Goal: Task Accomplishment & Management: Use online tool/utility

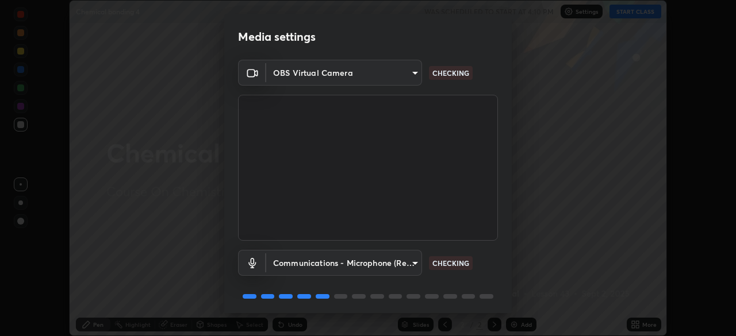
scroll to position [41, 0]
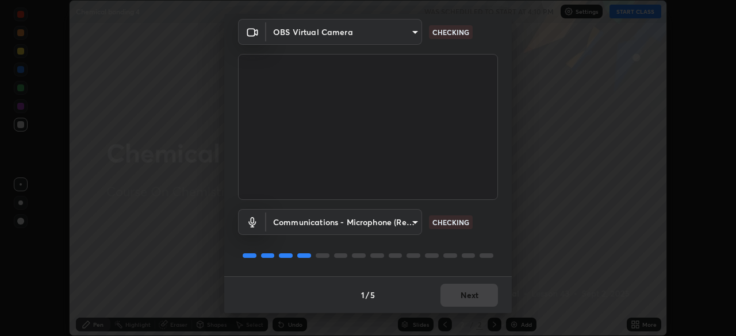
click at [389, 221] on body "Erase all Chemical bonding 4 WAS SCHEDULED TO START AT 4:10 PM Settings START C…" at bounding box center [368, 168] width 736 height 336
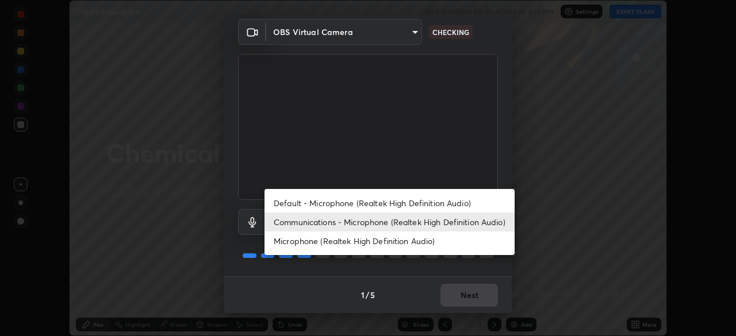
click at [394, 203] on li "Default - Microphone (Realtek High Definition Audio)" at bounding box center [389, 203] width 250 height 19
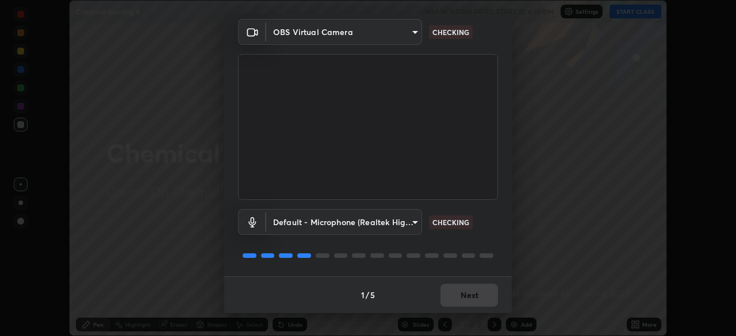
click at [380, 223] on body "Erase all Chemical bonding 4 WAS SCHEDULED TO START AT 4:10 PM Settings START C…" at bounding box center [368, 168] width 736 height 336
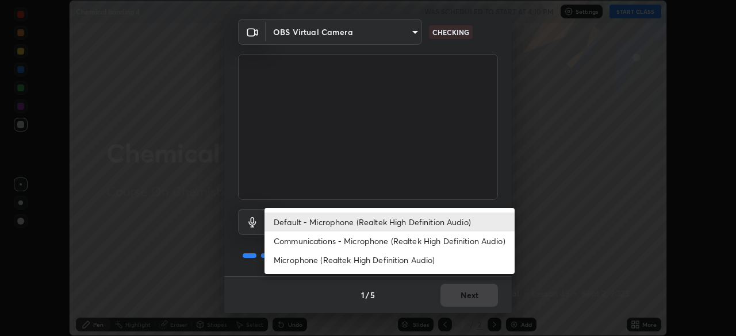
click at [393, 241] on li "Communications - Microphone (Realtek High Definition Audio)" at bounding box center [389, 241] width 250 height 19
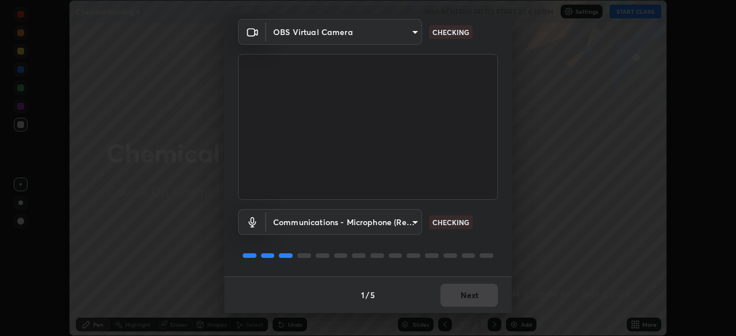
type input "communications"
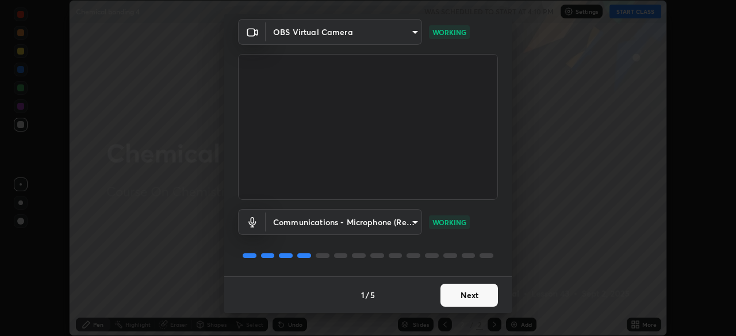
click at [471, 297] on button "Next" at bounding box center [468, 295] width 57 height 23
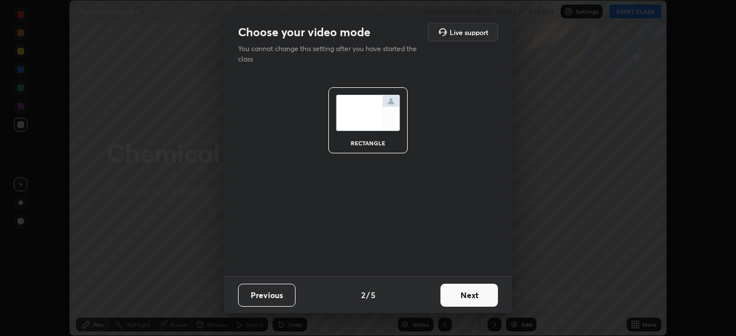
scroll to position [0, 0]
click at [471, 296] on button "Next" at bounding box center [468, 295] width 57 height 23
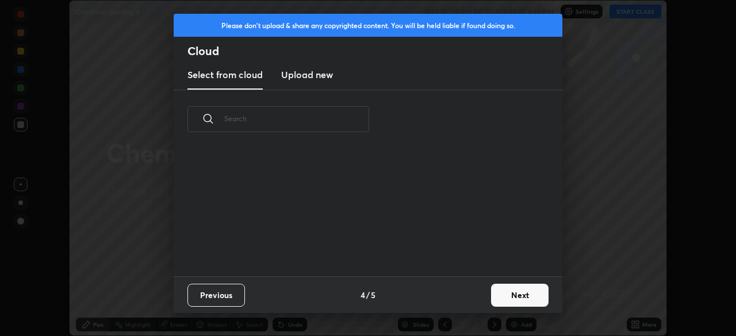
click at [471, 299] on div "Previous 4 / 5 Next" at bounding box center [368, 294] width 388 height 37
click at [494, 296] on button "Next" at bounding box center [519, 295] width 57 height 23
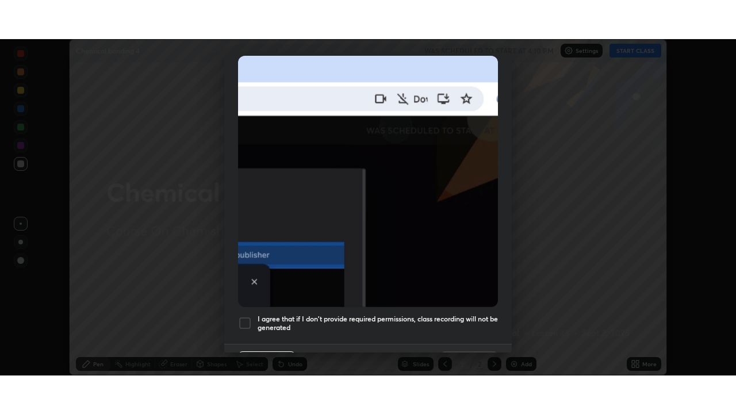
scroll to position [275, 0]
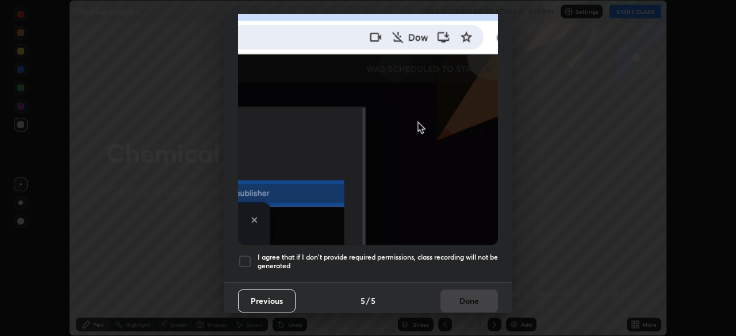
click at [450, 253] on h5 "I agree that if I don't provide required permissions, class recording will not …" at bounding box center [377, 262] width 240 height 18
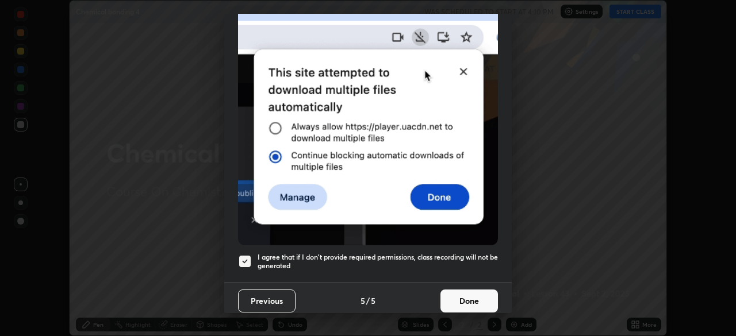
click at [452, 295] on button "Done" at bounding box center [468, 301] width 57 height 23
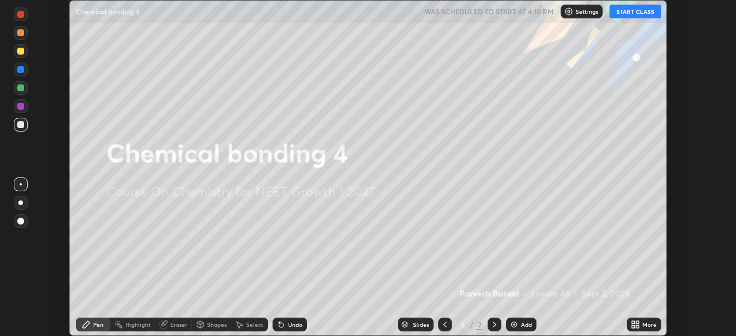
click at [633, 326] on icon at bounding box center [633, 326] width 3 height 3
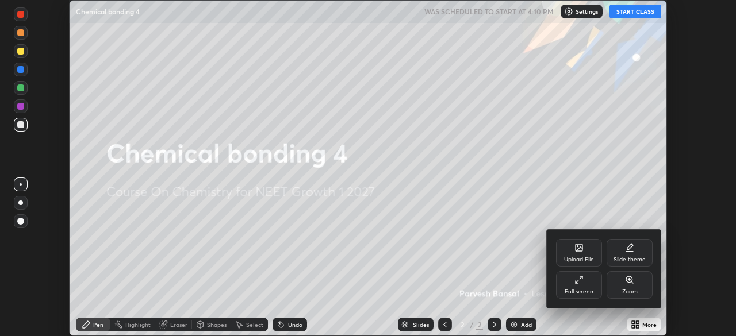
click at [581, 290] on div "Full screen" at bounding box center [578, 292] width 29 height 6
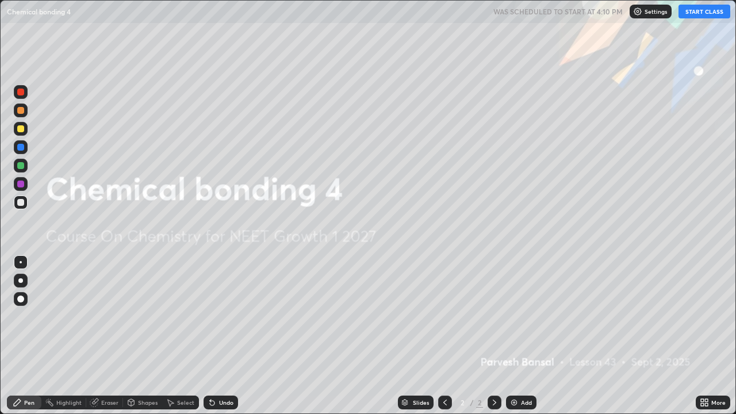
scroll to position [414, 736]
click at [711, 13] on button "START CLASS" at bounding box center [704, 12] width 52 height 14
click at [524, 336] on div "Add" at bounding box center [526, 402] width 11 height 6
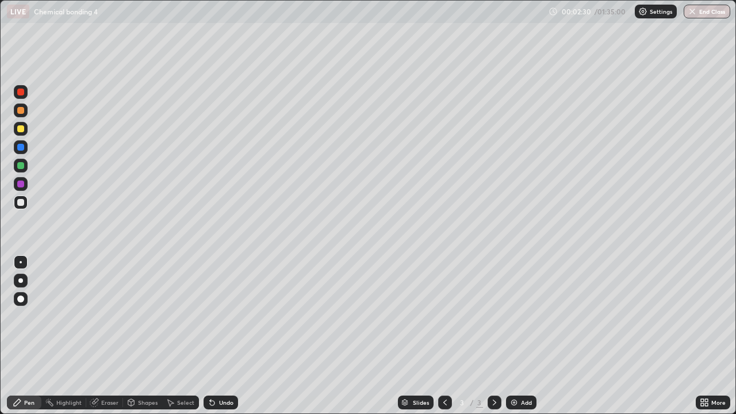
click at [27, 90] on div at bounding box center [21, 92] width 14 height 14
click at [21, 110] on div at bounding box center [20, 110] width 7 height 7
click at [21, 128] on div at bounding box center [20, 128] width 7 height 7
click at [20, 134] on div at bounding box center [21, 129] width 14 height 14
click at [21, 166] on div at bounding box center [20, 165] width 7 height 7
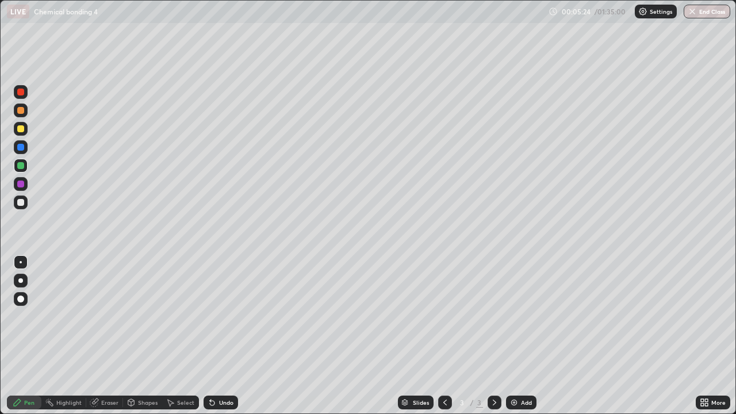
click at [25, 130] on div at bounding box center [21, 129] width 14 height 14
click at [23, 164] on div at bounding box center [20, 165] width 7 height 7
click at [24, 202] on div at bounding box center [20, 202] width 7 height 7
click at [18, 167] on div at bounding box center [20, 165] width 7 height 7
click at [22, 197] on div at bounding box center [21, 202] width 14 height 14
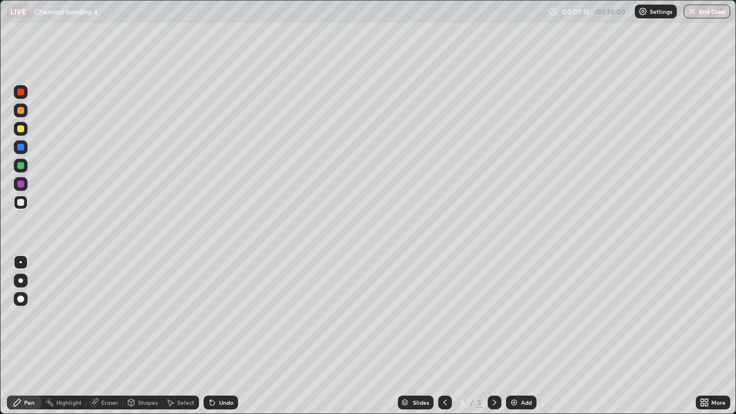
click at [23, 135] on div at bounding box center [21, 129] width 14 height 14
click at [24, 208] on div at bounding box center [21, 202] width 14 height 14
click at [225, 336] on div "Undo" at bounding box center [220, 402] width 34 height 14
click at [218, 336] on div "Undo" at bounding box center [220, 402] width 34 height 14
click at [22, 179] on div at bounding box center [21, 184] width 14 height 14
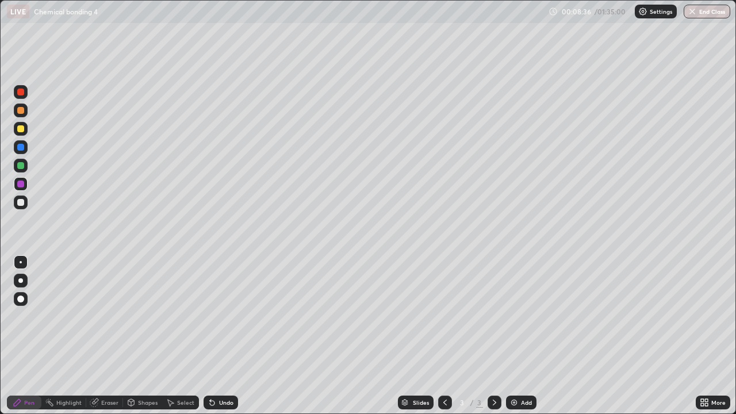
click at [26, 202] on div at bounding box center [21, 202] width 14 height 14
click at [211, 336] on icon at bounding box center [212, 403] width 5 height 5
click at [210, 336] on icon at bounding box center [212, 403] width 5 height 5
click at [176, 336] on div "Select" at bounding box center [180, 402] width 37 height 23
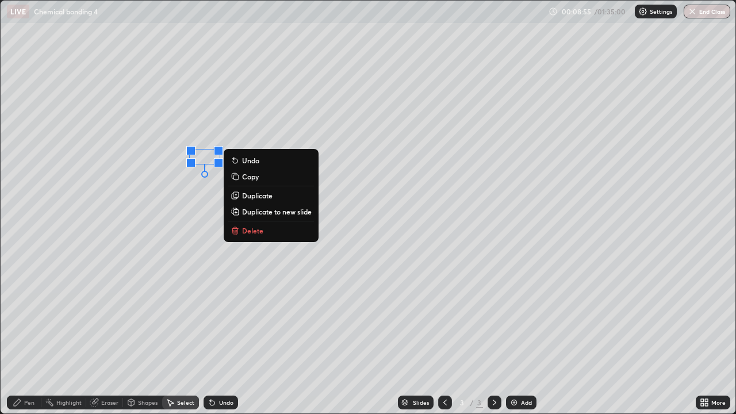
click at [210, 336] on icon at bounding box center [210, 399] width 1 height 1
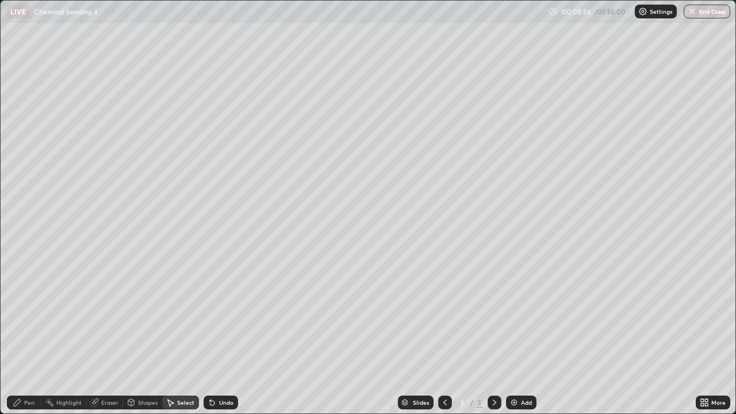
click at [26, 336] on div "Pen" at bounding box center [29, 402] width 10 height 6
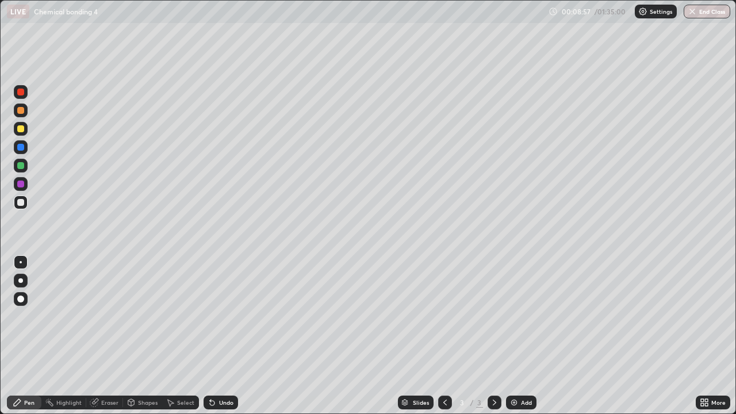
click at [22, 168] on div at bounding box center [20, 165] width 7 height 7
click at [22, 133] on div at bounding box center [21, 129] width 14 height 14
click at [15, 115] on div at bounding box center [21, 110] width 14 height 14
click at [24, 153] on div at bounding box center [21, 147] width 14 height 14
click at [22, 142] on div at bounding box center [21, 147] width 14 height 14
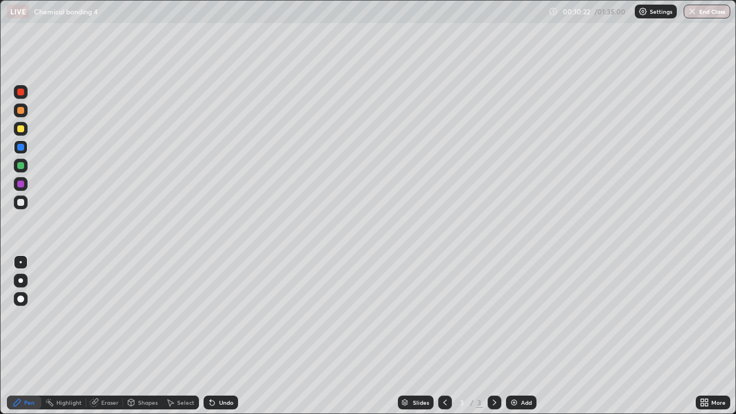
click at [22, 129] on div at bounding box center [20, 128] width 7 height 7
click at [22, 109] on div at bounding box center [20, 110] width 7 height 7
click at [22, 114] on div at bounding box center [21, 110] width 14 height 14
click at [23, 203] on div at bounding box center [20, 202] width 7 height 7
click at [24, 133] on div at bounding box center [21, 129] width 14 height 14
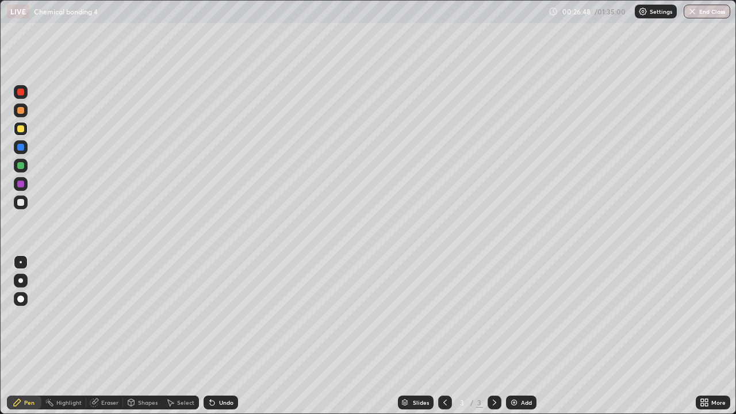
click at [513, 336] on img at bounding box center [513, 402] width 9 height 9
click at [29, 200] on div at bounding box center [20, 202] width 18 height 18
click at [19, 168] on div at bounding box center [20, 165] width 7 height 7
click at [25, 208] on div at bounding box center [21, 202] width 14 height 14
click at [25, 198] on div at bounding box center [21, 202] width 14 height 14
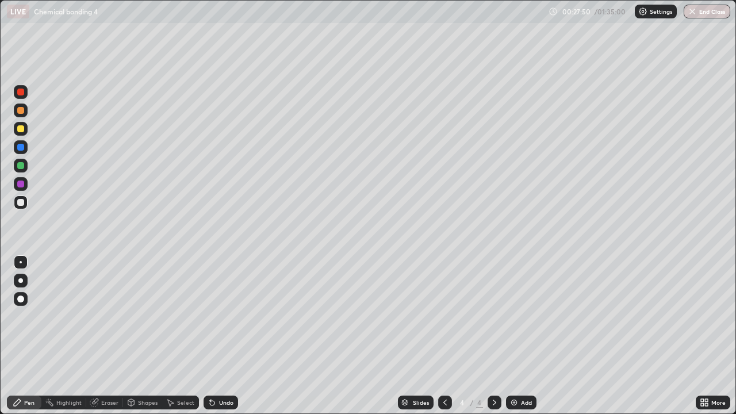
click at [182, 336] on div "Select" at bounding box center [180, 402] width 37 height 14
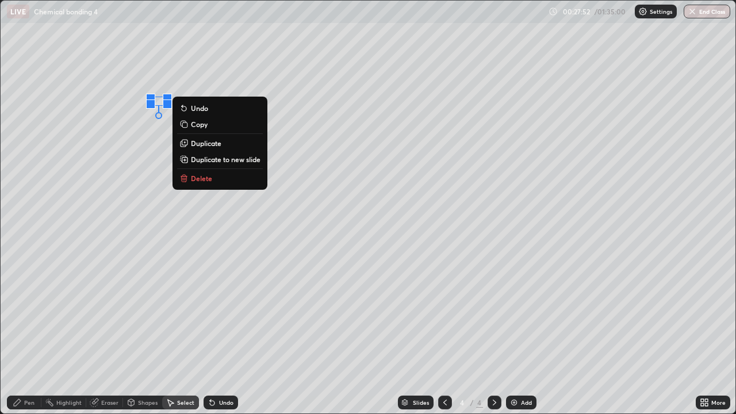
click at [156, 101] on div "0 ° Undo Copy Duplicate Duplicate to new slide Delete" at bounding box center [368, 207] width 734 height 413
click at [107, 336] on div "Eraser" at bounding box center [109, 402] width 17 height 6
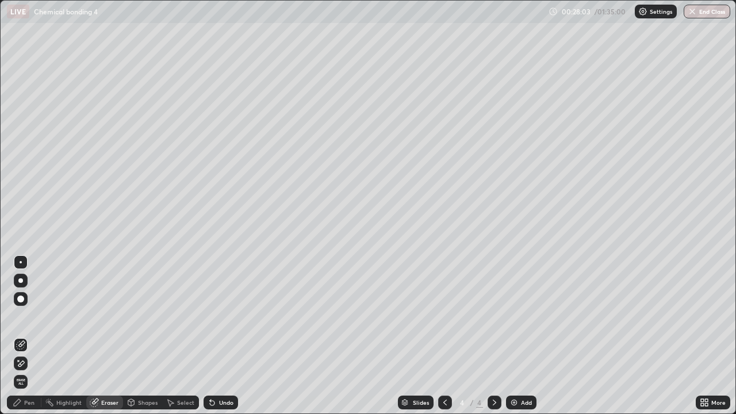
click at [21, 336] on icon at bounding box center [21, 363] width 6 height 6
click at [29, 336] on div "Pen" at bounding box center [24, 402] width 34 height 14
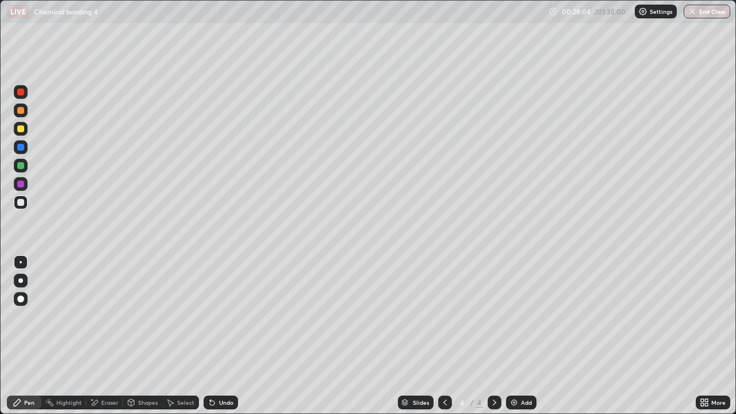
click at [21, 166] on div at bounding box center [20, 165] width 7 height 7
click at [24, 97] on div at bounding box center [21, 92] width 14 height 14
click at [25, 129] on div at bounding box center [21, 129] width 14 height 14
click at [21, 171] on div at bounding box center [21, 166] width 14 height 14
click at [18, 202] on div at bounding box center [20, 202] width 7 height 7
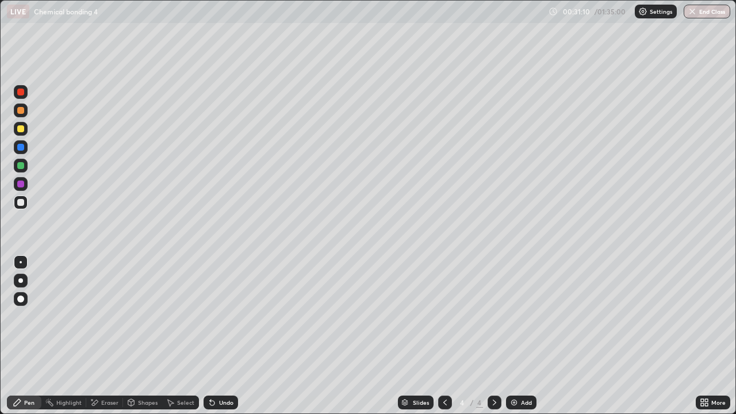
click at [440, 336] on div at bounding box center [445, 402] width 14 height 23
click at [21, 110] on div at bounding box center [20, 110] width 7 height 7
click at [490, 336] on icon at bounding box center [494, 402] width 9 height 9
click at [26, 199] on div at bounding box center [21, 202] width 14 height 14
click at [17, 197] on div at bounding box center [21, 202] width 14 height 14
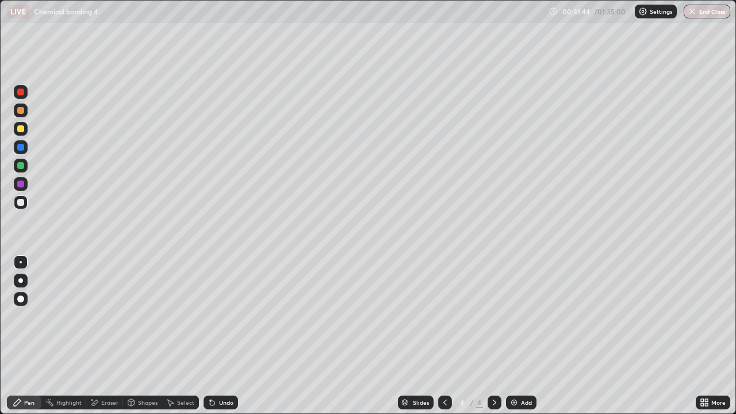
click at [16, 166] on div at bounding box center [21, 166] width 14 height 14
click at [517, 336] on div "Add" at bounding box center [521, 402] width 30 height 14
click at [24, 127] on div at bounding box center [20, 128] width 7 height 7
click at [21, 164] on div at bounding box center [20, 165] width 7 height 7
click at [25, 194] on div at bounding box center [21, 202] width 14 height 18
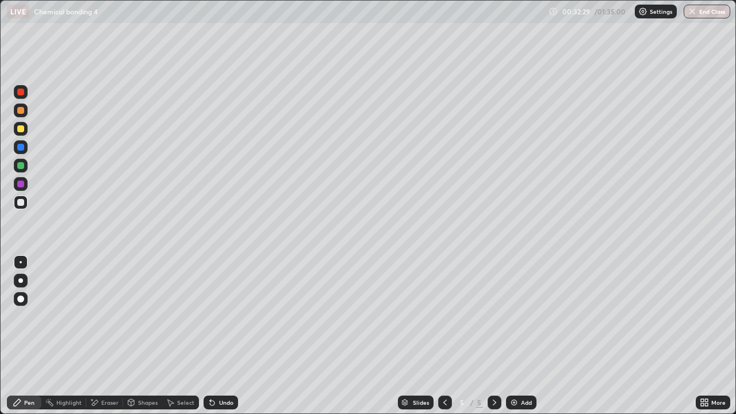
click at [21, 129] on div at bounding box center [20, 128] width 7 height 7
click at [101, 336] on div "Eraser" at bounding box center [104, 402] width 37 height 14
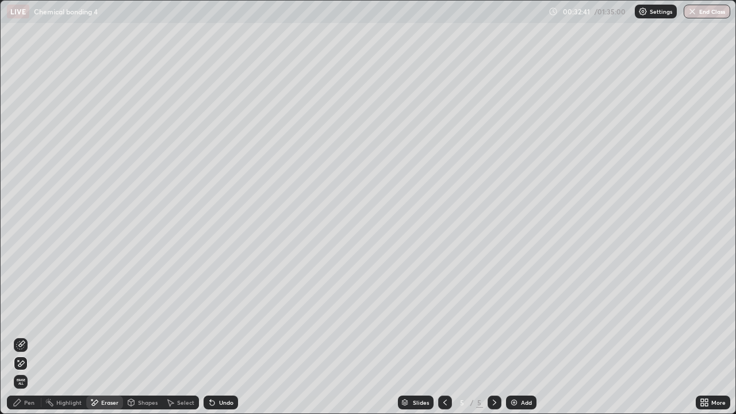
click at [25, 336] on div "Pen" at bounding box center [24, 402] width 34 height 14
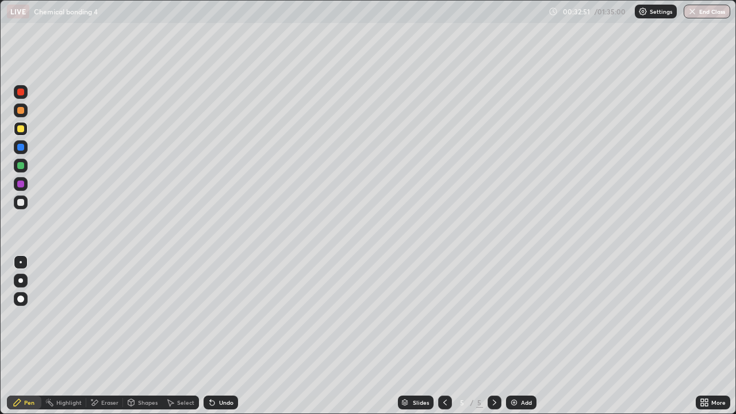
click at [20, 168] on div at bounding box center [20, 165] width 7 height 7
click at [25, 151] on div at bounding box center [21, 147] width 14 height 14
click at [16, 207] on div at bounding box center [21, 202] width 14 height 14
click at [226, 336] on div "Undo" at bounding box center [220, 402] width 34 height 14
click at [18, 125] on div at bounding box center [21, 129] width 14 height 14
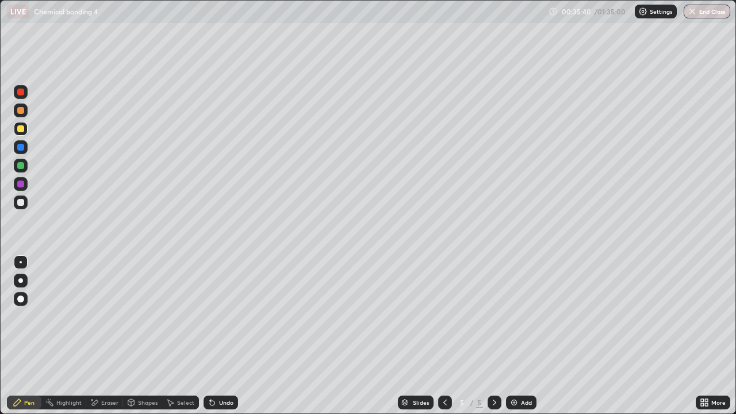
click at [21, 113] on div at bounding box center [20, 110] width 7 height 7
click at [21, 129] on div at bounding box center [20, 128] width 7 height 7
click at [20, 206] on div at bounding box center [21, 202] width 14 height 14
click at [16, 132] on div at bounding box center [21, 129] width 14 height 14
click at [21, 206] on div at bounding box center [21, 202] width 14 height 14
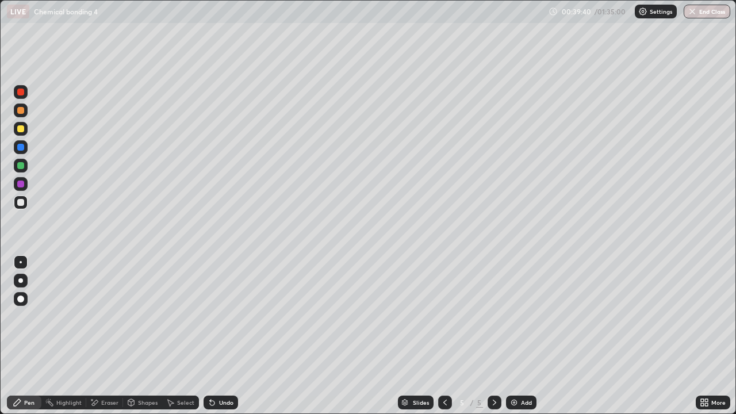
click at [516, 336] on div "Add" at bounding box center [521, 402] width 30 height 14
click at [21, 133] on div at bounding box center [21, 129] width 14 height 14
click at [24, 167] on div at bounding box center [20, 165] width 7 height 7
click at [22, 129] on div at bounding box center [20, 128] width 7 height 7
click at [20, 110] on div at bounding box center [20, 110] width 7 height 7
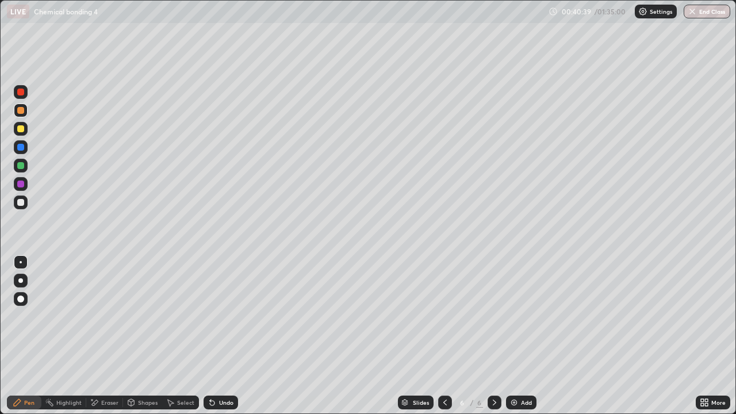
click at [27, 209] on div at bounding box center [21, 202] width 14 height 18
click at [179, 336] on div "Select" at bounding box center [180, 402] width 37 height 14
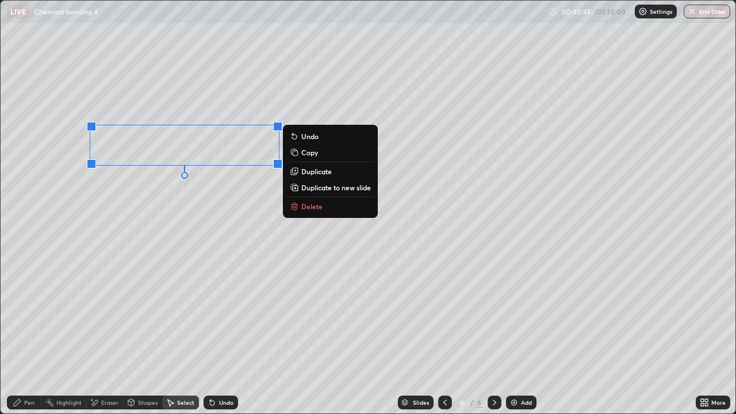
click at [307, 171] on p "Duplicate" at bounding box center [316, 171] width 30 height 9
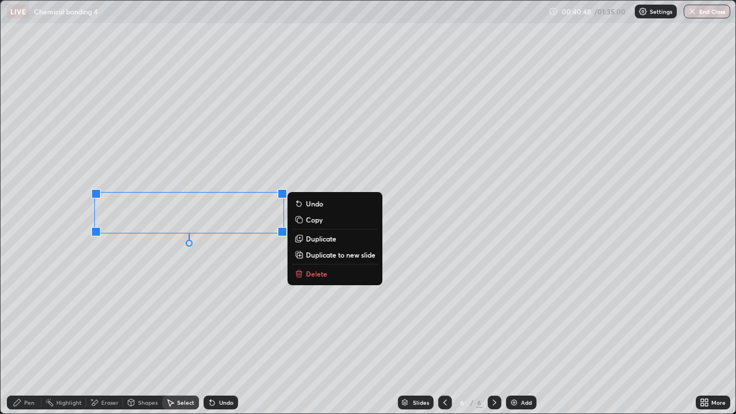
click at [305, 238] on button "Duplicate" at bounding box center [335, 239] width 86 height 14
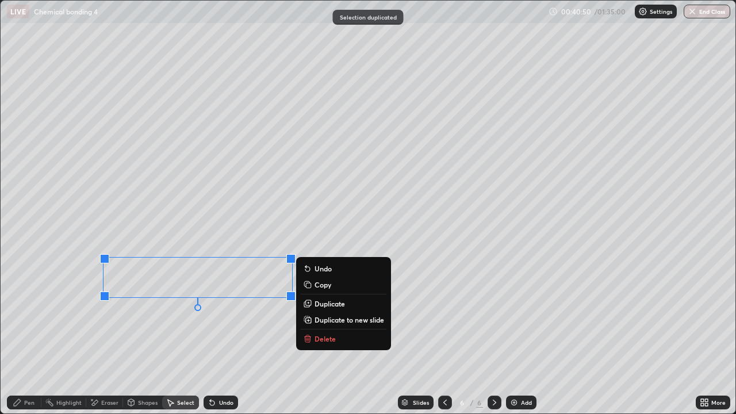
click at [36, 336] on div "Pen" at bounding box center [24, 402] width 34 height 14
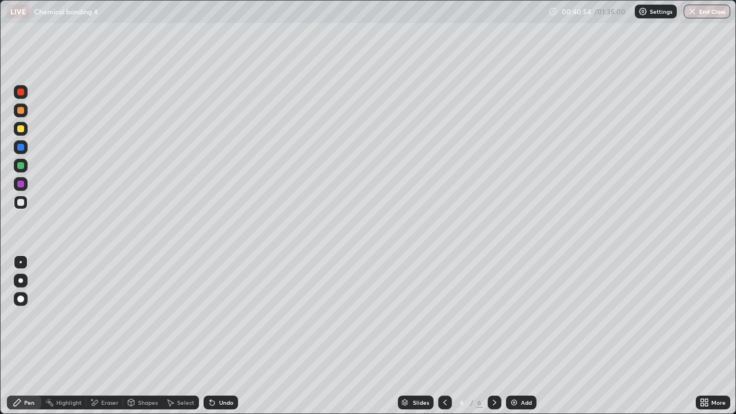
click at [20, 129] on div at bounding box center [20, 128] width 7 height 7
click at [178, 336] on div "Select" at bounding box center [185, 402] width 17 height 6
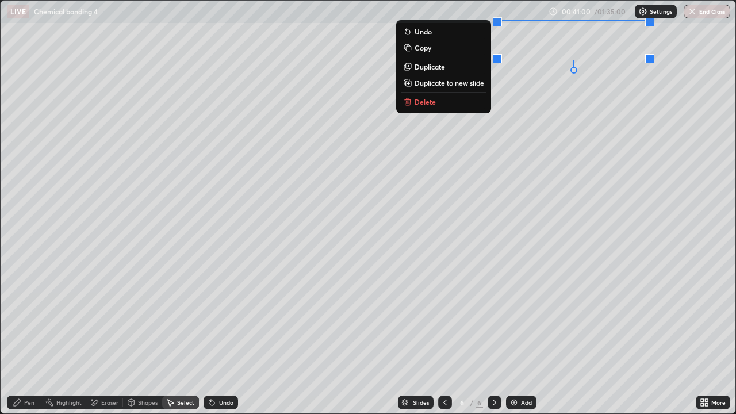
click at [25, 336] on div "Pen" at bounding box center [29, 402] width 10 height 6
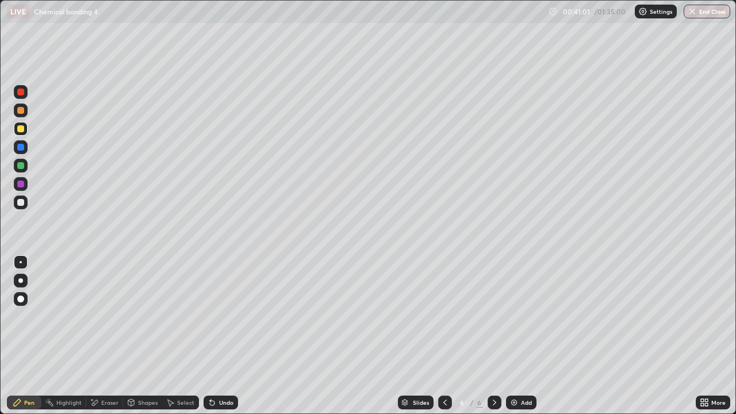
click at [21, 166] on div at bounding box center [20, 165] width 7 height 7
click at [21, 189] on div at bounding box center [21, 184] width 14 height 14
click at [19, 197] on div at bounding box center [21, 202] width 14 height 14
click at [22, 115] on div at bounding box center [21, 110] width 14 height 14
click at [22, 129] on div at bounding box center [20, 128] width 7 height 7
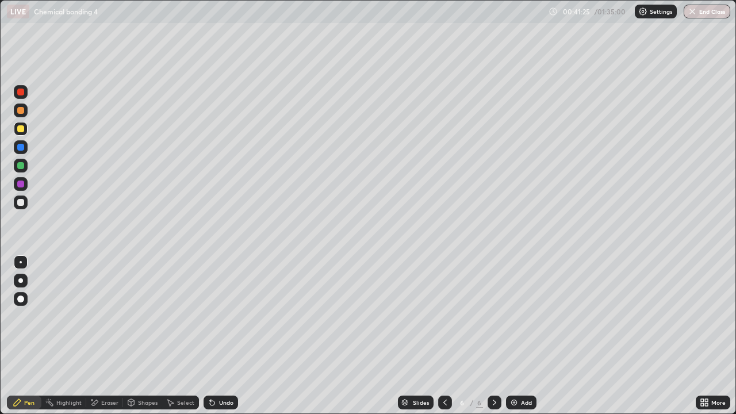
click at [25, 93] on div at bounding box center [21, 92] width 14 height 14
click at [23, 110] on div at bounding box center [20, 110] width 7 height 7
click at [19, 184] on div at bounding box center [20, 183] width 7 height 7
click at [18, 202] on div at bounding box center [20, 202] width 7 height 7
click at [17, 124] on div at bounding box center [21, 129] width 14 height 14
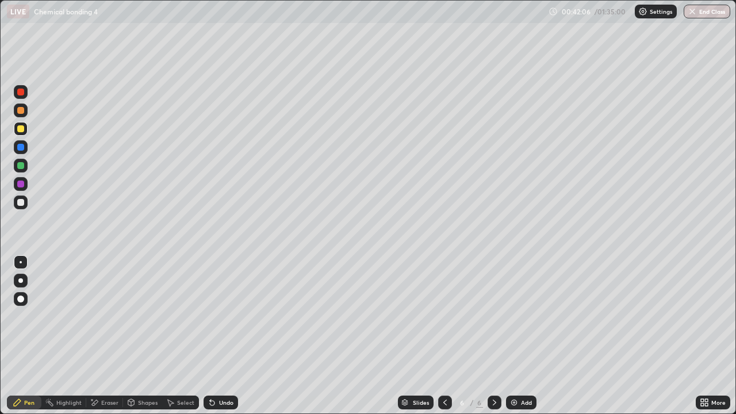
click at [210, 336] on icon at bounding box center [212, 403] width 5 height 5
click at [205, 336] on div "Undo" at bounding box center [220, 402] width 34 height 14
click at [19, 144] on div at bounding box center [20, 147] width 7 height 7
click at [513, 336] on img at bounding box center [513, 402] width 9 height 9
click at [444, 336] on div at bounding box center [445, 402] width 14 height 14
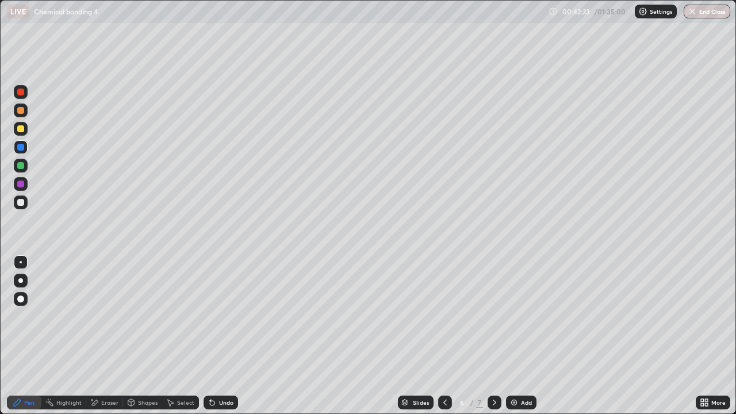
click at [148, 336] on div "Shapes" at bounding box center [148, 402] width 20 height 6
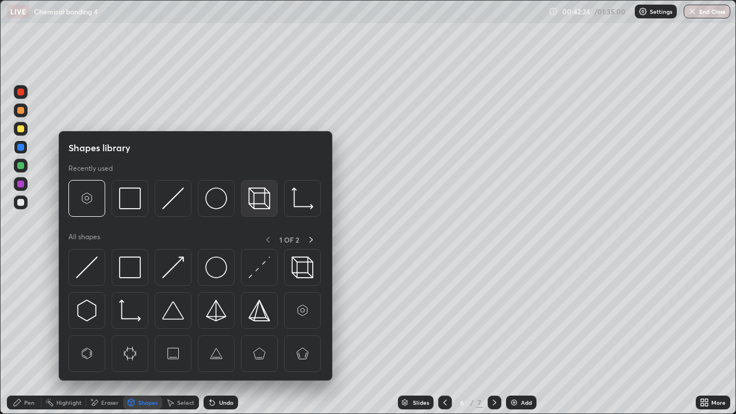
click at [254, 203] on img at bounding box center [259, 198] width 22 height 22
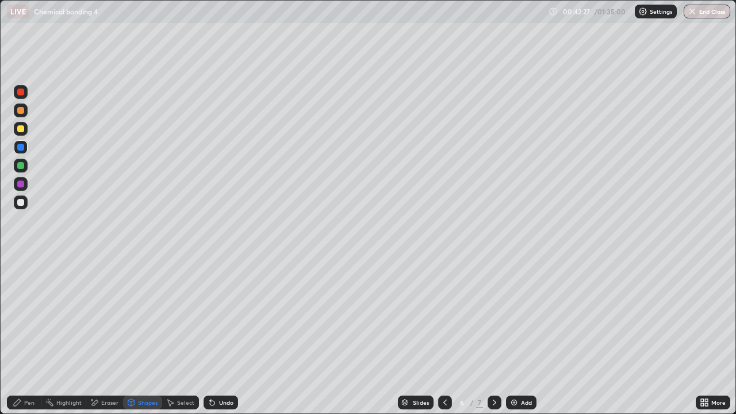
click at [194, 336] on div "Select" at bounding box center [180, 402] width 37 height 14
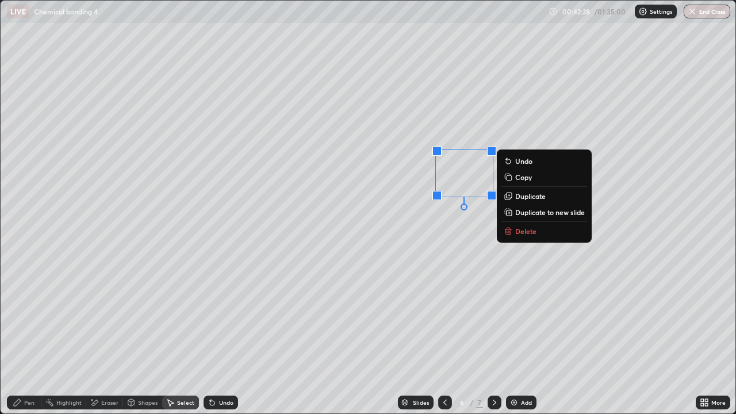
click at [520, 197] on p "Duplicate" at bounding box center [530, 195] width 30 height 9
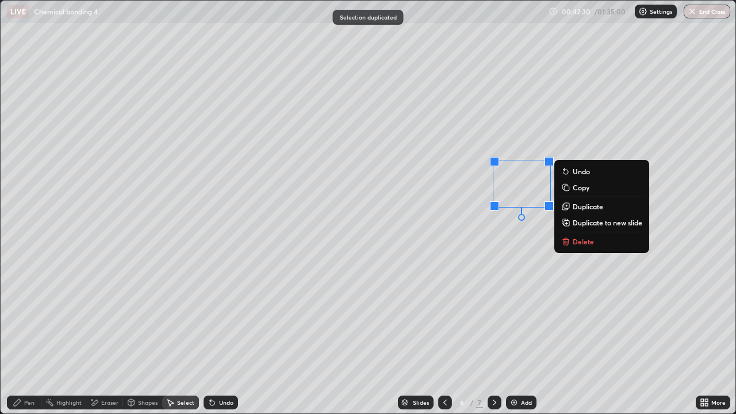
click at [468, 246] on div "0 ° Undo Copy Duplicate Duplicate to new slide Delete" at bounding box center [368, 207] width 734 height 413
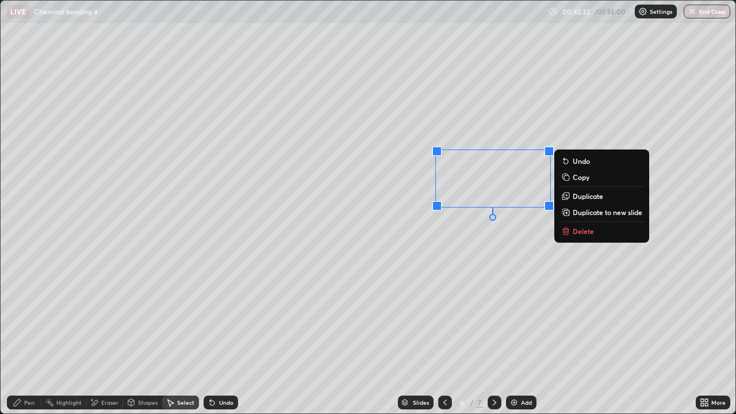
click at [578, 198] on p "Duplicate" at bounding box center [587, 195] width 30 height 9
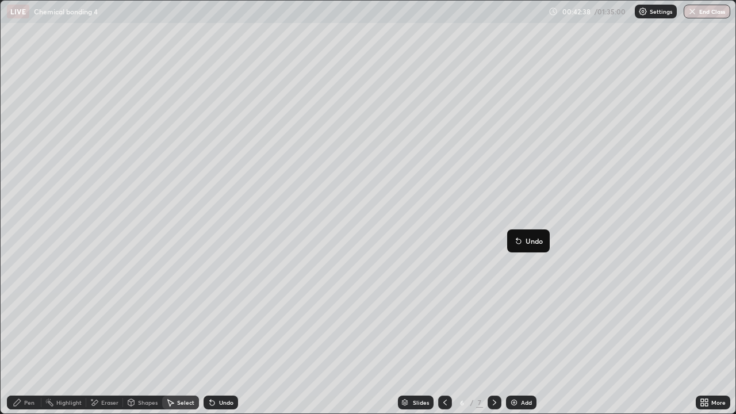
click at [466, 278] on div "0 ° Undo Copy Duplicate Duplicate to new slide Delete" at bounding box center [368, 207] width 734 height 413
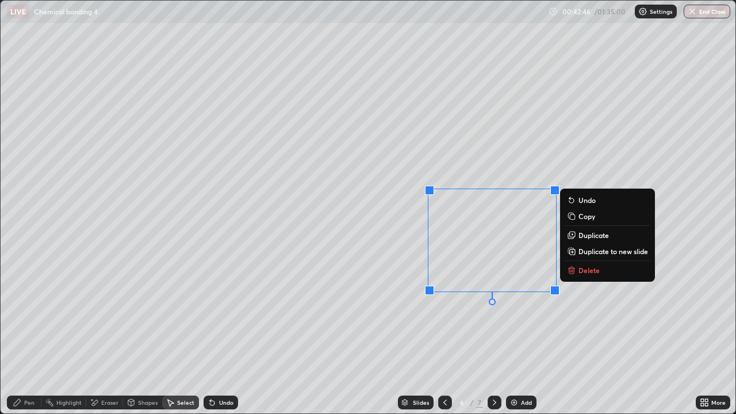
click at [578, 237] on p "Duplicate" at bounding box center [593, 234] width 30 height 9
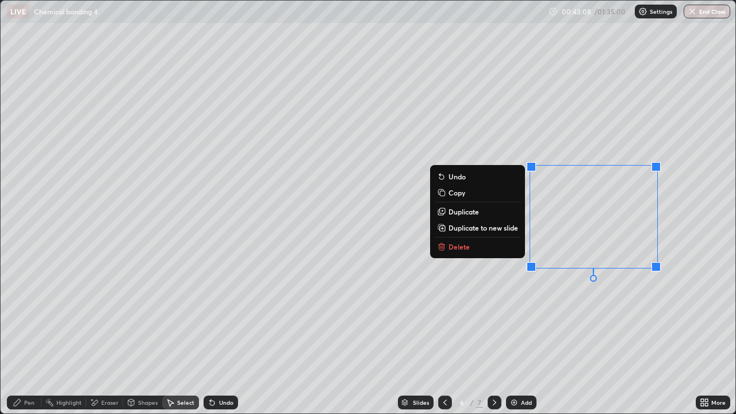
click at [593, 291] on div "0 ° Undo Copy Duplicate Duplicate to new slide Delete" at bounding box center [368, 207] width 734 height 413
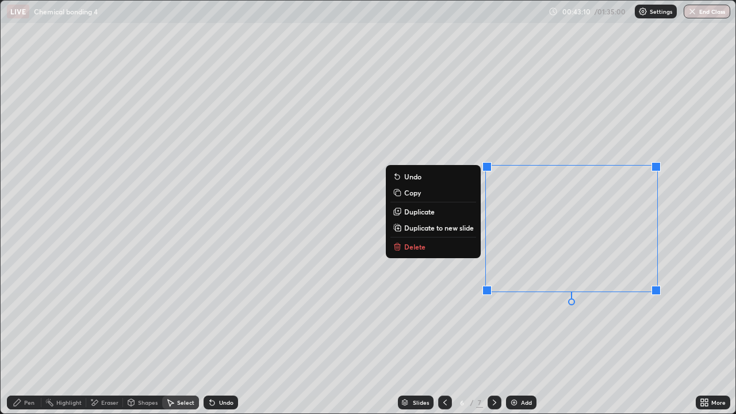
click at [440, 212] on button "Duplicate" at bounding box center [433, 212] width 86 height 14
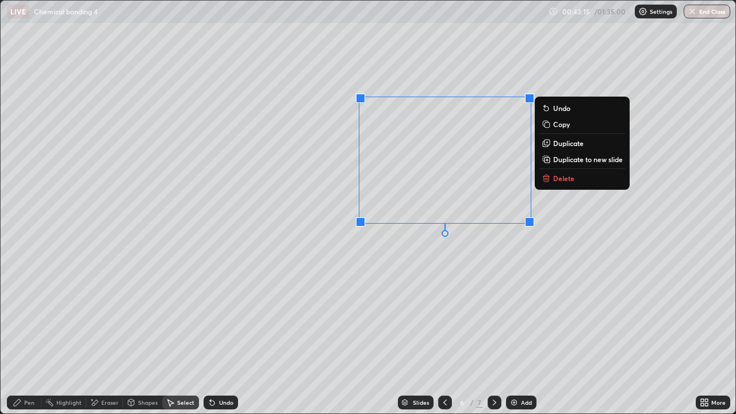
click at [457, 306] on div "0 ° Undo Copy Duplicate Duplicate to new slide Delete" at bounding box center [368, 207] width 734 height 413
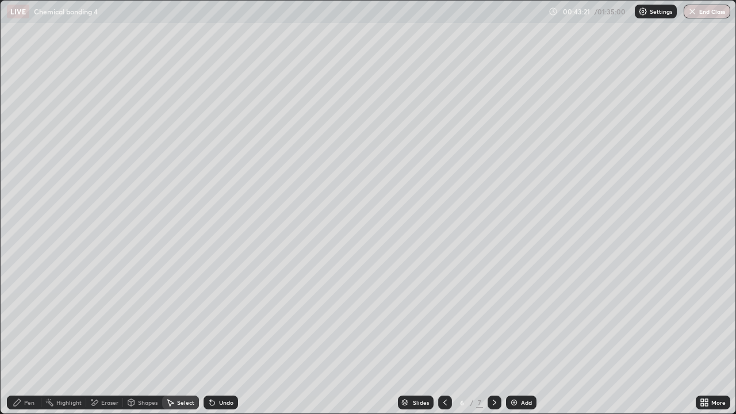
click at [14, 336] on icon at bounding box center [17, 402] width 7 height 7
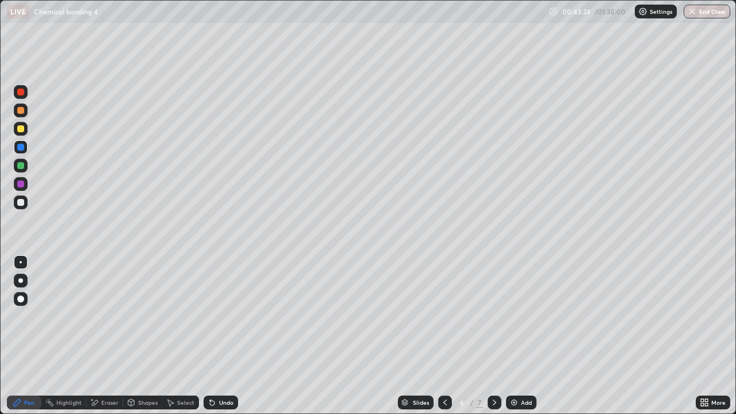
click at [17, 207] on div at bounding box center [21, 202] width 14 height 14
click at [214, 336] on icon at bounding box center [211, 402] width 9 height 9
click at [76, 336] on div "Highlight" at bounding box center [63, 402] width 45 height 14
click at [23, 336] on div at bounding box center [21, 363] width 14 height 14
click at [225, 336] on div "Undo" at bounding box center [226, 402] width 14 height 6
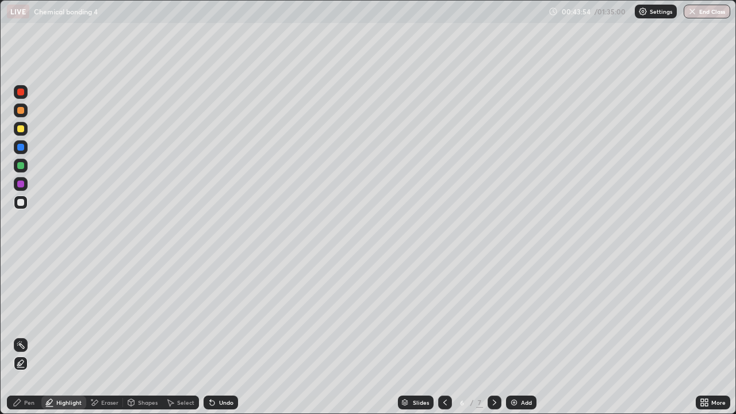
click at [32, 336] on div "Pen" at bounding box center [29, 402] width 10 height 6
click at [20, 165] on div at bounding box center [20, 165] width 7 height 7
click at [225, 336] on div "Undo" at bounding box center [220, 402] width 34 height 14
click at [222, 336] on div "Undo" at bounding box center [220, 402] width 34 height 14
click at [214, 336] on icon at bounding box center [211, 402] width 9 height 9
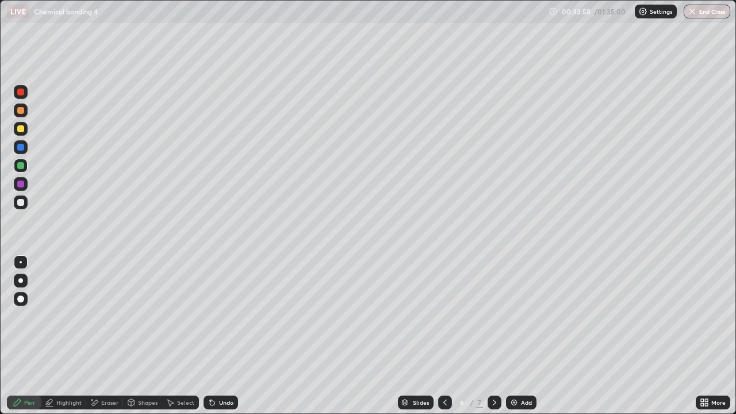
click at [224, 336] on div "Undo" at bounding box center [226, 402] width 14 height 6
click at [218, 336] on div "Undo" at bounding box center [220, 402] width 34 height 14
click at [229, 336] on div "Undo" at bounding box center [226, 402] width 14 height 6
click at [176, 336] on div "Select" at bounding box center [180, 402] width 37 height 14
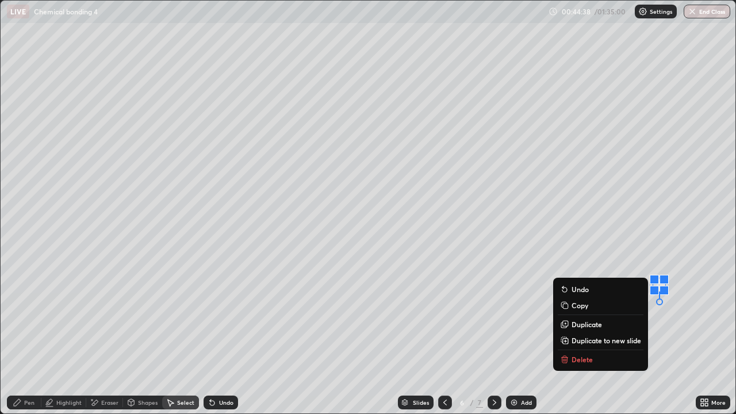
click at [390, 334] on div "0 ° Undo Copy Duplicate Duplicate to new slide Delete" at bounding box center [368, 207] width 734 height 413
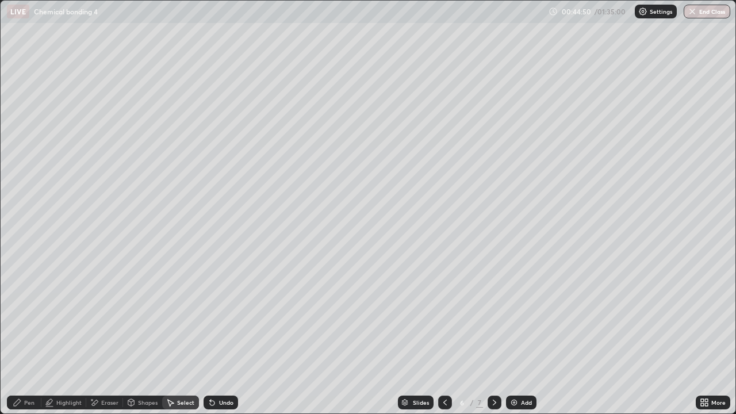
click at [229, 336] on div "Undo" at bounding box center [226, 402] width 14 height 6
click at [17, 336] on icon at bounding box center [17, 402] width 7 height 7
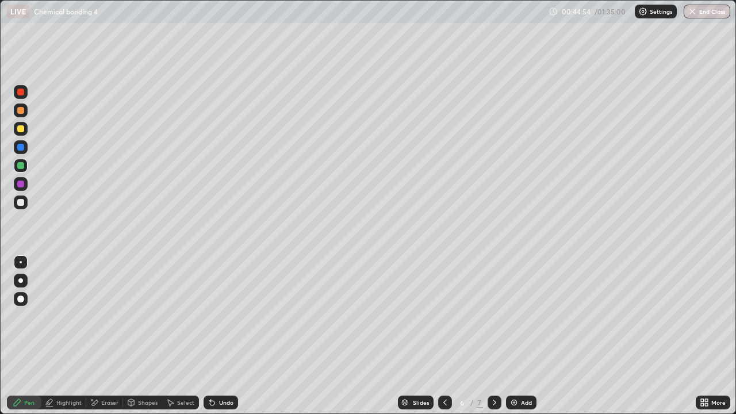
click at [22, 201] on div at bounding box center [20, 202] width 7 height 7
click at [178, 336] on div "Select" at bounding box center [180, 402] width 37 height 14
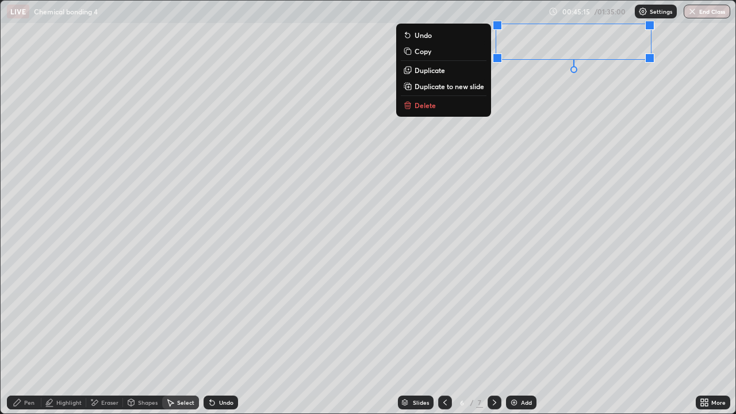
click at [448, 56] on button "Copy" at bounding box center [444, 51] width 86 height 14
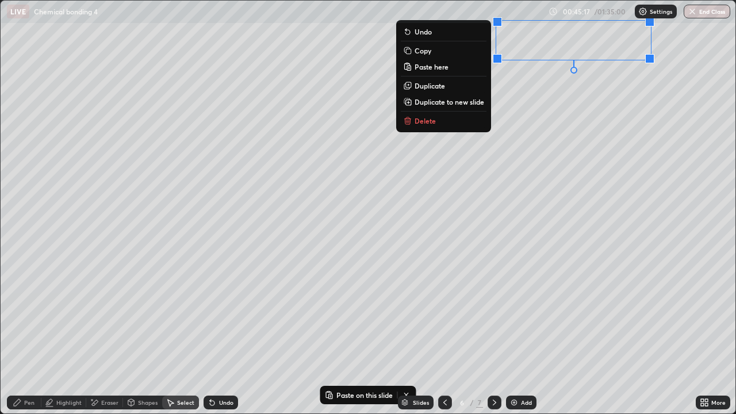
click at [442, 120] on button "Delete" at bounding box center [444, 121] width 86 height 14
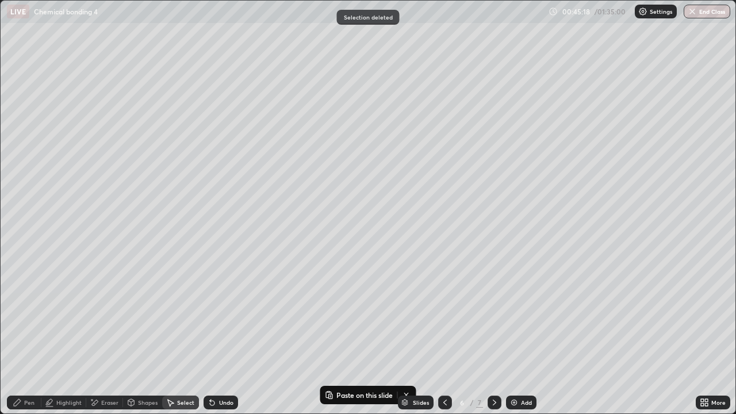
click at [444, 336] on icon at bounding box center [444, 402] width 9 height 9
click at [521, 336] on div "Add" at bounding box center [526, 402] width 11 height 6
click at [30, 336] on div "Pen" at bounding box center [24, 402] width 34 height 14
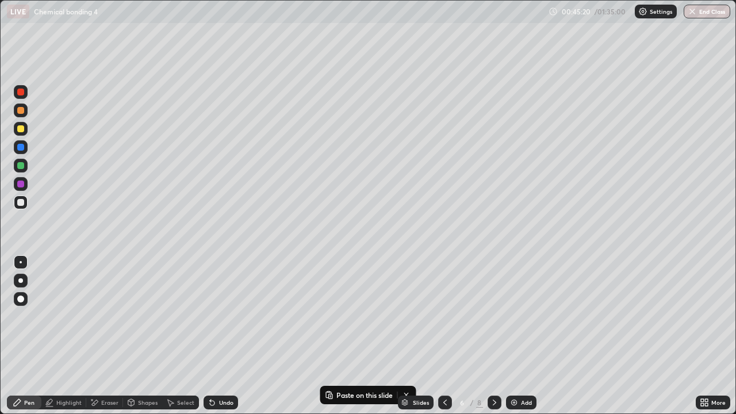
click at [184, 336] on div "Select" at bounding box center [180, 402] width 37 height 14
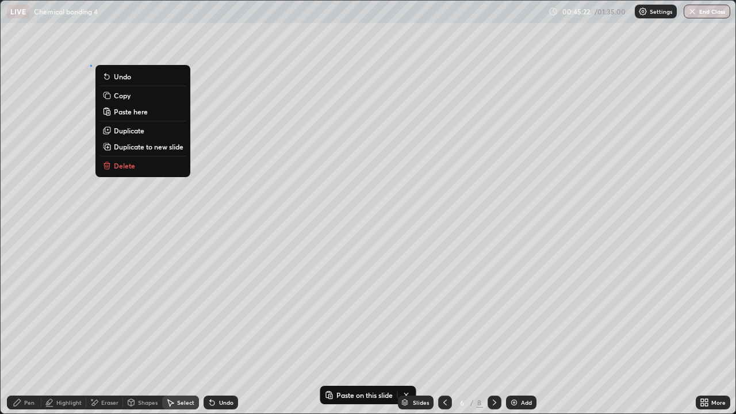
click at [138, 113] on p "Paste here" at bounding box center [131, 111] width 34 height 9
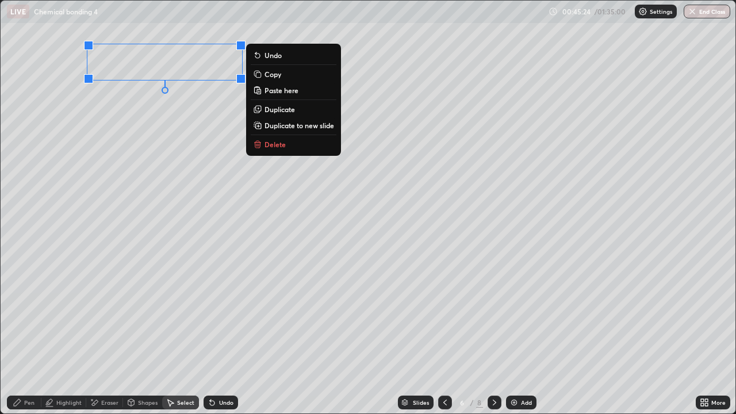
click at [135, 336] on div "0 ° Undo Copy Paste here Duplicate Duplicate to new slide Delete" at bounding box center [368, 207] width 734 height 413
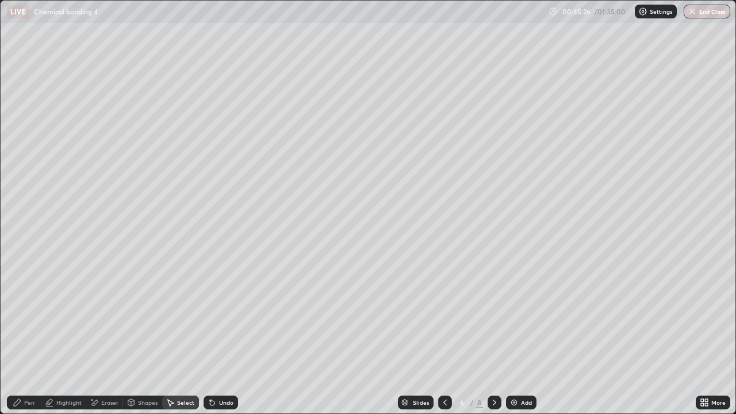
click at [29, 336] on div "Pen" at bounding box center [29, 402] width 10 height 6
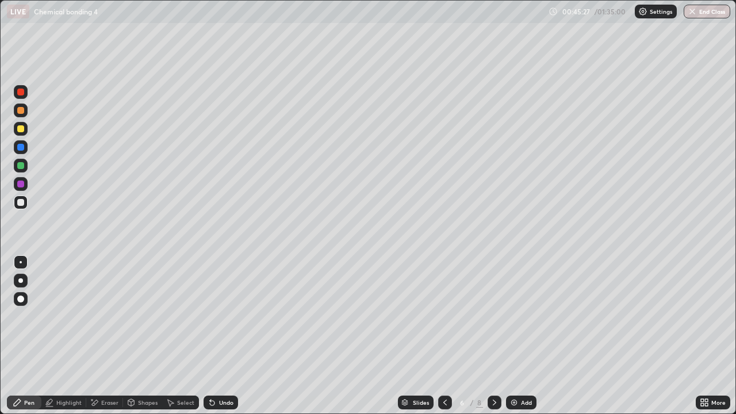
click at [22, 171] on div at bounding box center [21, 166] width 14 height 14
click at [21, 109] on div at bounding box center [20, 110] width 7 height 7
click at [25, 196] on div at bounding box center [21, 202] width 14 height 14
click at [20, 129] on div at bounding box center [20, 128] width 7 height 7
click at [493, 336] on icon at bounding box center [494, 402] width 9 height 9
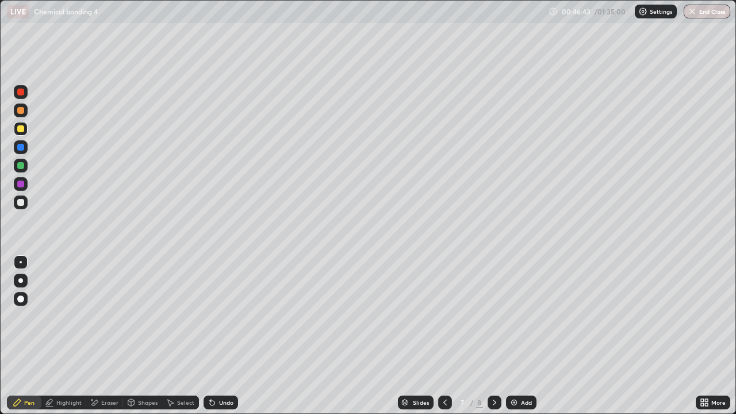
click at [493, 336] on icon at bounding box center [494, 402] width 9 height 9
click at [22, 113] on div at bounding box center [20, 110] width 7 height 7
click at [227, 336] on div "Undo" at bounding box center [220, 402] width 34 height 14
click at [225, 336] on div "Undo" at bounding box center [220, 402] width 34 height 14
click at [223, 336] on div "Undo" at bounding box center [220, 402] width 34 height 14
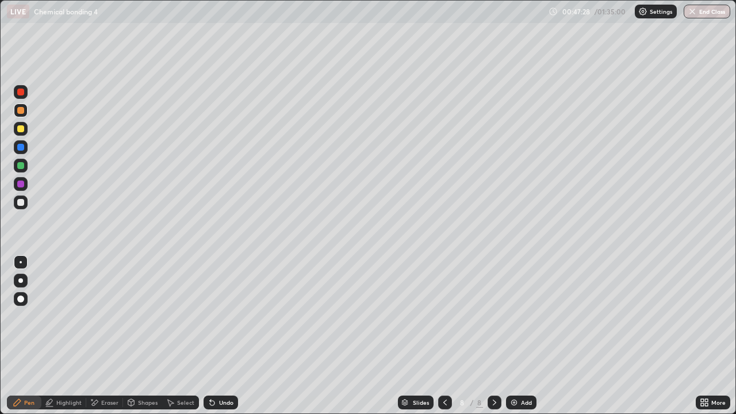
click at [24, 207] on div at bounding box center [21, 202] width 14 height 14
click at [21, 124] on div at bounding box center [21, 129] width 14 height 14
click at [21, 129] on div at bounding box center [20, 128] width 7 height 7
click at [444, 336] on div at bounding box center [445, 402] width 14 height 14
click at [493, 336] on icon at bounding box center [494, 402] width 3 height 6
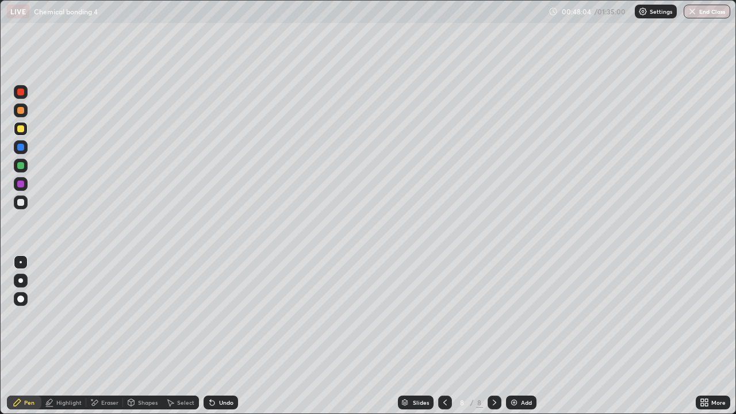
click at [521, 336] on div "Add" at bounding box center [521, 402] width 30 height 14
click at [19, 166] on div at bounding box center [20, 165] width 7 height 7
click at [21, 207] on div at bounding box center [21, 202] width 14 height 14
click at [22, 133] on div at bounding box center [21, 129] width 14 height 14
click at [17, 115] on div at bounding box center [21, 110] width 14 height 14
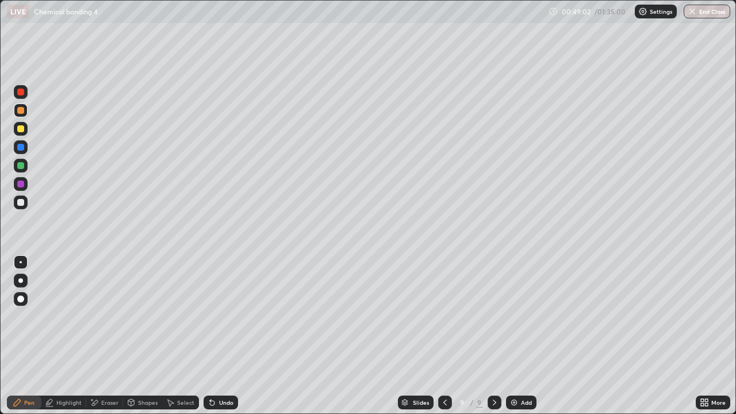
click at [516, 336] on img at bounding box center [513, 402] width 9 height 9
click at [18, 111] on div at bounding box center [20, 110] width 7 height 7
click at [18, 96] on div at bounding box center [21, 92] width 14 height 14
click at [21, 146] on div at bounding box center [20, 147] width 7 height 7
click at [25, 129] on div at bounding box center [21, 129] width 14 height 14
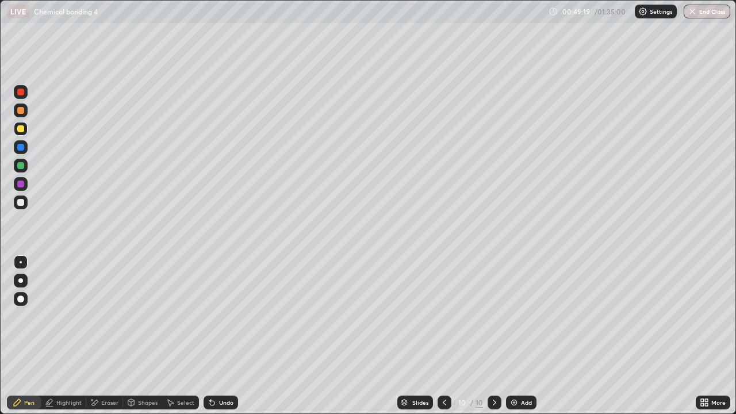
click at [22, 170] on div at bounding box center [21, 166] width 14 height 14
click at [19, 166] on div at bounding box center [20, 165] width 7 height 7
click at [24, 116] on div at bounding box center [21, 110] width 14 height 14
click at [24, 201] on div at bounding box center [20, 202] width 7 height 7
click at [225, 336] on div "Undo" at bounding box center [220, 402] width 34 height 14
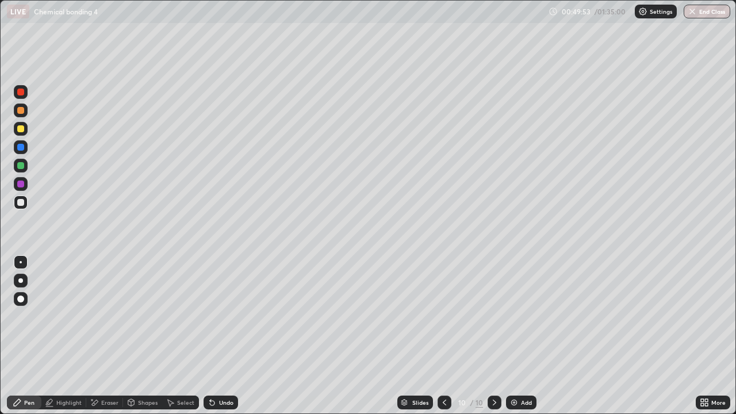
click at [18, 124] on div at bounding box center [21, 129] width 14 height 14
click at [449, 336] on div at bounding box center [444, 402] width 14 height 14
click at [21, 166] on div at bounding box center [20, 165] width 7 height 7
click at [495, 336] on icon at bounding box center [494, 402] width 9 height 9
click at [16, 205] on div at bounding box center [21, 202] width 14 height 14
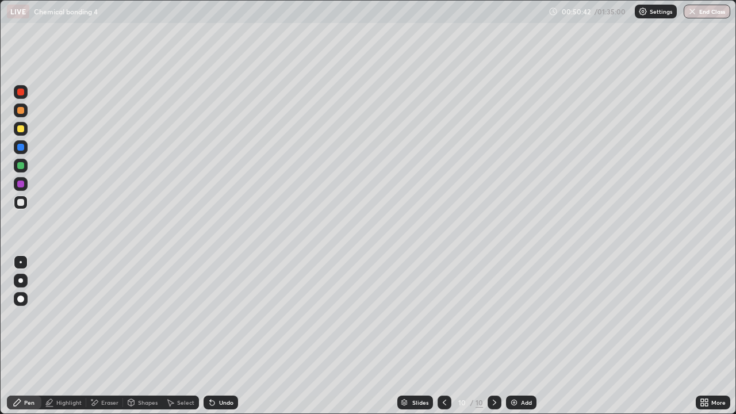
click at [22, 201] on div at bounding box center [20, 202] width 7 height 7
click at [21, 168] on div at bounding box center [20, 165] width 7 height 7
click at [16, 164] on div at bounding box center [21, 166] width 14 height 14
click at [18, 144] on div at bounding box center [20, 147] width 7 height 7
click at [26, 130] on div at bounding box center [21, 129] width 14 height 14
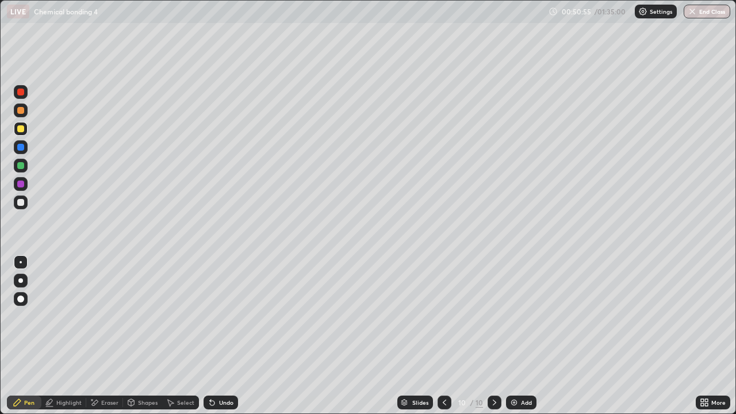
click at [515, 336] on div "Add" at bounding box center [521, 402] width 30 height 14
click at [178, 336] on div "Select" at bounding box center [180, 402] width 37 height 14
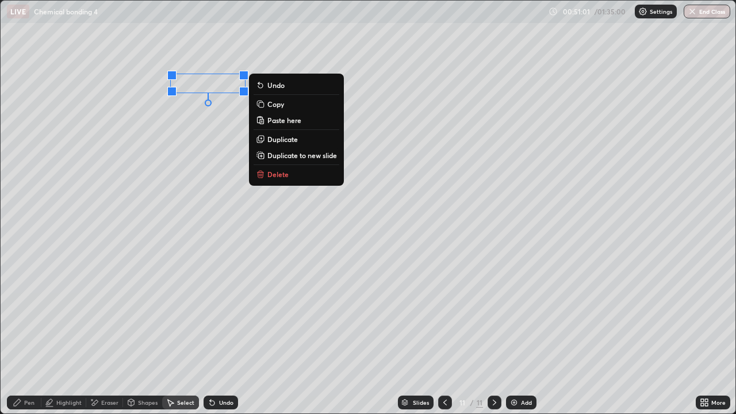
click at [280, 141] on p "Duplicate" at bounding box center [282, 138] width 30 height 9
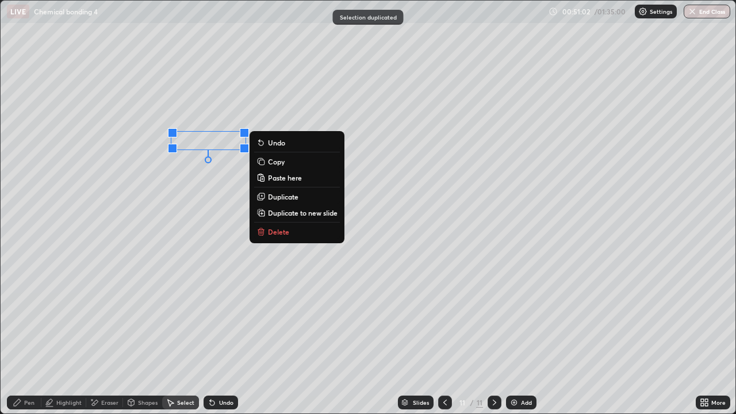
click at [278, 197] on p "Duplicate" at bounding box center [283, 196] width 30 height 9
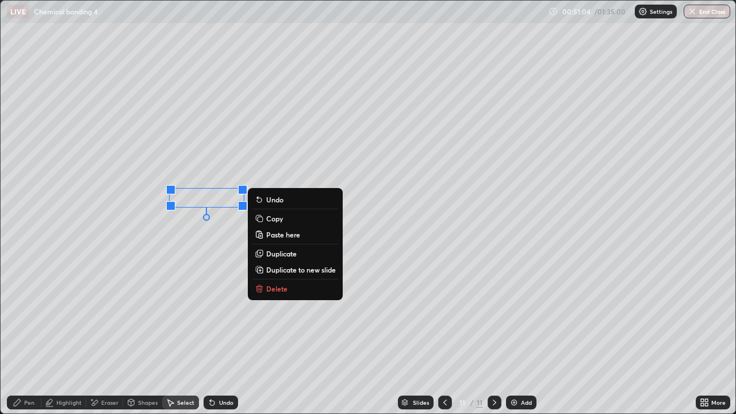
click at [274, 238] on p "Paste here" at bounding box center [283, 234] width 34 height 9
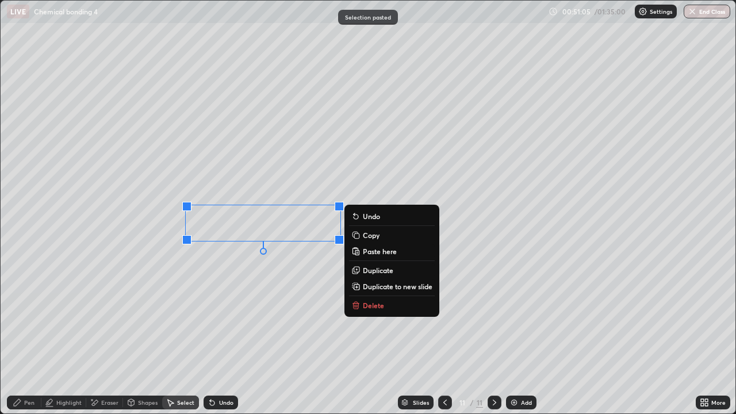
click at [361, 307] on button "Delete" at bounding box center [392, 305] width 86 height 14
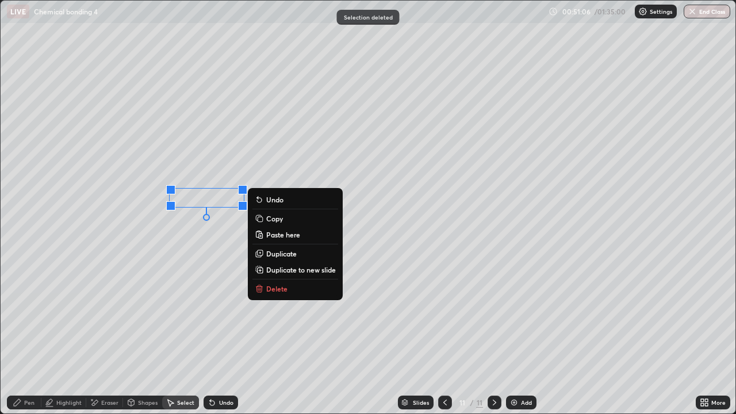
click at [278, 257] on p "Duplicate" at bounding box center [281, 253] width 30 height 9
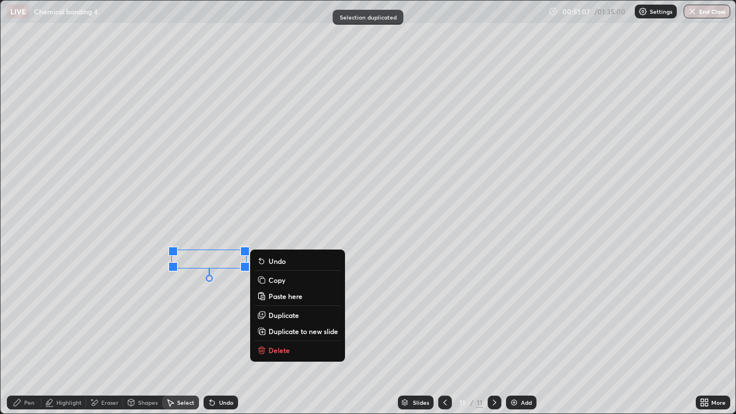
click at [109, 336] on div "Eraser" at bounding box center [104, 402] width 37 height 14
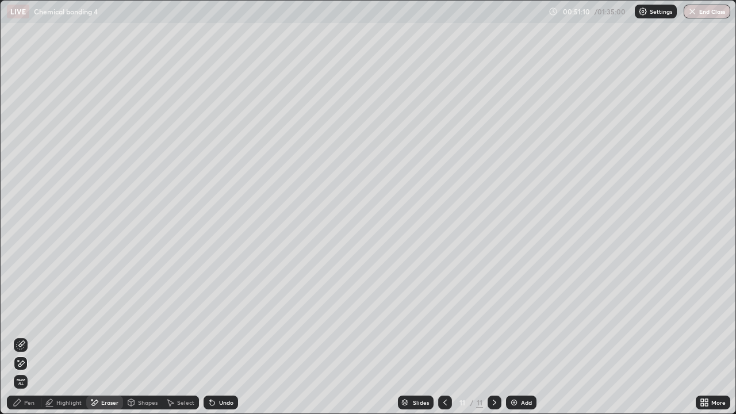
click at [222, 336] on div "Undo" at bounding box center [220, 402] width 34 height 14
click at [25, 336] on div "Pen" at bounding box center [24, 402] width 34 height 14
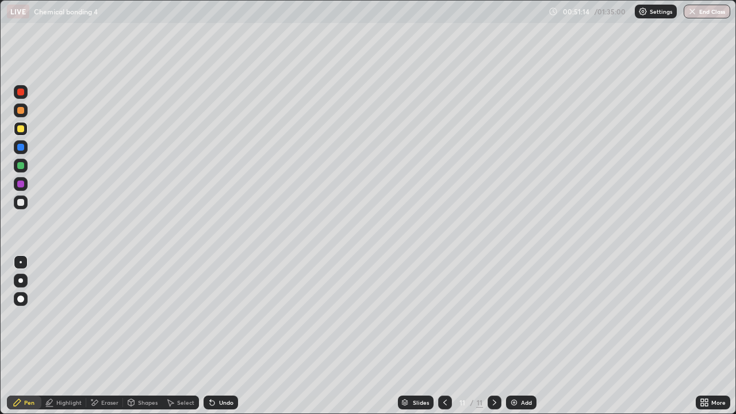
click at [15, 199] on div at bounding box center [21, 202] width 14 height 14
click at [16, 166] on div at bounding box center [21, 166] width 14 height 14
click at [18, 133] on div at bounding box center [21, 129] width 14 height 14
click at [21, 93] on div at bounding box center [20, 92] width 7 height 7
click at [25, 202] on div at bounding box center [21, 202] width 14 height 14
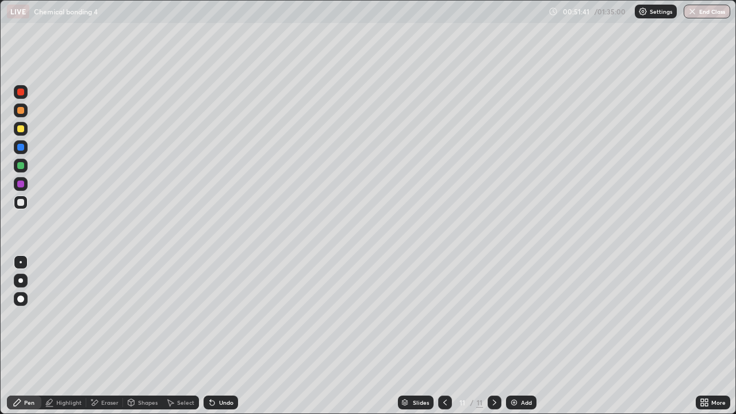
click at [22, 130] on div at bounding box center [20, 128] width 7 height 7
click at [532, 336] on div "Add" at bounding box center [521, 402] width 30 height 14
click at [24, 170] on div at bounding box center [21, 166] width 14 height 14
click at [178, 336] on div "Select" at bounding box center [180, 402] width 37 height 14
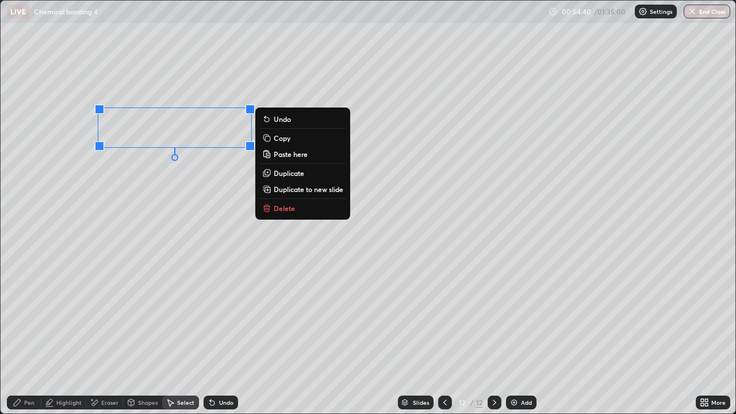
click at [288, 177] on p "Duplicate" at bounding box center [289, 172] width 30 height 9
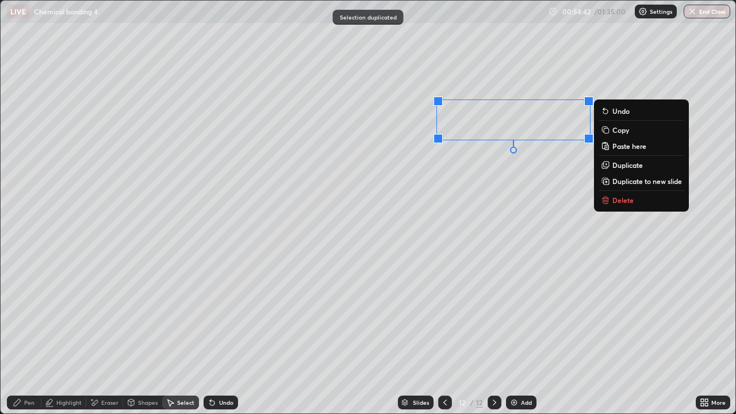
click at [515, 169] on div "0 ° Undo Copy Paste here Duplicate Duplicate to new slide Delete" at bounding box center [368, 207] width 734 height 413
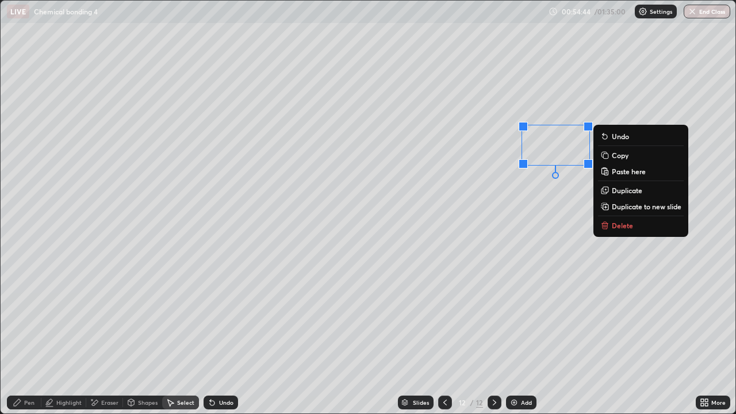
click at [34, 336] on div "Pen" at bounding box center [24, 402] width 34 height 14
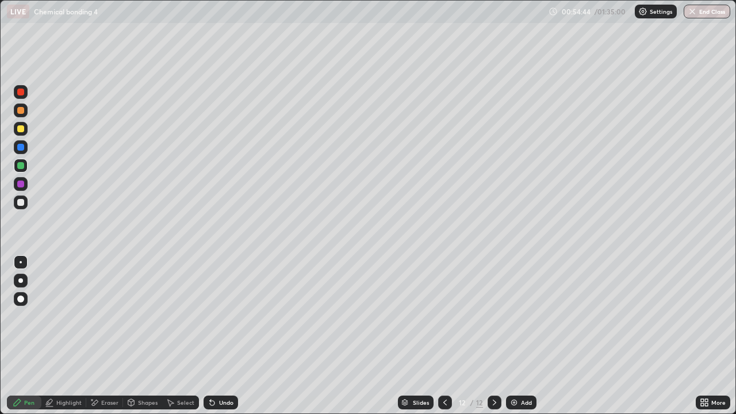
click at [16, 207] on div at bounding box center [21, 202] width 14 height 14
click at [182, 336] on div "Select" at bounding box center [180, 402] width 37 height 14
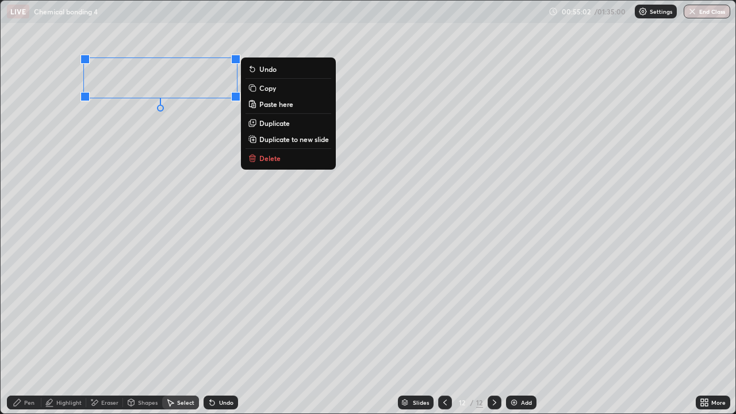
click at [190, 186] on div "0 ° Undo Copy Paste here Duplicate Duplicate to new slide Delete" at bounding box center [368, 207] width 734 height 413
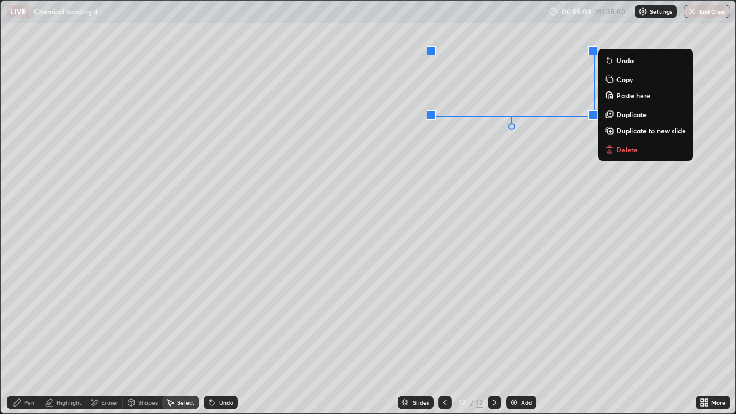
click at [503, 164] on div "0 ° Undo Copy Paste here Duplicate Duplicate to new slide Delete" at bounding box center [368, 207] width 734 height 413
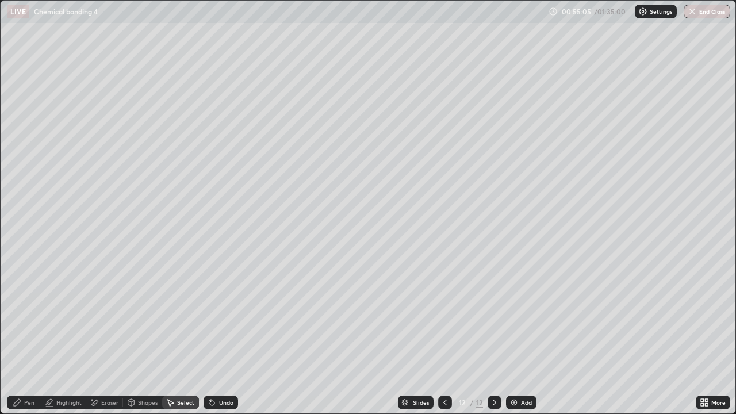
click at [34, 336] on div "Pen" at bounding box center [24, 402] width 34 height 14
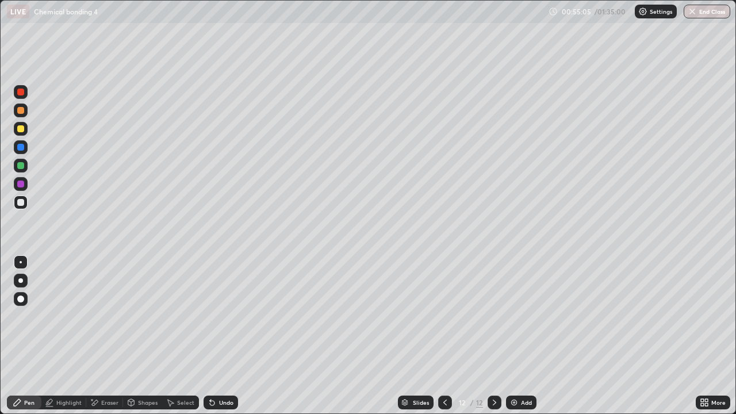
click at [66, 336] on div "Highlight" at bounding box center [68, 402] width 25 height 6
click at [24, 133] on div at bounding box center [21, 129] width 14 height 14
click at [224, 336] on div "Undo" at bounding box center [226, 402] width 14 height 6
click at [21, 172] on div at bounding box center [21, 166] width 14 height 14
click at [26, 336] on div "Pen" at bounding box center [29, 402] width 10 height 6
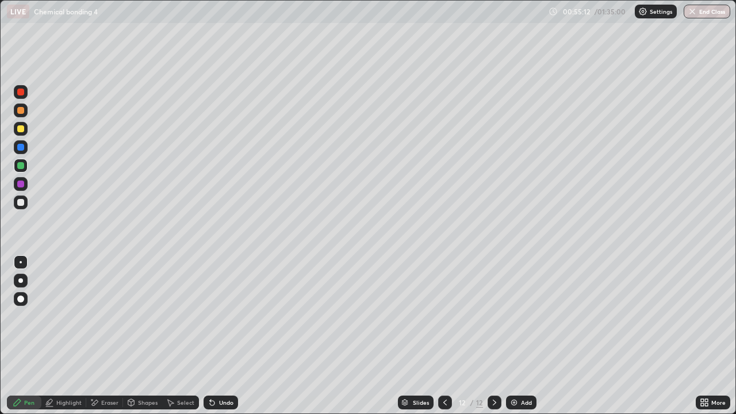
click at [17, 207] on div at bounding box center [21, 202] width 14 height 14
click at [23, 129] on div at bounding box center [20, 128] width 7 height 7
click at [23, 203] on div at bounding box center [20, 202] width 7 height 7
click at [230, 336] on div "Undo" at bounding box center [226, 402] width 14 height 6
click at [228, 336] on div "Undo" at bounding box center [226, 402] width 14 height 6
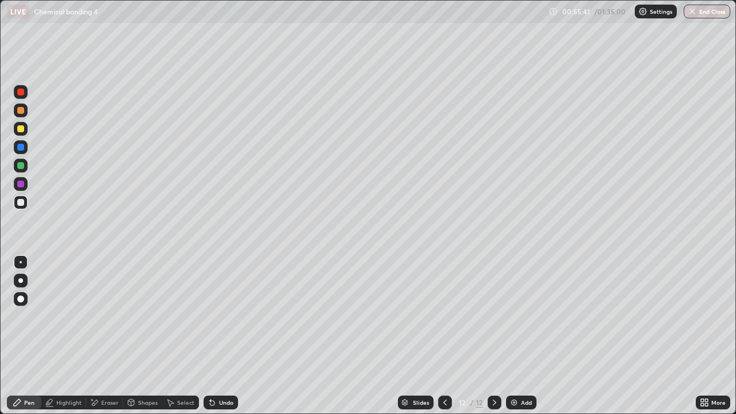
click at [227, 336] on div "Undo" at bounding box center [220, 402] width 34 height 14
click at [20, 166] on div at bounding box center [20, 165] width 7 height 7
click at [444, 336] on icon at bounding box center [444, 402] width 9 height 9
click at [444, 336] on icon at bounding box center [444, 402] width 3 height 6
click at [444, 336] on icon at bounding box center [444, 402] width 9 height 9
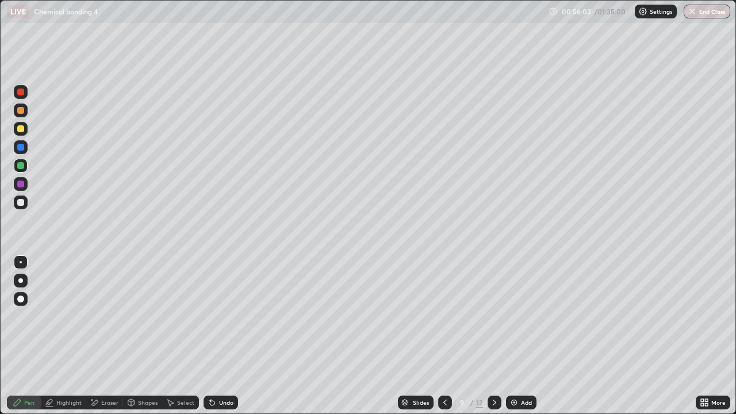
click at [493, 336] on icon at bounding box center [494, 402] width 9 height 9
click at [180, 336] on div "Select" at bounding box center [185, 402] width 17 height 6
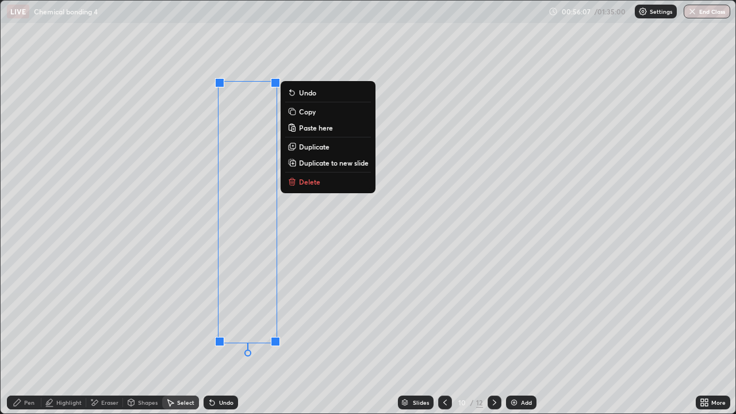
click at [302, 112] on p "Copy" at bounding box center [307, 111] width 17 height 9
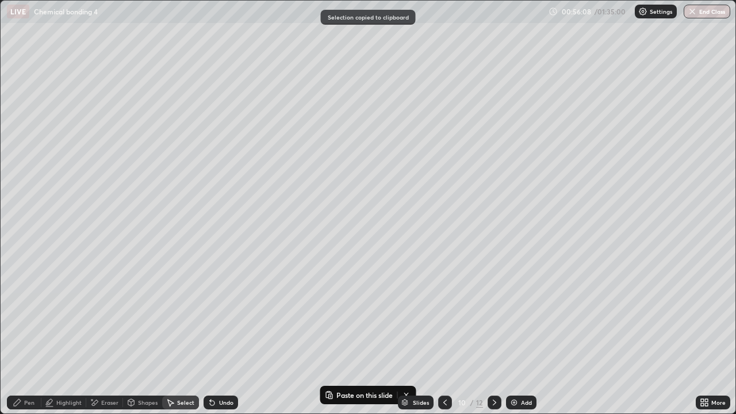
click at [489, 336] on div at bounding box center [494, 402] width 14 height 14
click at [490, 336] on icon at bounding box center [494, 402] width 9 height 9
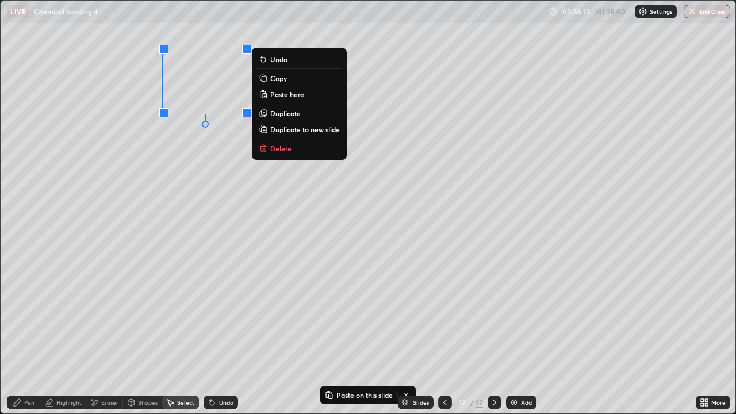
click at [284, 95] on p "Paste here" at bounding box center [287, 94] width 34 height 9
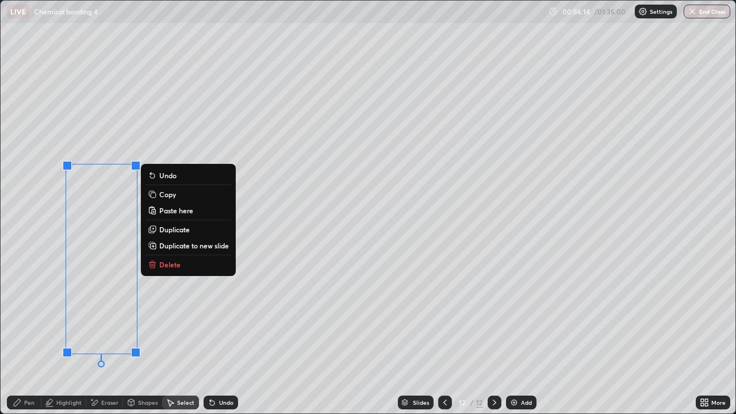
click at [18, 336] on icon at bounding box center [17, 402] width 7 height 7
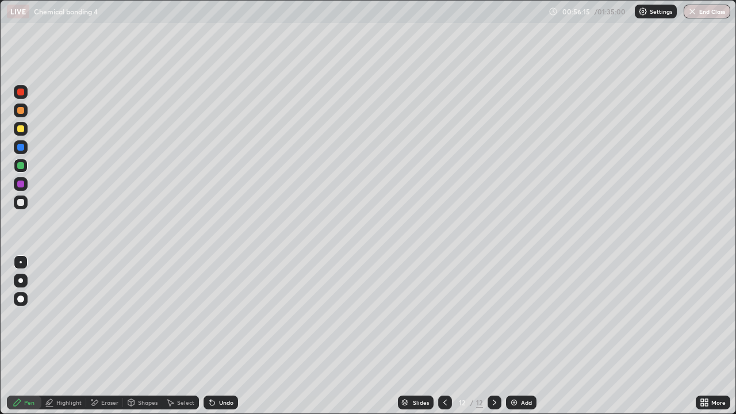
click at [19, 208] on div at bounding box center [21, 202] width 14 height 14
click at [21, 90] on div at bounding box center [20, 92] width 7 height 7
click at [443, 336] on icon at bounding box center [444, 402] width 3 height 6
click at [444, 336] on icon at bounding box center [444, 402] width 9 height 9
click at [182, 336] on div "Select" at bounding box center [185, 402] width 17 height 6
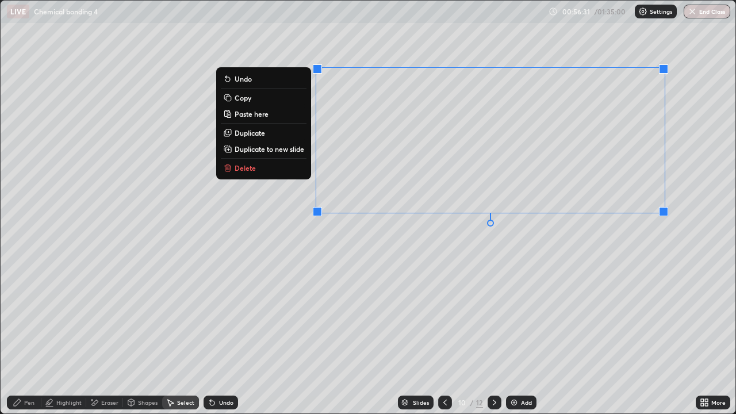
click at [260, 99] on button "Copy" at bounding box center [264, 98] width 86 height 14
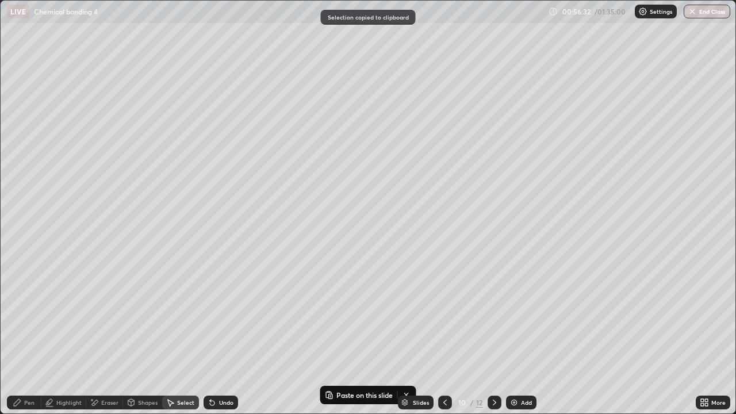
click at [487, 336] on div at bounding box center [494, 402] width 14 height 14
click at [493, 336] on icon at bounding box center [494, 402] width 3 height 6
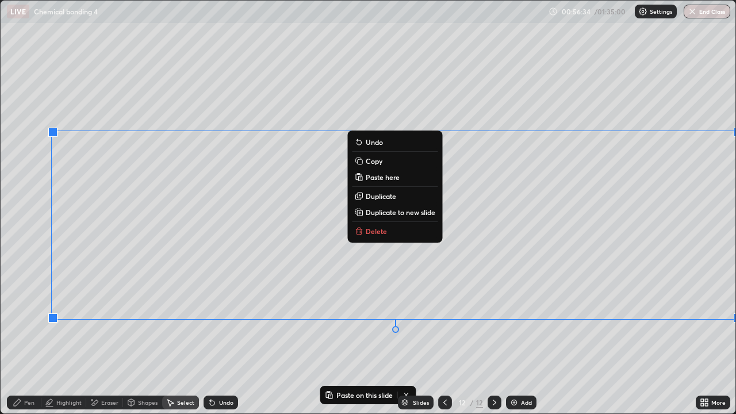
click at [372, 180] on p "Paste here" at bounding box center [383, 176] width 34 height 9
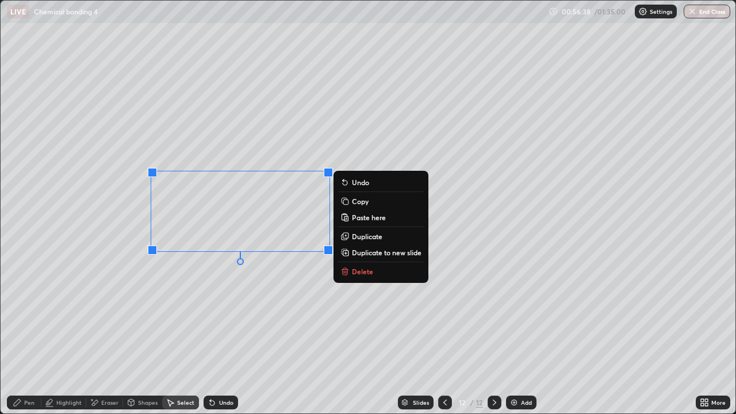
click at [24, 336] on div "Pen" at bounding box center [24, 402] width 34 height 14
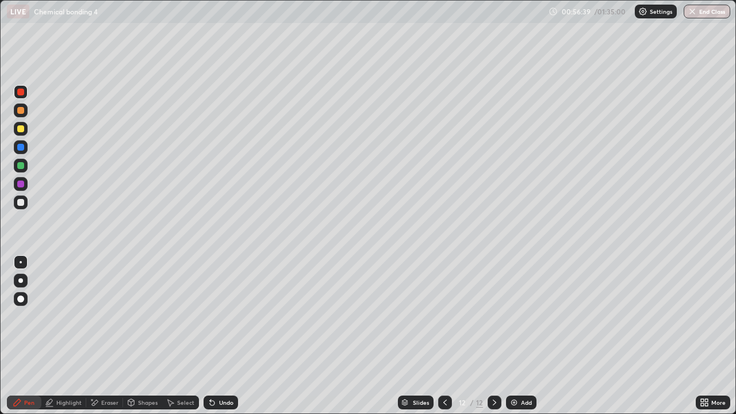
click at [17, 205] on div at bounding box center [21, 202] width 14 height 14
click at [443, 336] on icon at bounding box center [444, 402] width 9 height 9
click at [178, 336] on div "Select" at bounding box center [180, 402] width 37 height 14
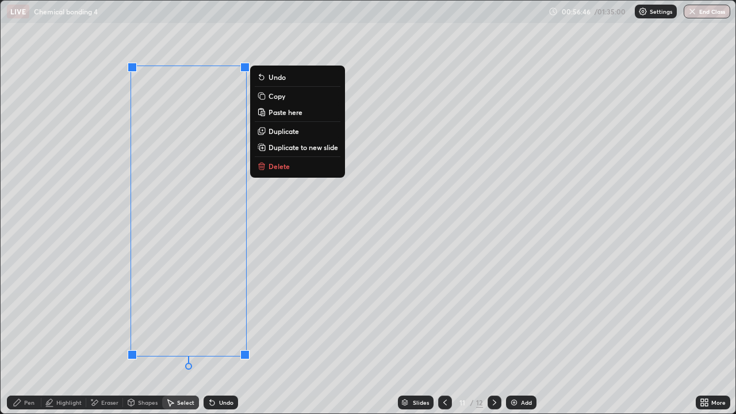
click at [286, 98] on button "Copy" at bounding box center [298, 96] width 86 height 14
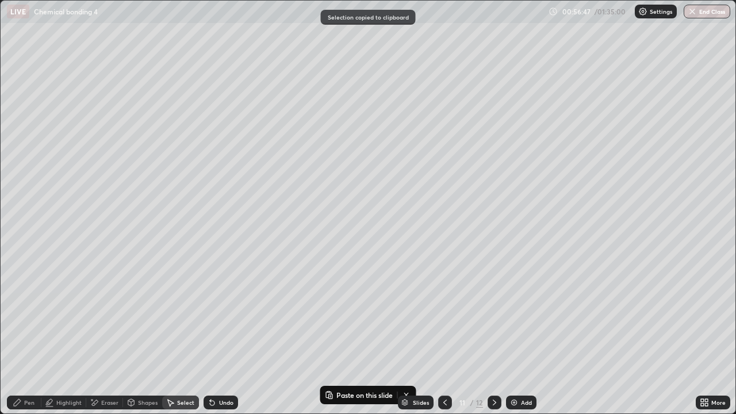
click at [490, 336] on icon at bounding box center [494, 402] width 9 height 9
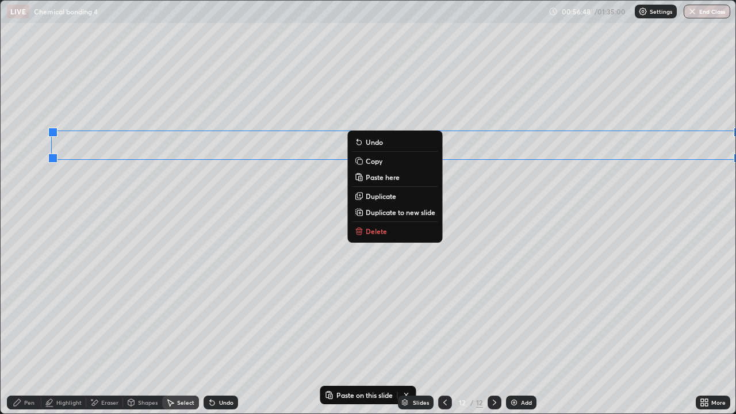
click at [378, 179] on p "Paste here" at bounding box center [383, 176] width 34 height 9
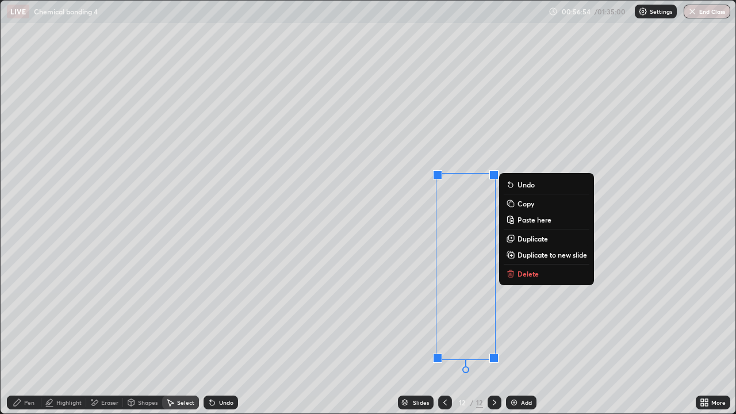
click at [663, 233] on div "0 ° Undo Copy Paste here Duplicate Duplicate to new slide Delete" at bounding box center [368, 207] width 734 height 413
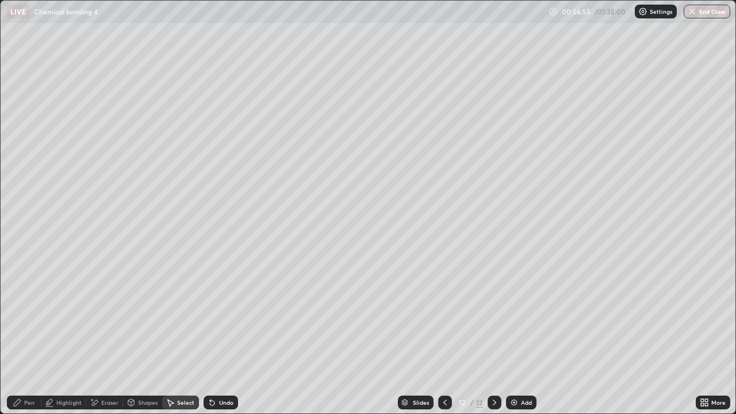
click at [32, 336] on div "Pen" at bounding box center [29, 402] width 10 height 6
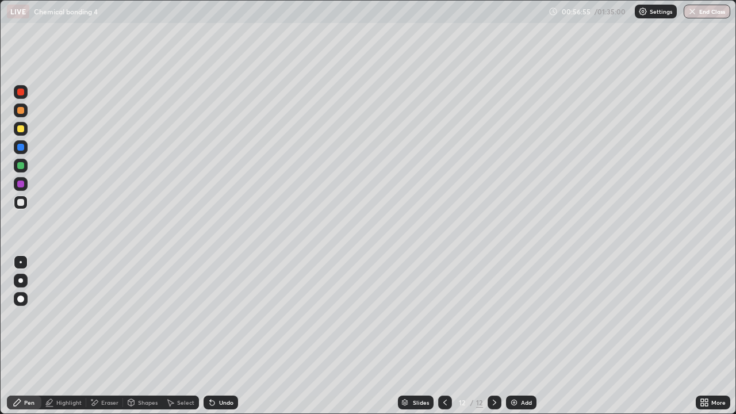
click at [20, 202] on div at bounding box center [20, 202] width 7 height 7
click at [23, 129] on div at bounding box center [20, 128] width 7 height 7
click at [521, 336] on div "Add" at bounding box center [526, 402] width 11 height 6
click at [21, 202] on div at bounding box center [20, 202] width 7 height 7
click at [21, 285] on div at bounding box center [21, 281] width 14 height 14
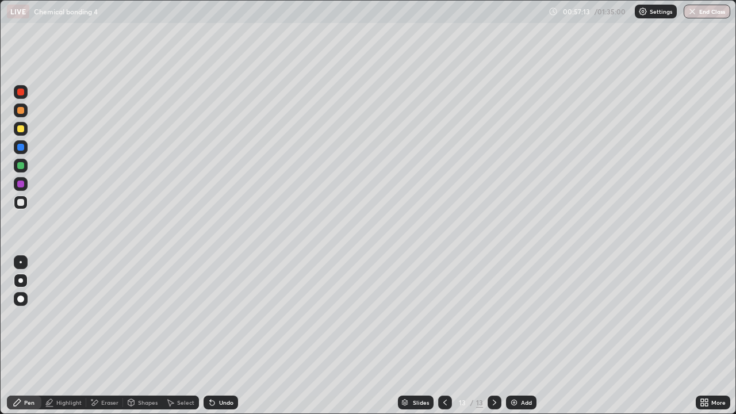
click at [21, 298] on div at bounding box center [20, 298] width 7 height 7
click at [21, 142] on div at bounding box center [21, 147] width 14 height 14
click at [21, 129] on div at bounding box center [20, 128] width 7 height 7
click at [26, 170] on div at bounding box center [21, 166] width 14 height 14
click at [216, 336] on div "Undo" at bounding box center [220, 402] width 34 height 14
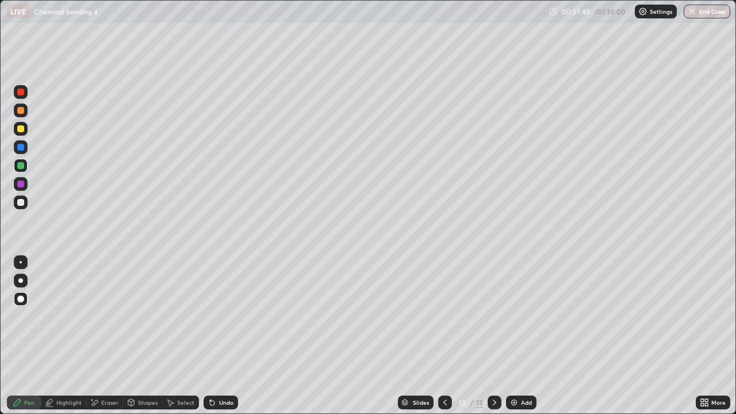
click at [22, 202] on div at bounding box center [20, 202] width 7 height 7
click at [21, 262] on div at bounding box center [21, 262] width 2 height 2
click at [14, 111] on div at bounding box center [21, 110] width 14 height 14
click at [20, 203] on div at bounding box center [20, 202] width 7 height 7
click at [22, 129] on div at bounding box center [20, 128] width 7 height 7
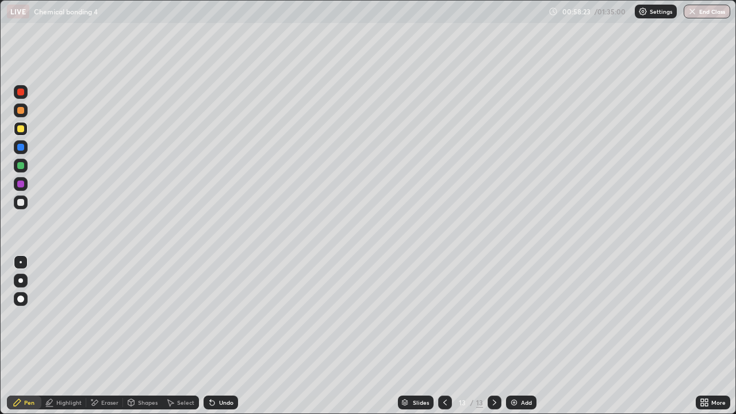
click at [230, 336] on div "Undo" at bounding box center [220, 402] width 34 height 14
click at [213, 336] on div "Undo" at bounding box center [220, 402] width 34 height 14
click at [18, 164] on div at bounding box center [20, 165] width 7 height 7
click at [16, 208] on div at bounding box center [21, 202] width 14 height 14
click at [189, 336] on div "Select" at bounding box center [185, 402] width 17 height 6
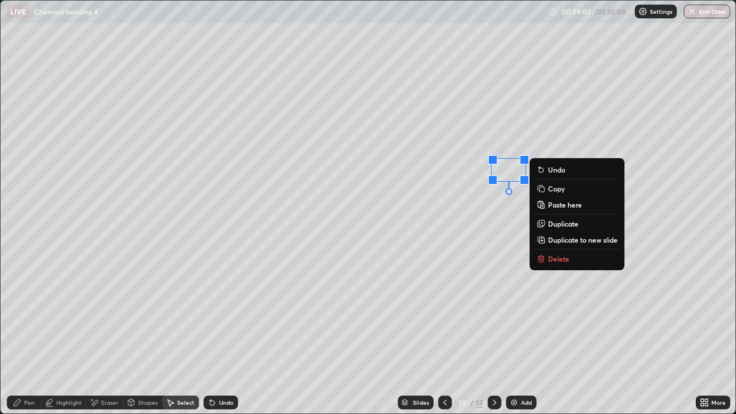
click at [561, 226] on p "Duplicate" at bounding box center [563, 223] width 30 height 9
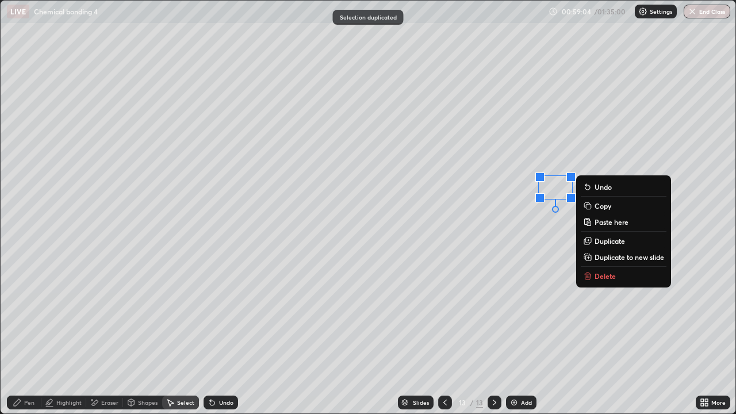
click at [594, 241] on p "Duplicate" at bounding box center [609, 240] width 30 height 9
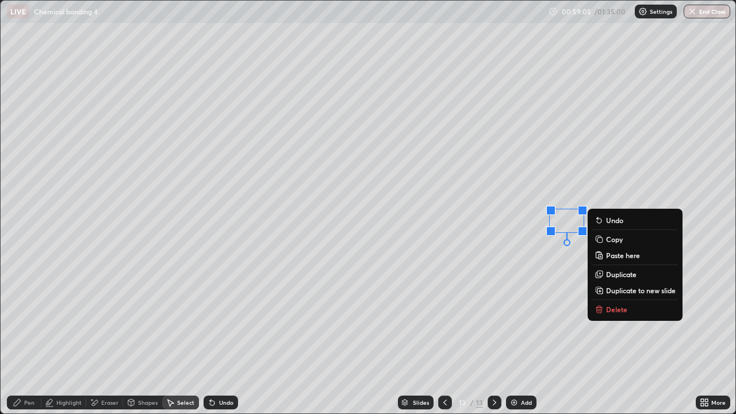
click at [607, 274] on p "Duplicate" at bounding box center [621, 274] width 30 height 9
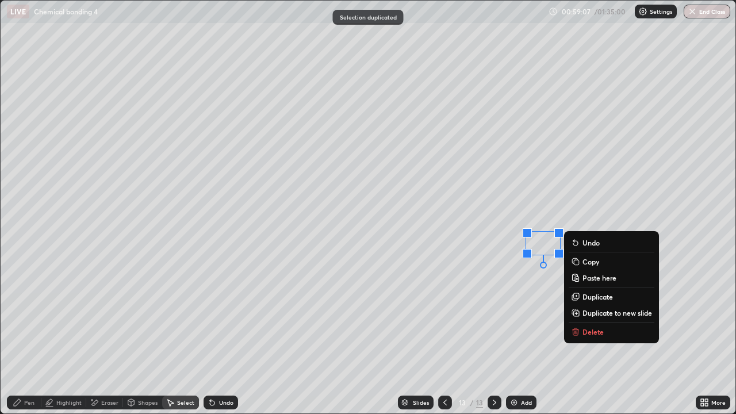
click at [592, 294] on p "Duplicate" at bounding box center [597, 296] width 30 height 9
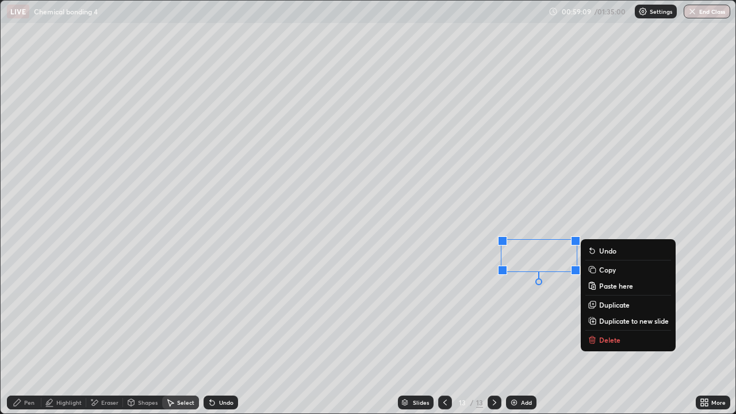
click at [225, 336] on div "Undo" at bounding box center [226, 402] width 14 height 6
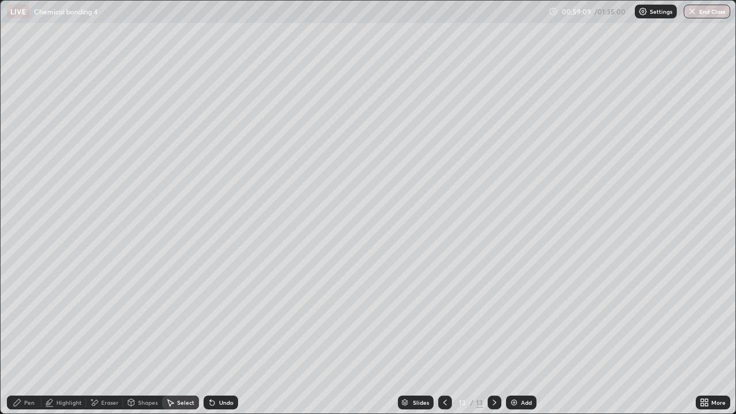
click at [229, 336] on div "Undo" at bounding box center [226, 402] width 14 height 6
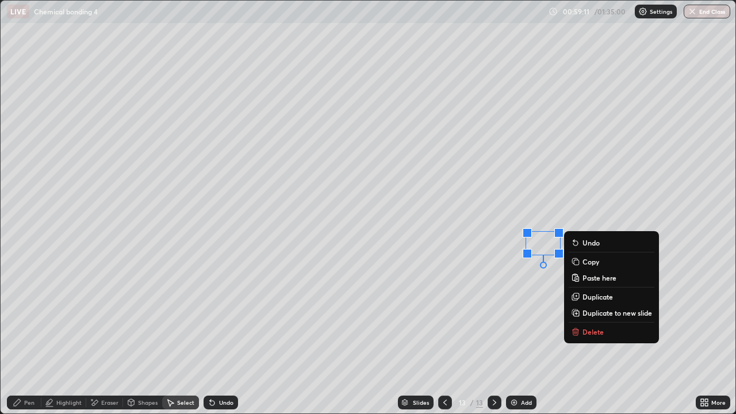
click at [593, 296] on p "Duplicate" at bounding box center [597, 296] width 30 height 9
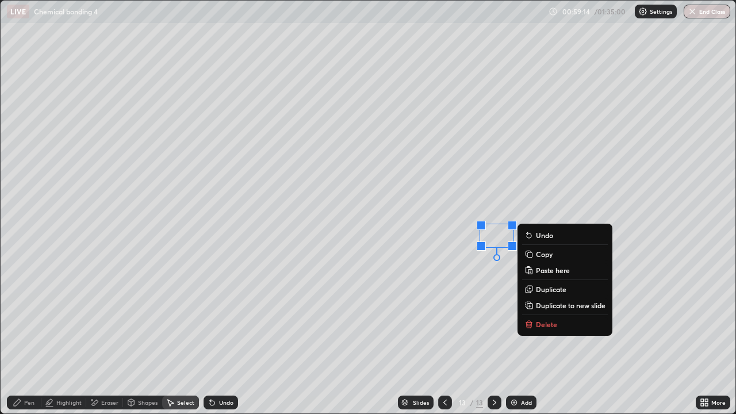
click at [553, 289] on p "Duplicate" at bounding box center [551, 288] width 30 height 9
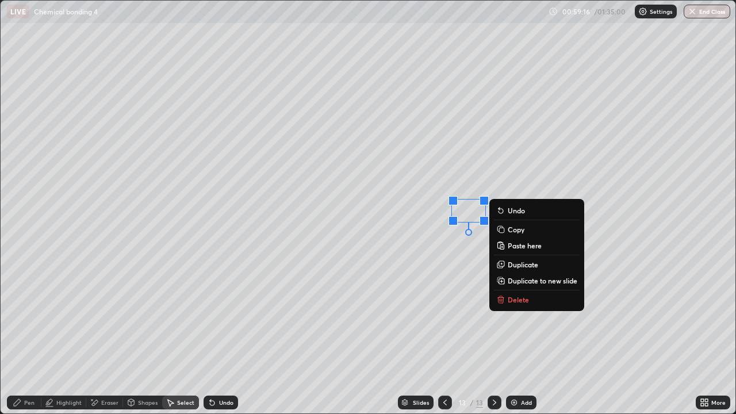
click at [522, 266] on p "Duplicate" at bounding box center [522, 264] width 30 height 9
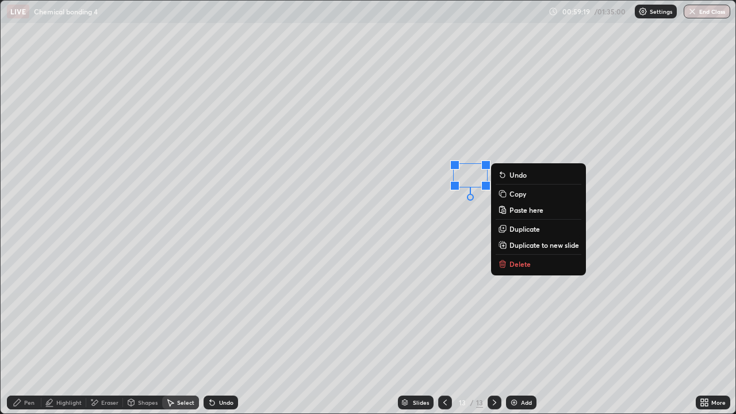
click at [29, 336] on div "Pen" at bounding box center [24, 402] width 34 height 14
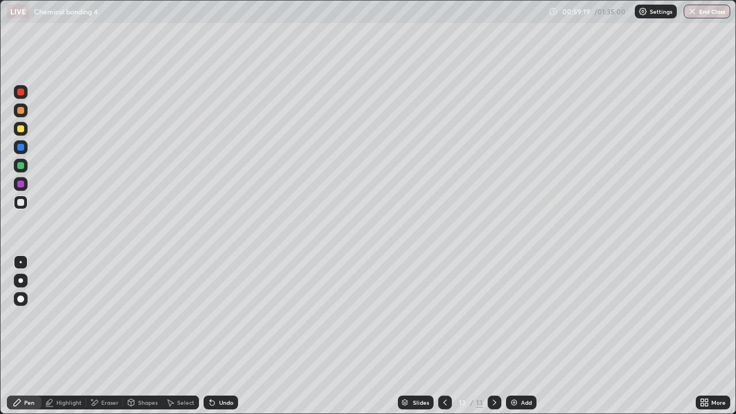
click at [27, 167] on div at bounding box center [21, 166] width 14 height 14
click at [22, 206] on div at bounding box center [21, 202] width 14 height 14
click at [15, 185] on div at bounding box center [21, 184] width 14 height 14
click at [225, 336] on div "Undo" at bounding box center [226, 402] width 14 height 6
click at [222, 336] on div "Undo" at bounding box center [226, 402] width 14 height 6
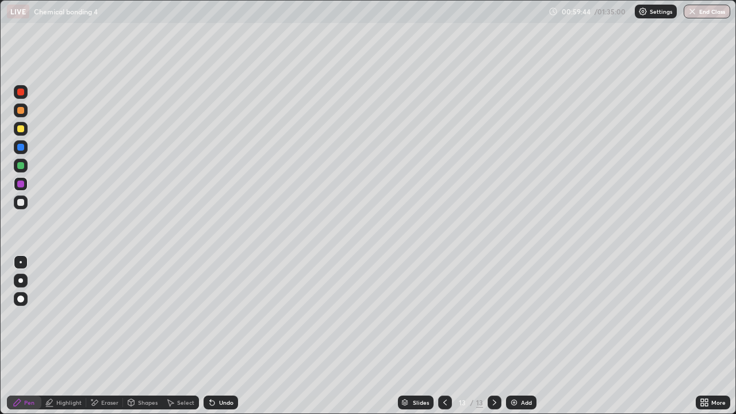
click at [226, 336] on div "Undo" at bounding box center [220, 402] width 34 height 14
click at [228, 336] on div "Undo" at bounding box center [220, 402] width 34 height 14
click at [227, 336] on div "Undo" at bounding box center [220, 402] width 34 height 14
click at [68, 336] on div "Highlight" at bounding box center [68, 402] width 25 height 6
click at [19, 95] on div at bounding box center [20, 92] width 7 height 7
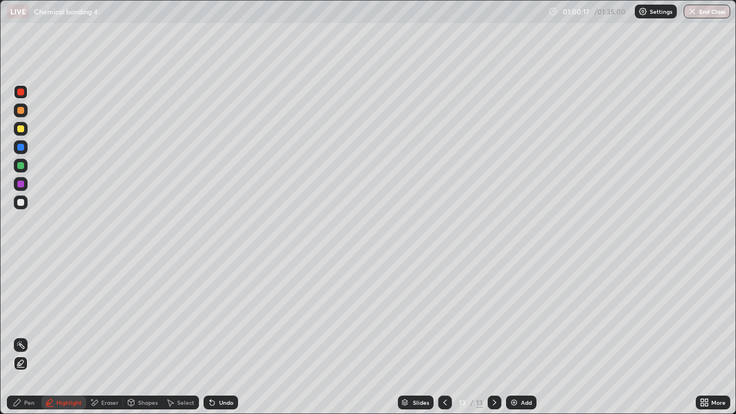
click at [26, 336] on div "Pen" at bounding box center [29, 402] width 10 height 6
click at [21, 202] on div at bounding box center [20, 202] width 7 height 7
click at [178, 336] on div "Select" at bounding box center [185, 402] width 17 height 6
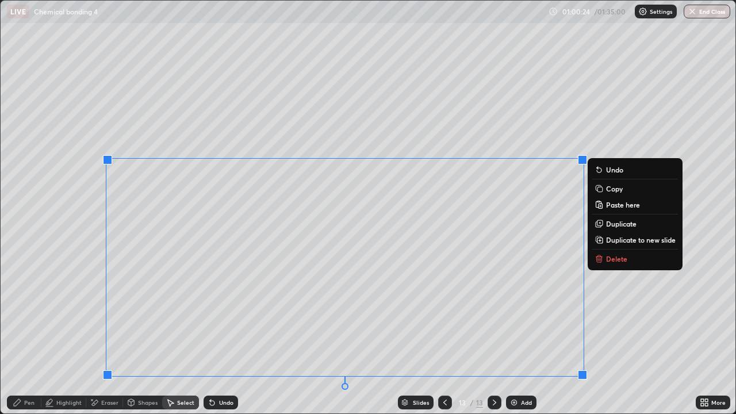
click at [615, 243] on p "Duplicate to new slide" at bounding box center [641, 239] width 70 height 9
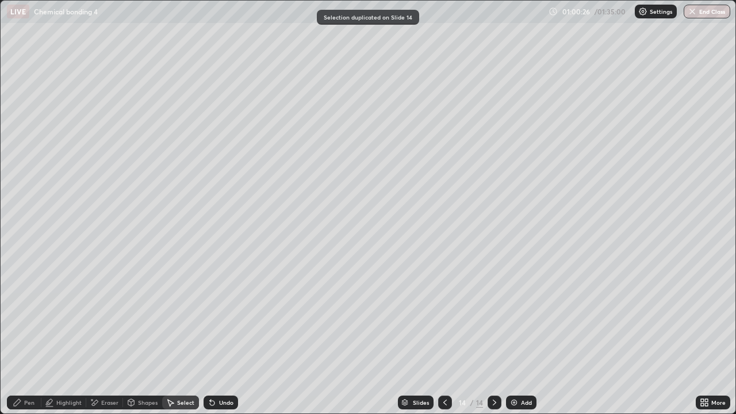
click at [108, 336] on div "Eraser" at bounding box center [109, 402] width 17 height 6
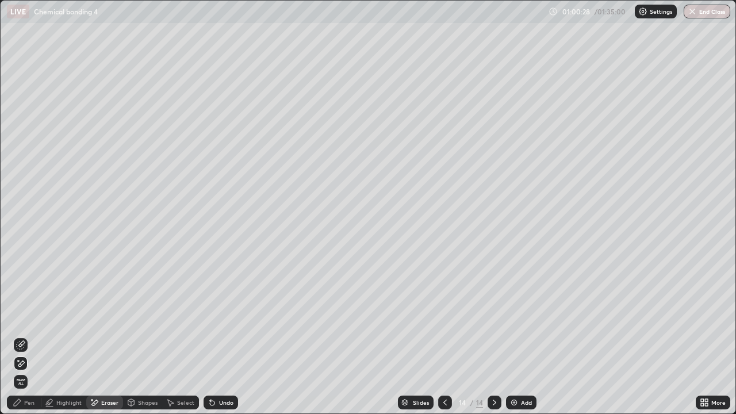
click at [180, 336] on div "Select" at bounding box center [185, 402] width 17 height 6
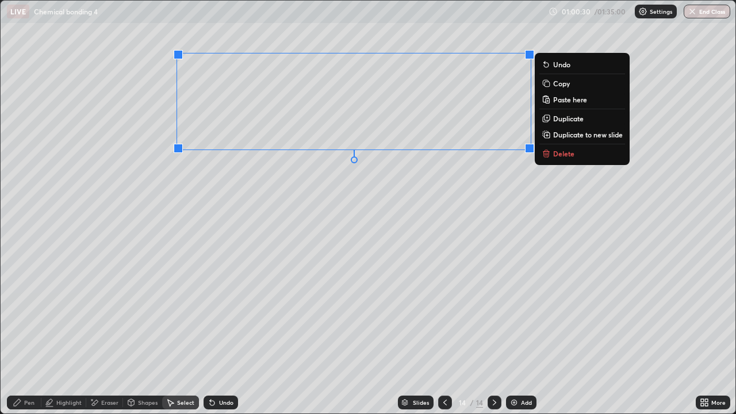
click at [362, 237] on div "0 ° Undo Copy Paste here Duplicate Duplicate to new slide Delete" at bounding box center [368, 207] width 734 height 413
click at [562, 120] on p "Duplicate" at bounding box center [568, 118] width 30 height 9
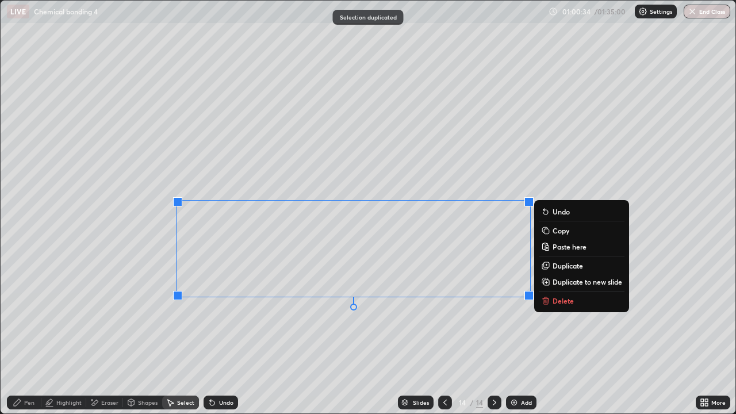
click at [30, 336] on div "Pen" at bounding box center [24, 402] width 34 height 14
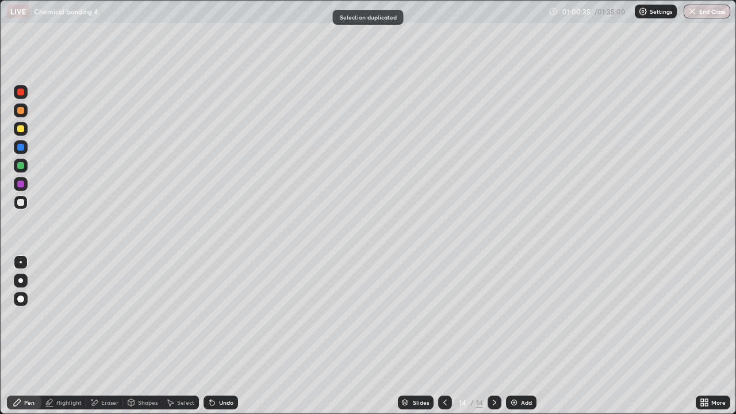
click at [108, 336] on div "Eraser" at bounding box center [104, 402] width 37 height 14
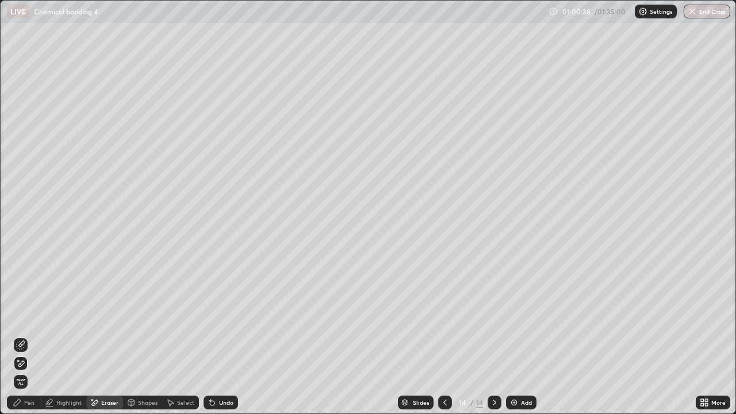
click at [30, 336] on div "Pen" at bounding box center [29, 402] width 10 height 6
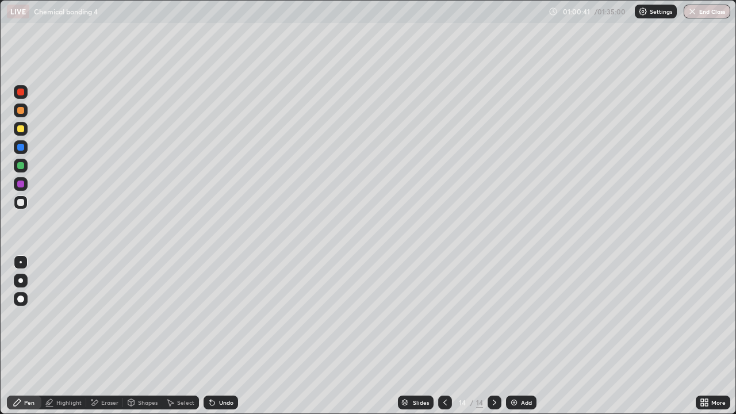
click at [103, 336] on div "Eraser" at bounding box center [104, 402] width 37 height 14
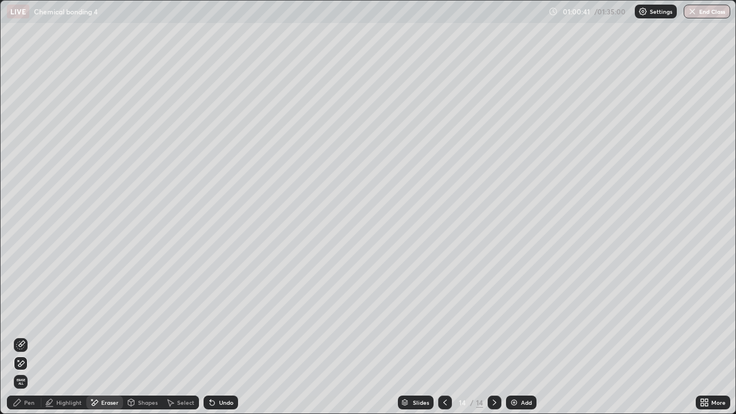
click at [21, 336] on icon at bounding box center [20, 344] width 9 height 9
click at [29, 336] on div "Pen" at bounding box center [29, 402] width 10 height 6
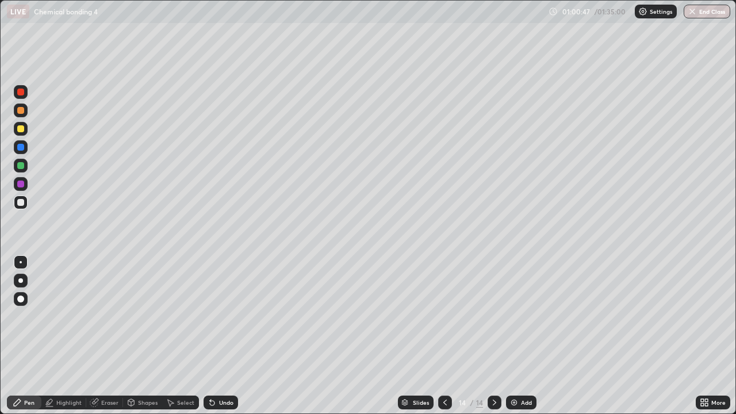
click at [211, 336] on icon at bounding box center [212, 403] width 5 height 5
click at [208, 336] on icon at bounding box center [211, 402] width 9 height 9
click at [210, 336] on icon at bounding box center [212, 403] width 5 height 5
click at [23, 130] on div at bounding box center [20, 128] width 7 height 7
click at [224, 336] on div "Undo" at bounding box center [220, 402] width 34 height 14
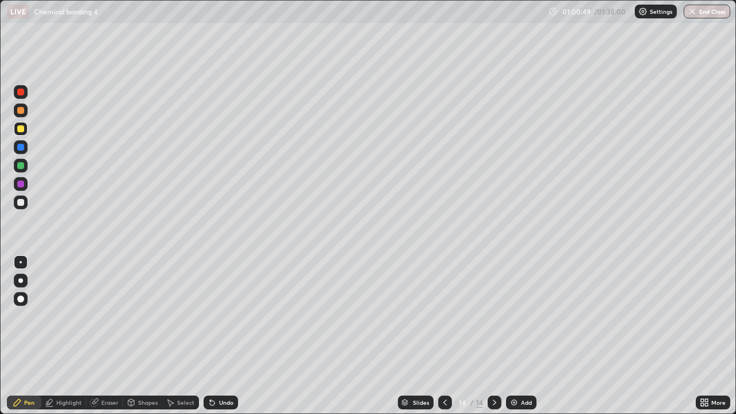
click at [226, 336] on div "Undo" at bounding box center [226, 402] width 14 height 6
click at [229, 336] on div "Undo" at bounding box center [226, 402] width 14 height 6
click at [21, 114] on div at bounding box center [21, 110] width 14 height 14
click at [444, 336] on icon at bounding box center [444, 402] width 9 height 9
click at [19, 94] on div at bounding box center [20, 92] width 7 height 7
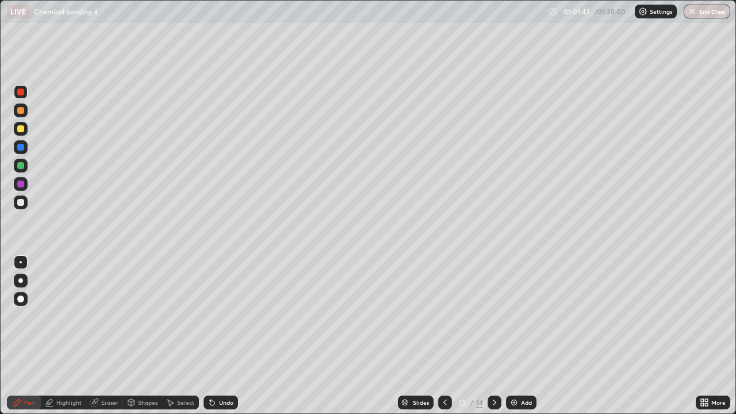
click at [24, 301] on div at bounding box center [21, 299] width 14 height 14
click at [23, 205] on div at bounding box center [20, 202] width 7 height 7
click at [211, 336] on icon at bounding box center [212, 403] width 5 height 5
click at [217, 336] on div "Undo" at bounding box center [220, 402] width 34 height 14
click at [21, 208] on div at bounding box center [21, 202] width 14 height 14
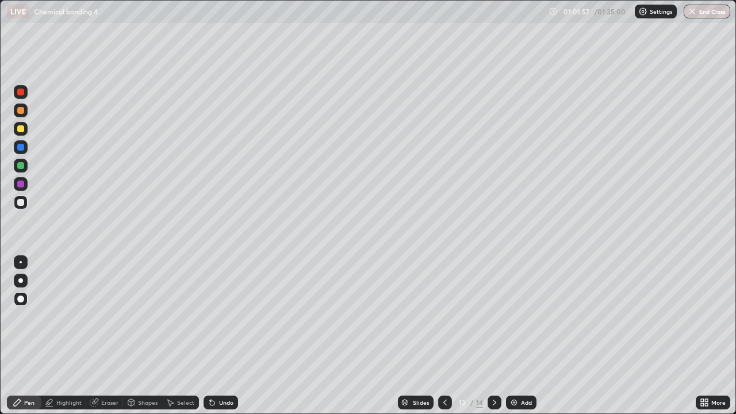
click at [21, 260] on div at bounding box center [21, 262] width 14 height 14
click at [21, 129] on div at bounding box center [20, 128] width 7 height 7
click at [22, 160] on div at bounding box center [21, 166] width 14 height 14
click at [14, 185] on div at bounding box center [21, 184] width 14 height 14
click at [493, 336] on icon at bounding box center [494, 402] width 9 height 9
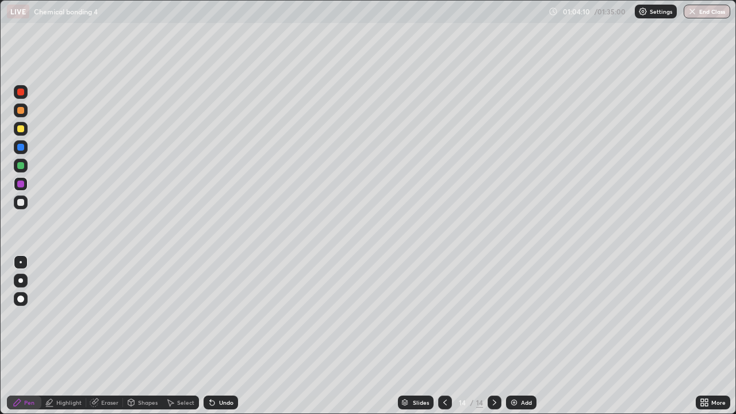
click at [19, 201] on div at bounding box center [20, 202] width 7 height 7
click at [23, 125] on div at bounding box center [21, 129] width 14 height 14
click at [111, 336] on div "Eraser" at bounding box center [109, 402] width 17 height 6
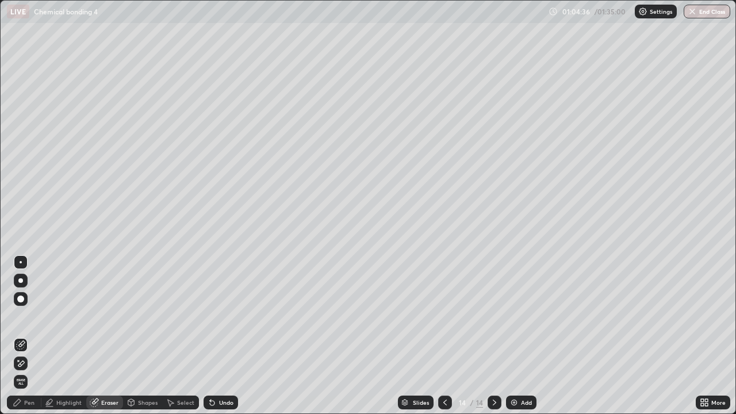
click at [174, 336] on div "Select" at bounding box center [180, 402] width 37 height 14
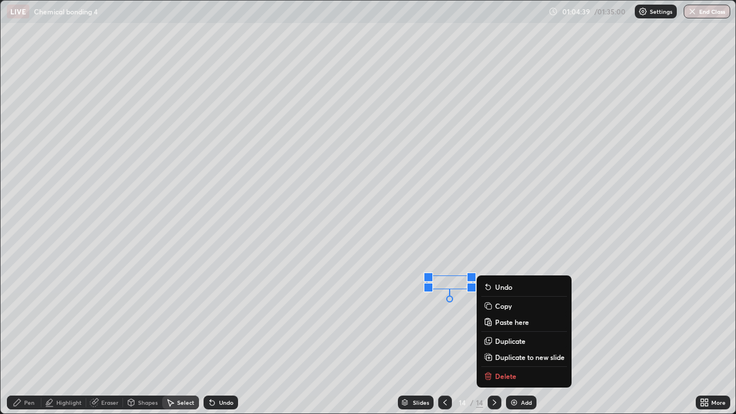
click at [225, 336] on div "Undo" at bounding box center [220, 402] width 34 height 14
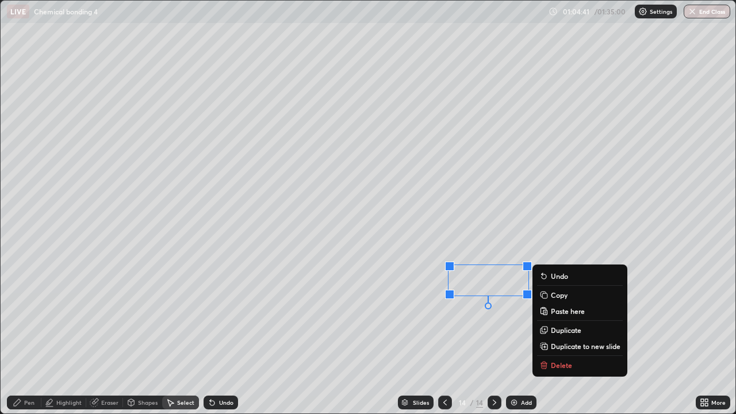
click at [453, 335] on div "0 ° Undo Copy Paste here Duplicate Duplicate to new slide Delete" at bounding box center [368, 207] width 734 height 413
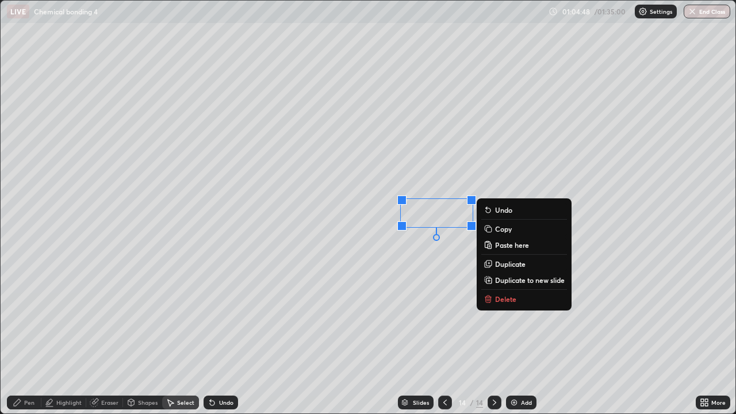
click at [371, 183] on div "0 ° Undo Copy Paste here Duplicate Duplicate to new slide Delete" at bounding box center [368, 207] width 734 height 413
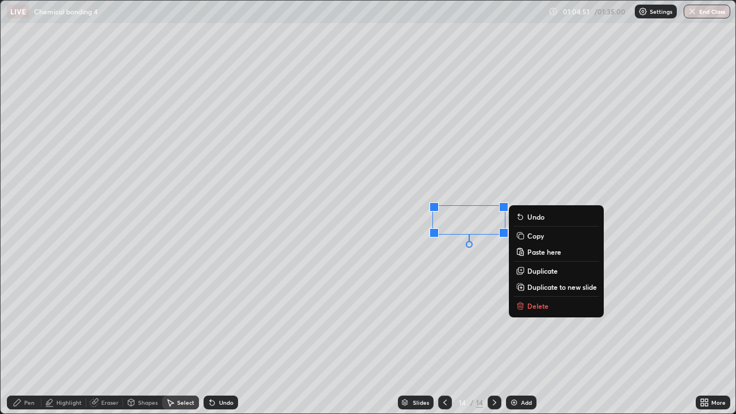
click at [416, 318] on div "0 ° Undo Copy Paste here Duplicate Duplicate to new slide Delete" at bounding box center [368, 207] width 734 height 413
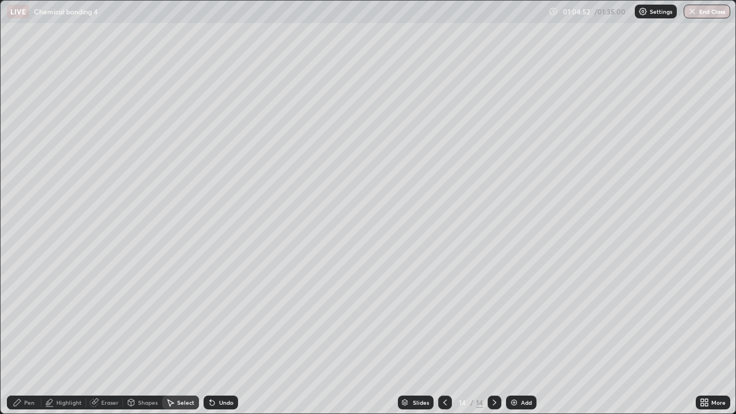
click at [26, 336] on div "Pen" at bounding box center [29, 402] width 10 height 6
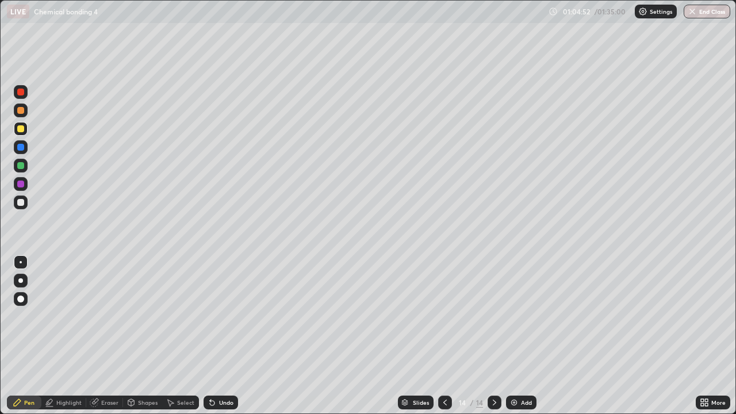
click at [75, 336] on div "Highlight" at bounding box center [68, 402] width 25 height 6
click at [518, 336] on div "Add" at bounding box center [521, 402] width 30 height 14
click at [21, 166] on div at bounding box center [20, 165] width 7 height 7
click at [25, 336] on div "Pen" at bounding box center [29, 402] width 10 height 6
click at [221, 336] on div "Undo" at bounding box center [218, 402] width 39 height 23
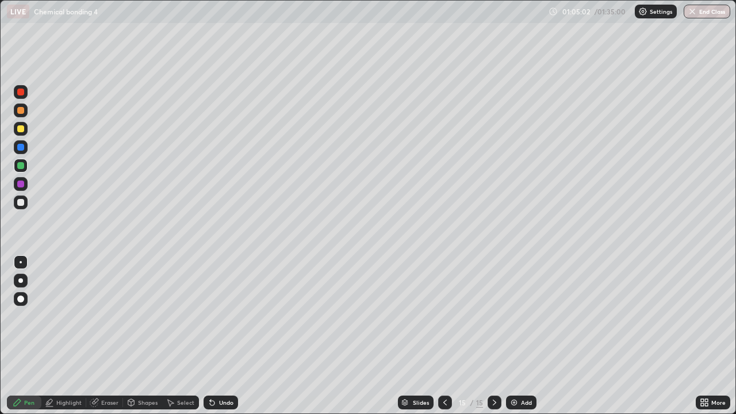
click at [18, 201] on div at bounding box center [20, 202] width 7 height 7
click at [20, 124] on div at bounding box center [21, 129] width 14 height 14
click at [187, 336] on div "Select" at bounding box center [185, 402] width 17 height 6
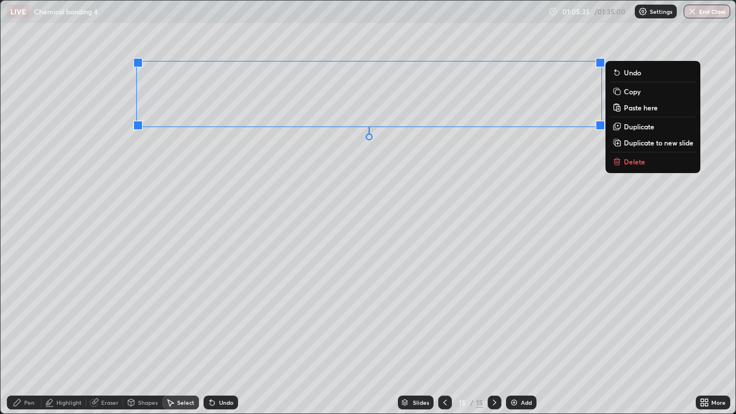
click at [443, 202] on div "0 ° Undo Copy Paste here Duplicate Duplicate to new slide Delete" at bounding box center [368, 207] width 734 height 413
click at [639, 129] on p "Duplicate" at bounding box center [639, 126] width 30 height 9
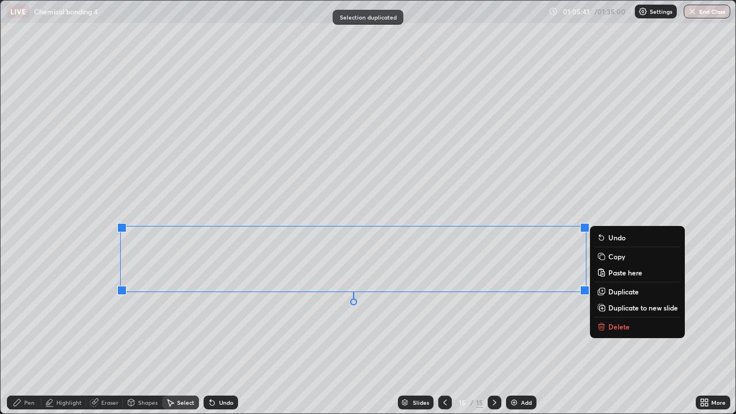
click at [117, 336] on div "Eraser" at bounding box center [104, 402] width 37 height 14
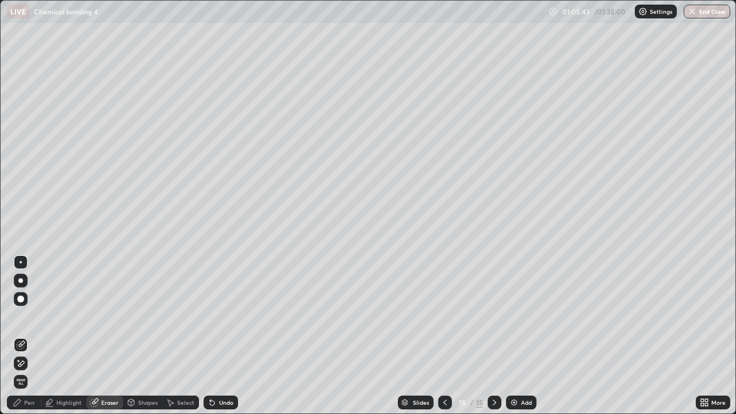
click at [29, 240] on div "Erase all" at bounding box center [21, 207] width 28 height 368
click at [18, 336] on icon at bounding box center [18, 360] width 1 height 1
click at [25, 336] on div "Pen" at bounding box center [29, 402] width 10 height 6
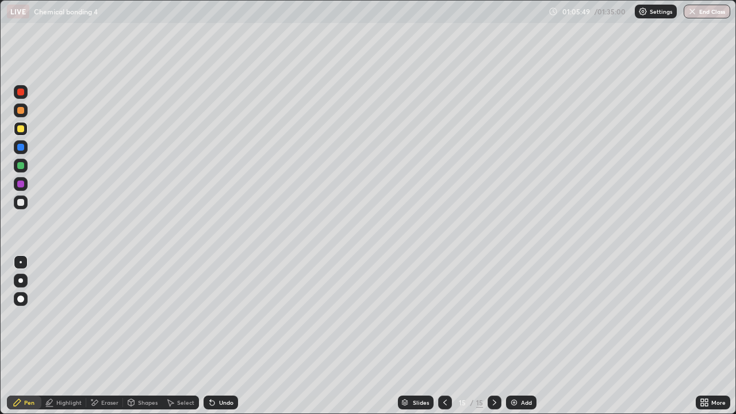
click at [18, 167] on div at bounding box center [20, 165] width 7 height 7
click at [26, 130] on div at bounding box center [21, 129] width 14 height 14
click at [21, 110] on div at bounding box center [20, 110] width 7 height 7
click at [23, 151] on div at bounding box center [21, 147] width 14 height 14
click at [21, 166] on div at bounding box center [20, 165] width 7 height 7
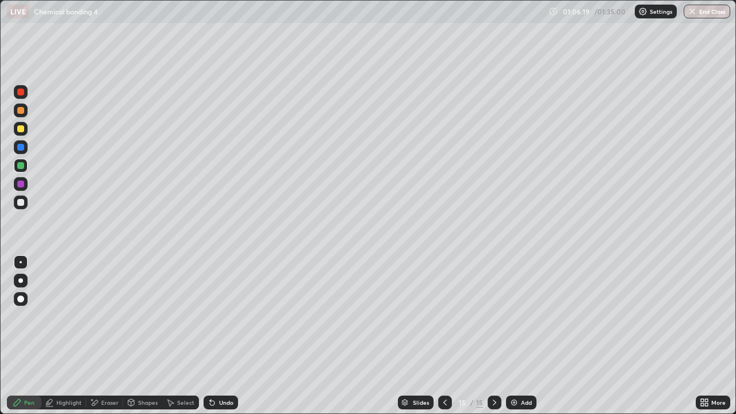
click at [215, 336] on div "Undo" at bounding box center [220, 402] width 34 height 14
click at [214, 336] on icon at bounding box center [211, 402] width 9 height 9
click at [217, 336] on div "Undo" at bounding box center [220, 402] width 34 height 14
click at [180, 336] on div "Select" at bounding box center [185, 402] width 17 height 6
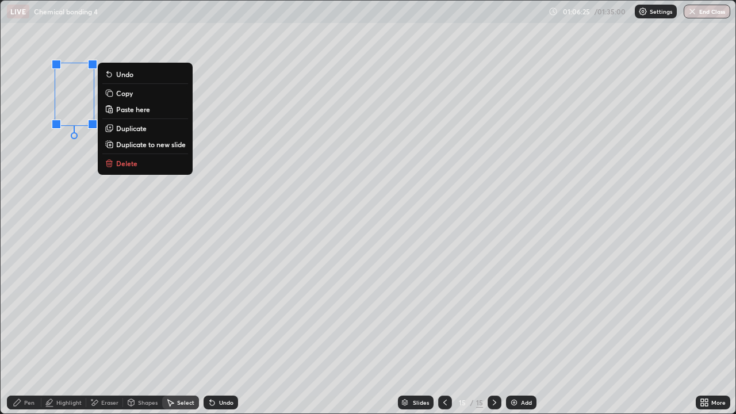
click at [124, 132] on p "Duplicate" at bounding box center [131, 128] width 30 height 9
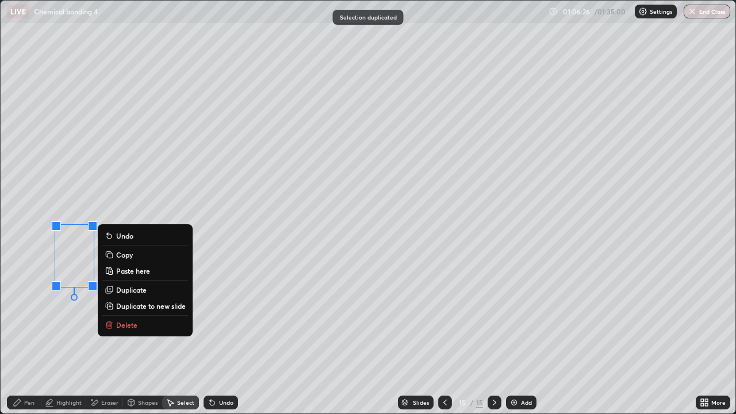
click at [66, 335] on div "0 ° Undo Copy Paste here Duplicate Duplicate to new slide Delete" at bounding box center [368, 207] width 734 height 413
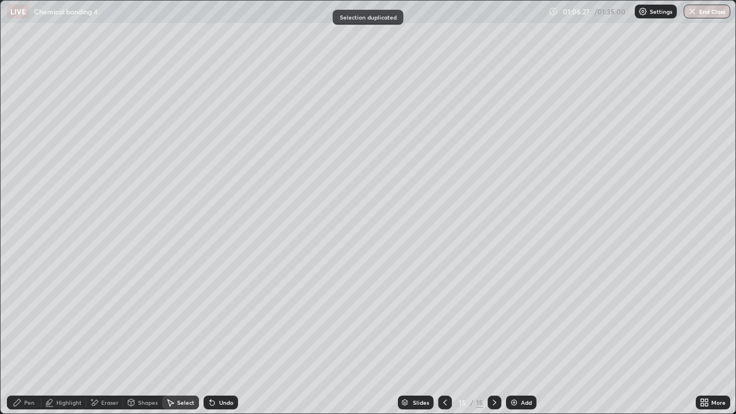
click at [107, 336] on div "Eraser" at bounding box center [109, 402] width 17 height 6
click at [26, 336] on div "Pen" at bounding box center [24, 402] width 34 height 14
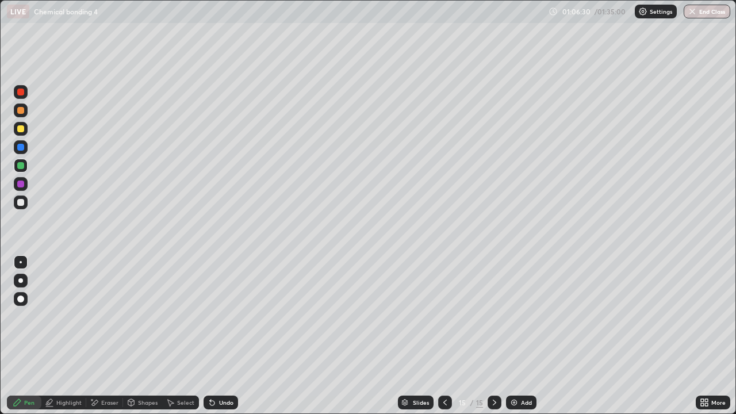
click at [22, 202] on div at bounding box center [20, 202] width 7 height 7
click at [22, 170] on div at bounding box center [21, 166] width 14 height 14
click at [21, 109] on div at bounding box center [20, 110] width 7 height 7
click at [23, 97] on div at bounding box center [21, 92] width 14 height 14
click at [98, 336] on icon at bounding box center [94, 403] width 9 height 10
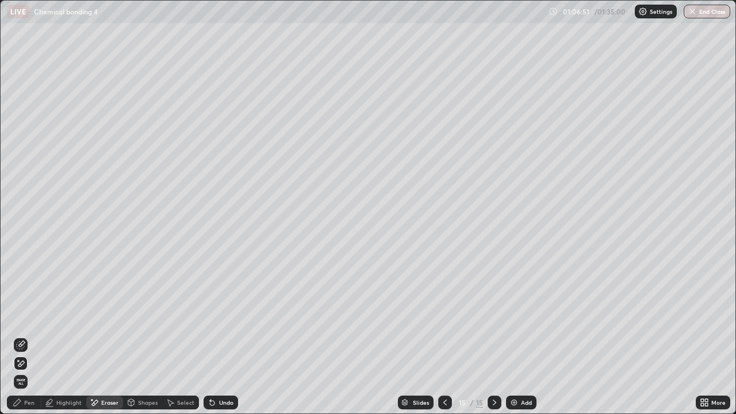
click at [75, 336] on div "Highlight" at bounding box center [63, 402] width 45 height 14
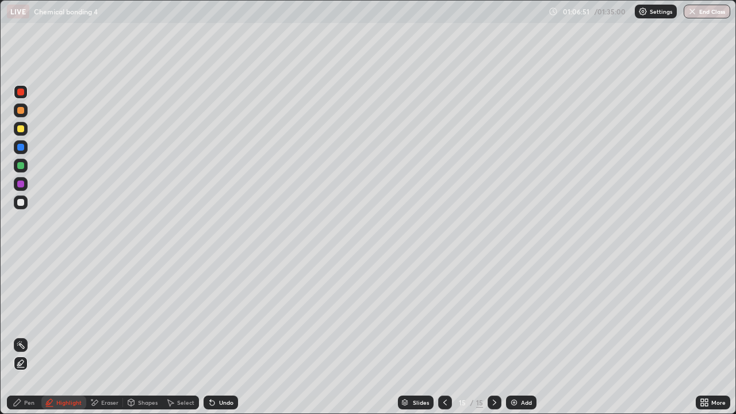
click at [22, 168] on div at bounding box center [20, 165] width 7 height 7
click at [20, 128] on div at bounding box center [20, 128] width 7 height 7
click at [438, 336] on div at bounding box center [445, 402] width 14 height 14
click at [18, 160] on div at bounding box center [21, 166] width 14 height 14
click at [22, 178] on div at bounding box center [21, 184] width 14 height 14
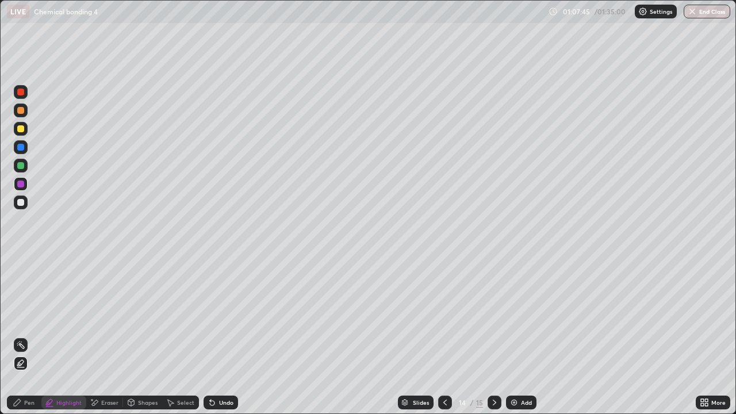
click at [21, 129] on div at bounding box center [20, 128] width 7 height 7
click at [136, 336] on div "Shapes" at bounding box center [142, 402] width 39 height 14
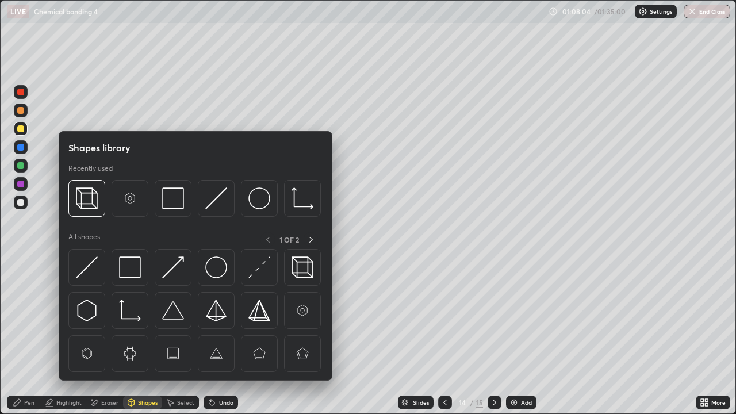
click at [102, 336] on div "Eraser" at bounding box center [109, 402] width 17 height 6
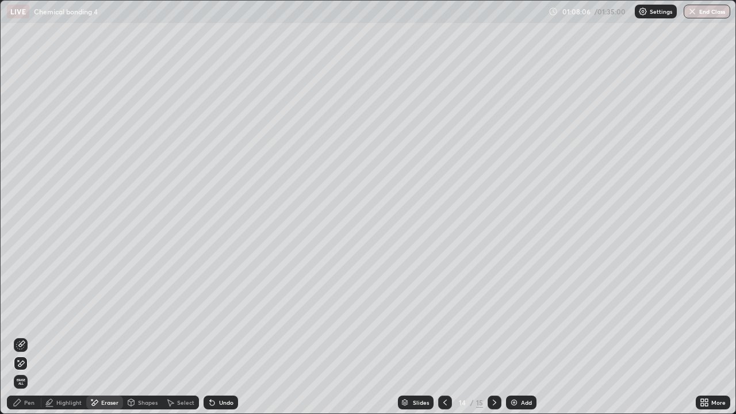
click at [25, 336] on div "Pen" at bounding box center [24, 402] width 34 height 14
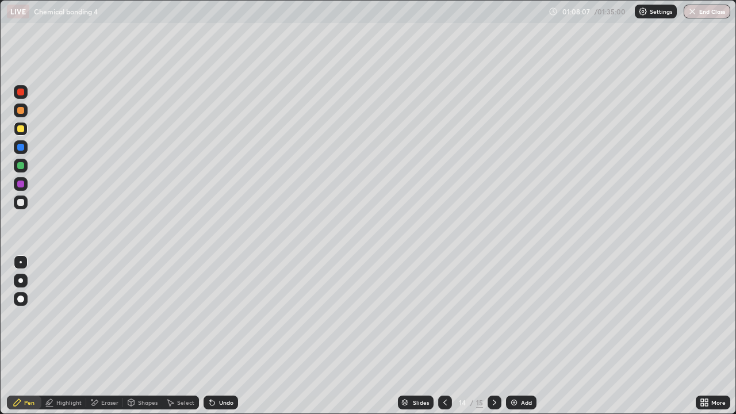
click at [25, 197] on div at bounding box center [21, 202] width 14 height 14
click at [69, 336] on div "Highlight" at bounding box center [63, 402] width 45 height 23
click at [22, 151] on div at bounding box center [21, 147] width 14 height 14
click at [22, 124] on div at bounding box center [21, 129] width 14 height 14
click at [17, 336] on div "Pen" at bounding box center [24, 402] width 34 height 14
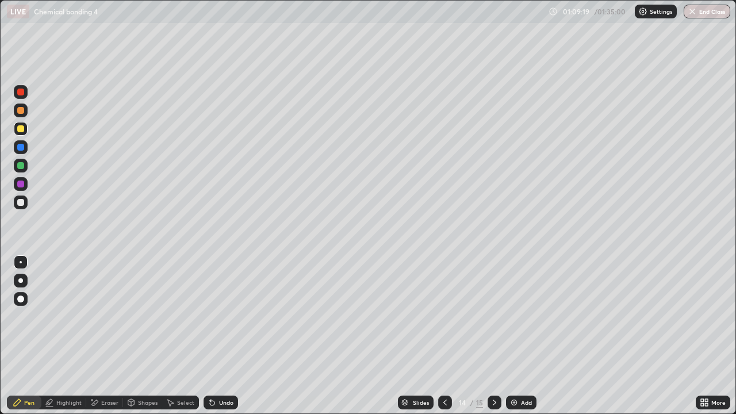
click at [211, 336] on icon at bounding box center [212, 403] width 5 height 5
click at [211, 336] on div "Undo" at bounding box center [220, 402] width 34 height 14
click at [209, 336] on icon at bounding box center [211, 402] width 9 height 9
click at [207, 336] on div "Undo" at bounding box center [220, 402] width 34 height 14
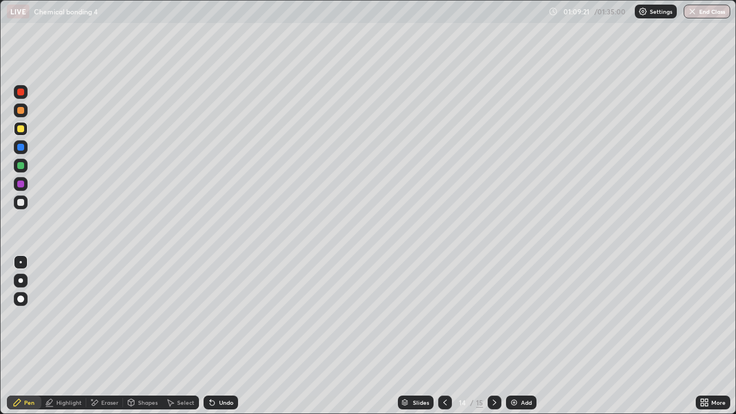
click at [207, 336] on div "Undo" at bounding box center [220, 402] width 34 height 14
click at [212, 336] on div "Undo" at bounding box center [220, 402] width 34 height 14
click at [207, 336] on icon at bounding box center [211, 402] width 9 height 9
click at [208, 336] on div "Undo" at bounding box center [220, 402] width 34 height 14
click at [210, 336] on icon at bounding box center [212, 403] width 5 height 5
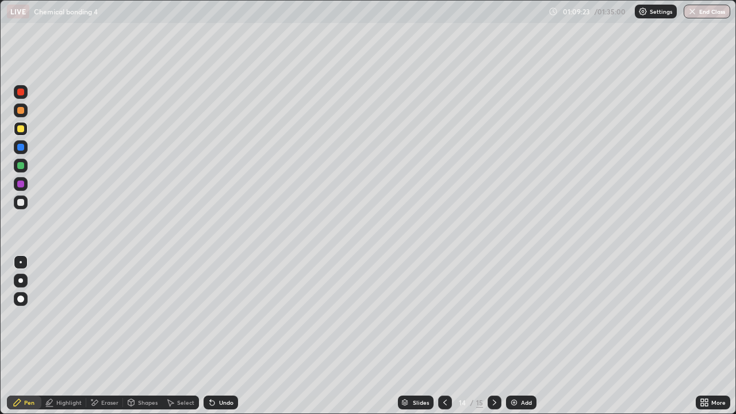
click at [210, 336] on icon at bounding box center [212, 403] width 5 height 5
click at [26, 200] on div at bounding box center [21, 202] width 14 height 14
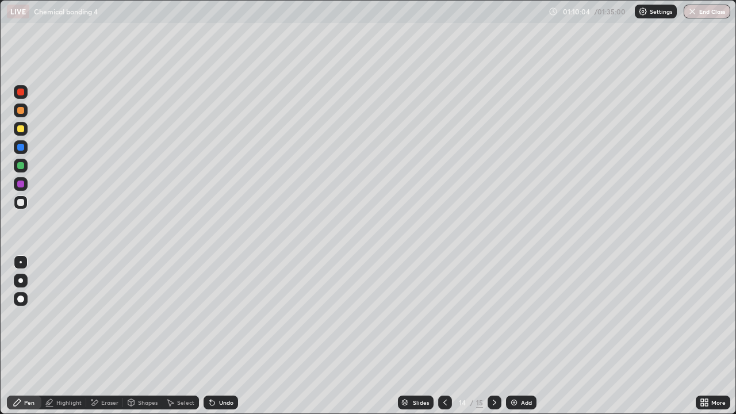
click at [96, 336] on icon at bounding box center [95, 402] width 6 height 6
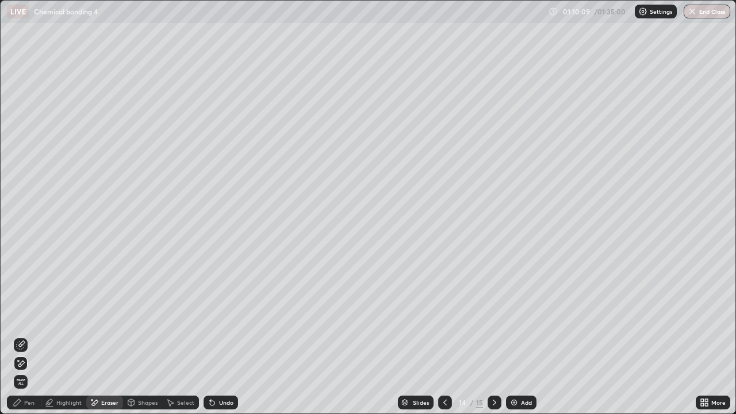
click at [20, 336] on div "Pen" at bounding box center [24, 402] width 34 height 14
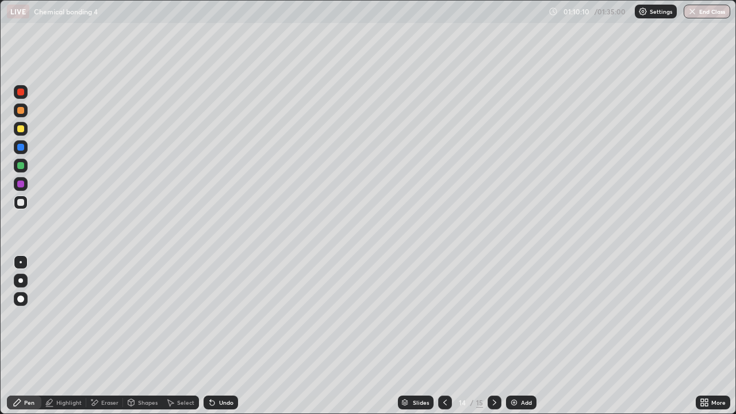
click at [21, 166] on div at bounding box center [20, 165] width 7 height 7
click at [493, 336] on icon at bounding box center [494, 402] width 9 height 9
click at [21, 129] on div at bounding box center [20, 128] width 7 height 7
click at [520, 336] on div "Add" at bounding box center [521, 402] width 30 height 14
click at [25, 204] on div at bounding box center [21, 202] width 14 height 14
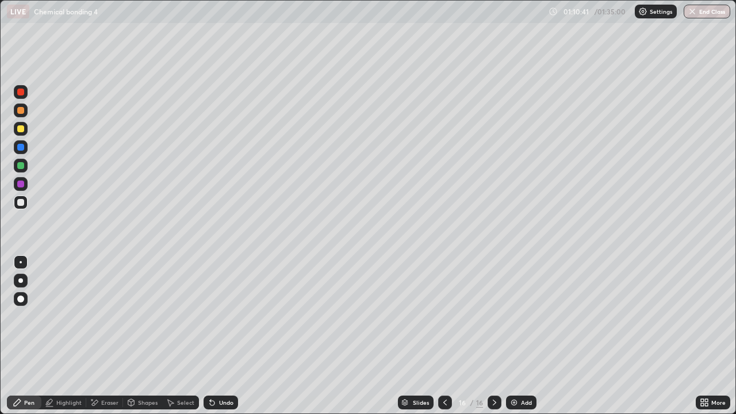
click at [19, 167] on div at bounding box center [20, 165] width 7 height 7
click at [221, 336] on div "Undo" at bounding box center [220, 402] width 34 height 14
click at [27, 130] on div at bounding box center [21, 129] width 14 height 14
click at [19, 161] on div at bounding box center [21, 166] width 14 height 14
click at [22, 133] on div at bounding box center [21, 129] width 14 height 14
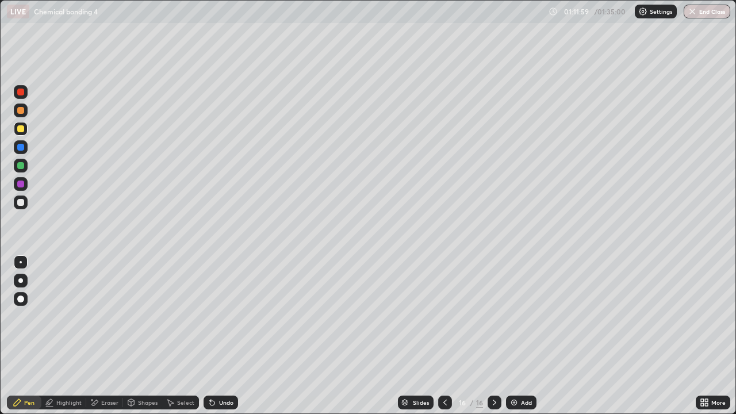
click at [18, 203] on div at bounding box center [20, 202] width 7 height 7
click at [23, 132] on div at bounding box center [20, 128] width 7 height 7
click at [23, 110] on div at bounding box center [20, 110] width 7 height 7
click at [517, 336] on img at bounding box center [513, 402] width 9 height 9
click at [22, 132] on div at bounding box center [20, 128] width 7 height 7
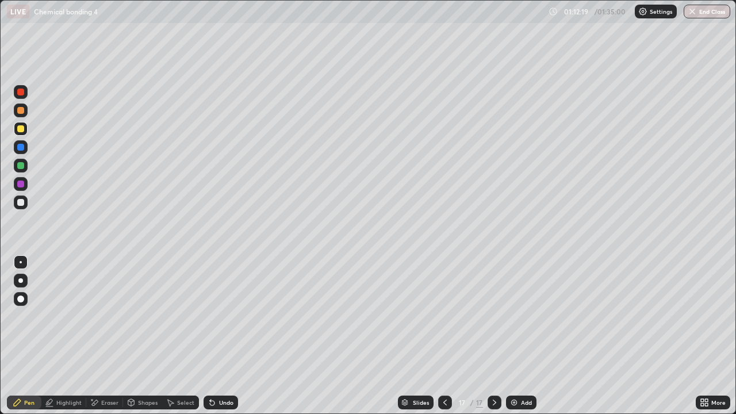
click at [20, 201] on div at bounding box center [20, 202] width 7 height 7
click at [520, 336] on div "Add" at bounding box center [521, 402] width 30 height 14
click at [25, 297] on div at bounding box center [21, 299] width 14 height 14
click at [20, 125] on div at bounding box center [20, 128] width 7 height 7
click at [18, 166] on div at bounding box center [20, 165] width 7 height 7
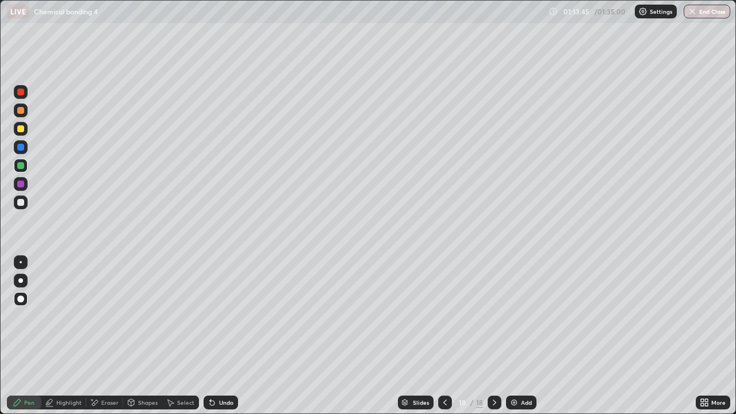
click at [21, 209] on div at bounding box center [21, 202] width 14 height 14
click at [21, 262] on div at bounding box center [21, 262] width 2 height 2
click at [22, 132] on div at bounding box center [20, 128] width 7 height 7
click at [21, 129] on div at bounding box center [20, 128] width 7 height 7
click at [24, 171] on div at bounding box center [21, 166] width 14 height 14
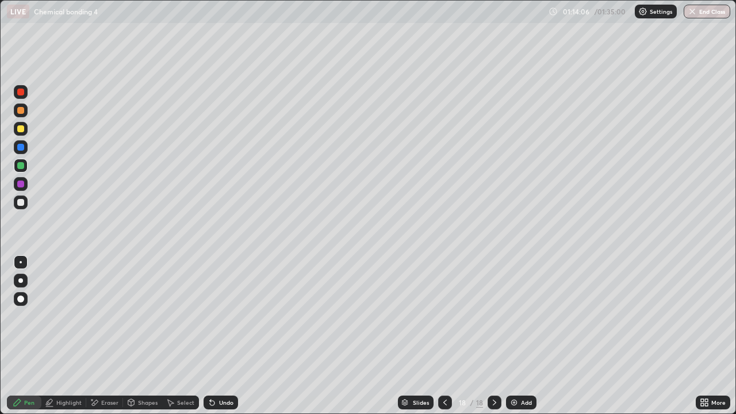
click at [17, 170] on div at bounding box center [21, 166] width 14 height 14
click at [493, 336] on icon at bounding box center [494, 402] width 9 height 9
click at [520, 336] on div "Add" at bounding box center [521, 402] width 30 height 14
click at [28, 336] on div "Pen" at bounding box center [29, 402] width 10 height 6
click at [106, 336] on div "Eraser" at bounding box center [104, 402] width 37 height 14
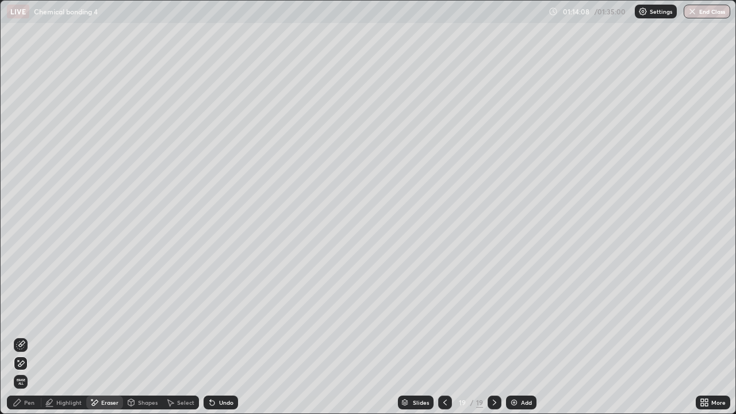
click at [149, 336] on div "Shapes" at bounding box center [148, 402] width 20 height 6
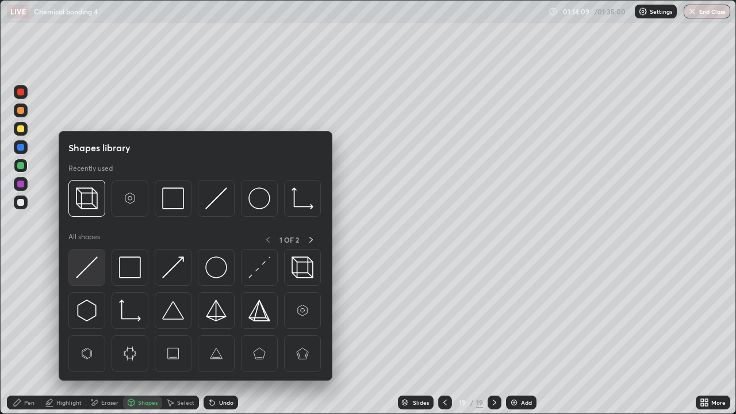
click at [95, 264] on img at bounding box center [87, 267] width 22 height 22
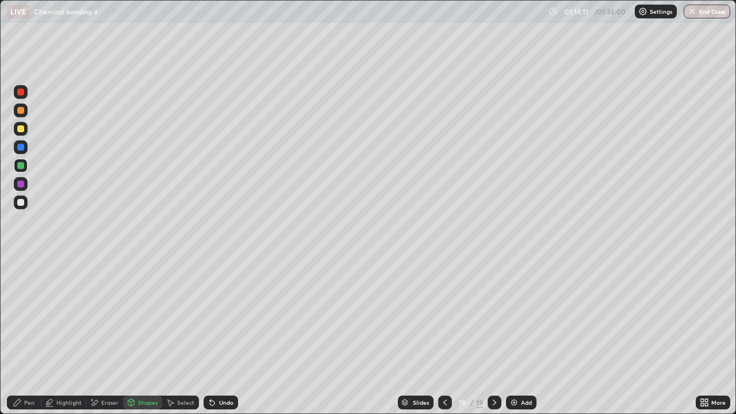
click at [18, 179] on div at bounding box center [21, 184] width 14 height 14
click at [19, 202] on div at bounding box center [20, 202] width 7 height 7
click at [29, 336] on div "Pen" at bounding box center [29, 402] width 10 height 6
click at [18, 166] on div at bounding box center [20, 165] width 7 height 7
click at [23, 115] on div at bounding box center [21, 110] width 14 height 14
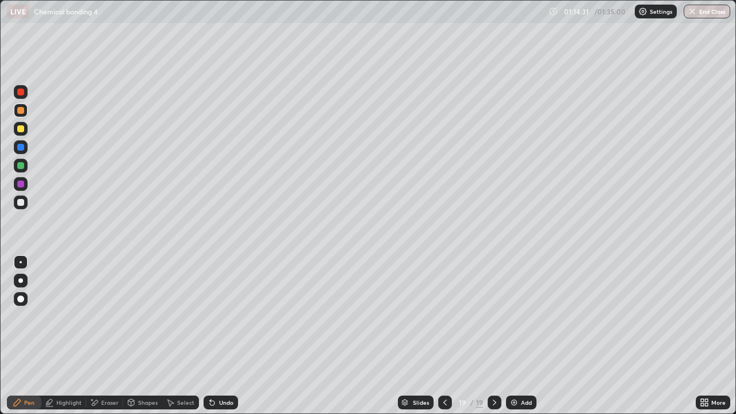
click at [224, 336] on div "Undo" at bounding box center [226, 402] width 14 height 6
click at [22, 110] on div at bounding box center [20, 110] width 7 height 7
click at [213, 336] on div "Undo" at bounding box center [220, 402] width 34 height 14
click at [227, 336] on div "Undo" at bounding box center [226, 402] width 14 height 6
click at [229, 336] on div "Undo" at bounding box center [226, 402] width 14 height 6
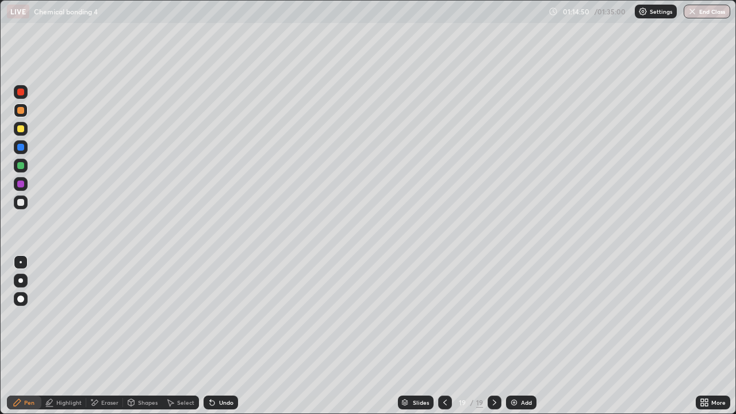
click at [227, 336] on div "Undo" at bounding box center [220, 402] width 34 height 14
click at [21, 129] on div at bounding box center [20, 128] width 7 height 7
click at [20, 184] on div at bounding box center [20, 183] width 7 height 7
click at [21, 203] on div at bounding box center [20, 202] width 7 height 7
click at [22, 110] on div at bounding box center [20, 110] width 7 height 7
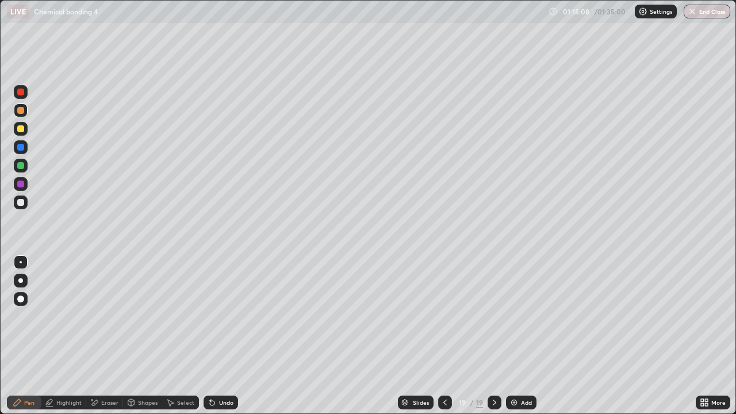
click at [22, 142] on div at bounding box center [21, 147] width 14 height 14
click at [19, 163] on div at bounding box center [20, 165] width 7 height 7
click at [221, 336] on div "Undo" at bounding box center [220, 402] width 34 height 14
click at [20, 184] on div at bounding box center [20, 183] width 7 height 7
click at [17, 97] on div at bounding box center [21, 92] width 14 height 14
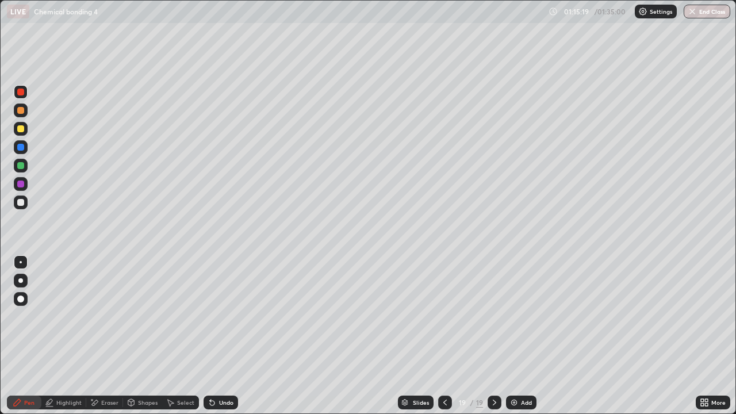
click at [19, 132] on div at bounding box center [20, 128] width 7 height 7
click at [224, 336] on div "Undo" at bounding box center [220, 402] width 34 height 14
click at [214, 336] on div "Undo" at bounding box center [220, 402] width 34 height 14
click at [151, 336] on div "Shapes" at bounding box center [142, 402] width 39 height 14
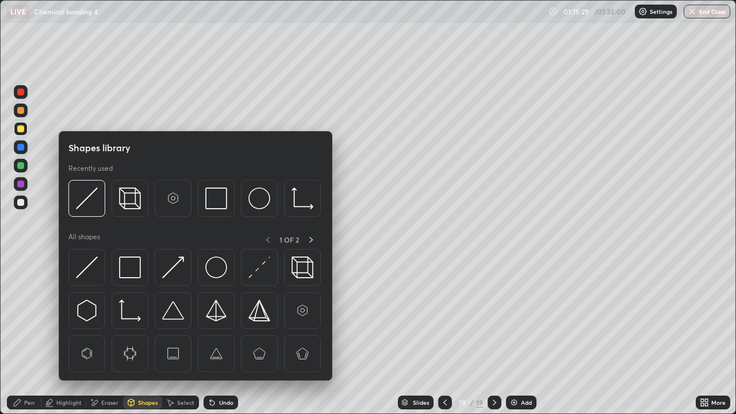
click at [106, 336] on div "Eraser" at bounding box center [109, 402] width 17 height 6
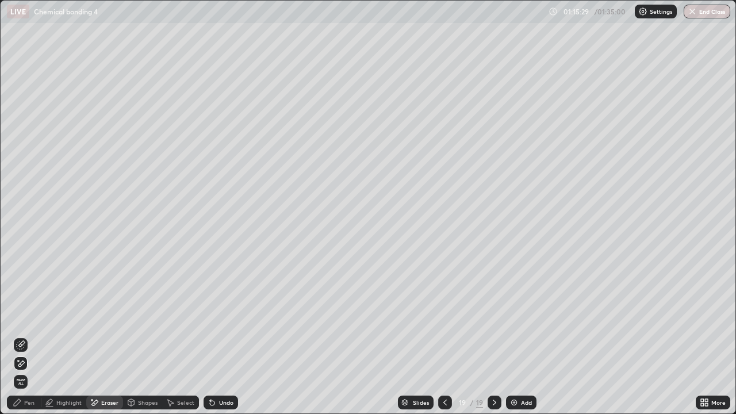
click at [14, 336] on div at bounding box center [21, 345] width 14 height 18
click at [40, 336] on div "Pen" at bounding box center [24, 402] width 34 height 14
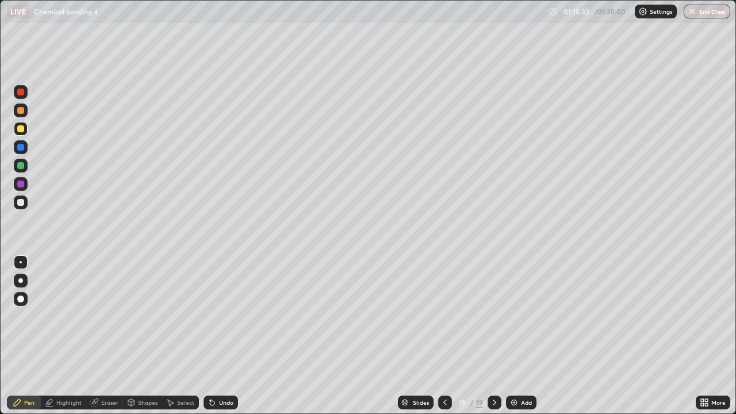
click at [21, 135] on div at bounding box center [21, 129] width 14 height 14
click at [22, 110] on div at bounding box center [20, 110] width 7 height 7
click at [23, 165] on div at bounding box center [20, 165] width 7 height 7
click at [21, 203] on div at bounding box center [20, 202] width 7 height 7
click at [23, 111] on div at bounding box center [20, 110] width 7 height 7
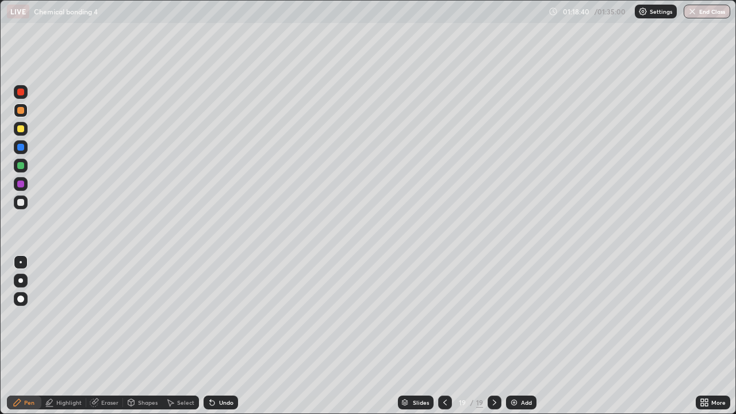
click at [18, 133] on div at bounding box center [21, 129] width 14 height 14
click at [21, 207] on div at bounding box center [21, 202] width 14 height 14
click at [20, 160] on div at bounding box center [21, 166] width 14 height 14
click at [103, 336] on div "Eraser" at bounding box center [104, 402] width 37 height 14
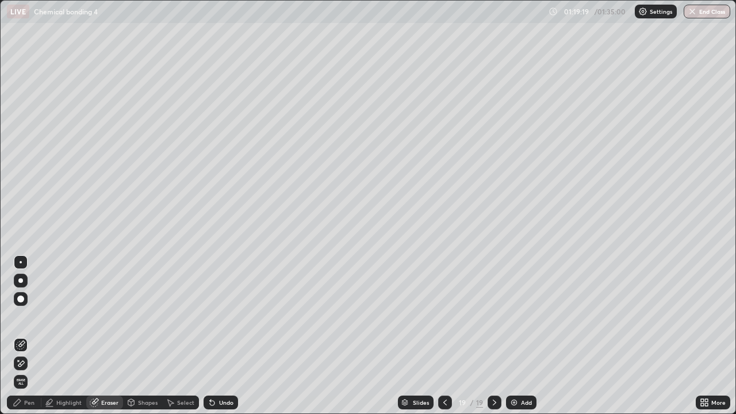
click at [28, 336] on div "Pen" at bounding box center [29, 402] width 10 height 6
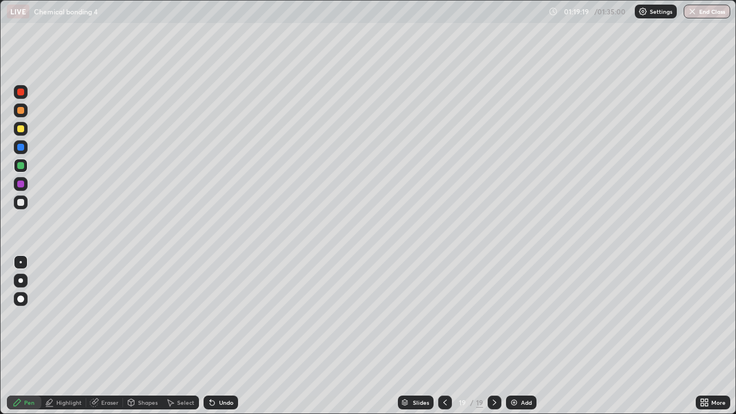
click at [21, 128] on div at bounding box center [20, 128] width 7 height 7
click at [21, 131] on div at bounding box center [20, 128] width 7 height 7
click at [20, 132] on div at bounding box center [21, 129] width 14 height 14
click at [22, 115] on div at bounding box center [21, 110] width 14 height 14
click at [24, 98] on div at bounding box center [21, 92] width 14 height 14
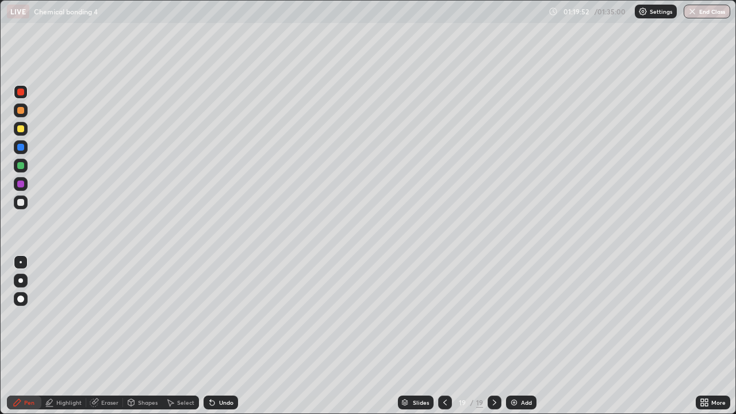
click at [26, 110] on div at bounding box center [21, 110] width 14 height 14
click at [72, 336] on div "Highlight" at bounding box center [68, 402] width 25 height 6
click at [20, 203] on div at bounding box center [20, 202] width 7 height 7
click at [18, 206] on div at bounding box center [21, 202] width 14 height 14
click at [19, 134] on div at bounding box center [21, 129] width 14 height 14
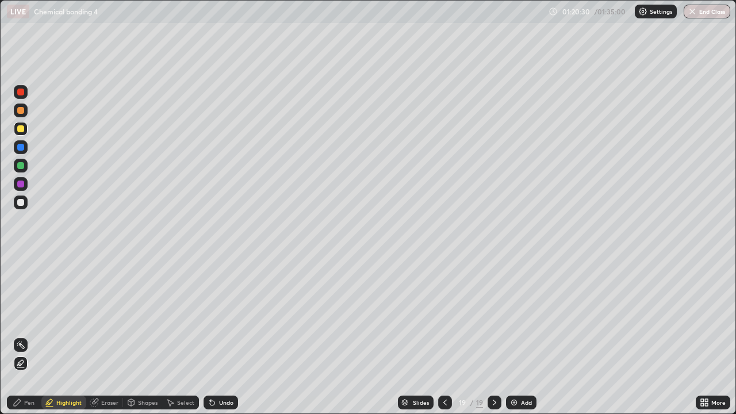
click at [229, 336] on div "Undo" at bounding box center [226, 402] width 14 height 6
click at [221, 336] on div "Undo" at bounding box center [226, 402] width 14 height 6
click at [28, 336] on div "Pen" at bounding box center [24, 402] width 34 height 14
click at [111, 336] on div "Eraser" at bounding box center [104, 402] width 37 height 14
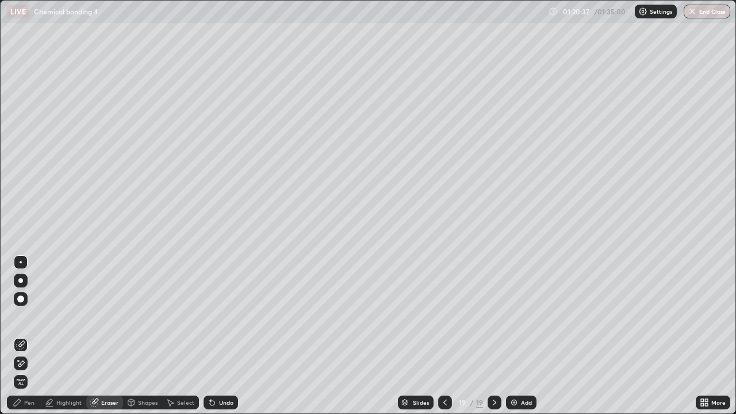
click at [18, 336] on icon at bounding box center [18, 360] width 1 height 1
click at [26, 336] on div "Pen" at bounding box center [29, 402] width 10 height 6
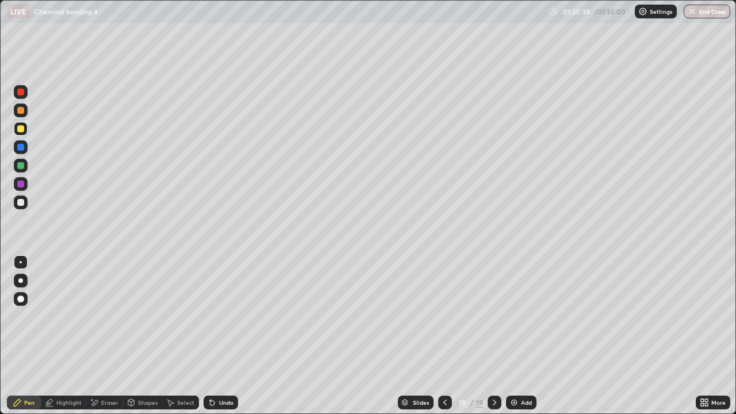
click at [20, 164] on div at bounding box center [20, 165] width 7 height 7
click at [183, 336] on div "Select" at bounding box center [180, 402] width 37 height 14
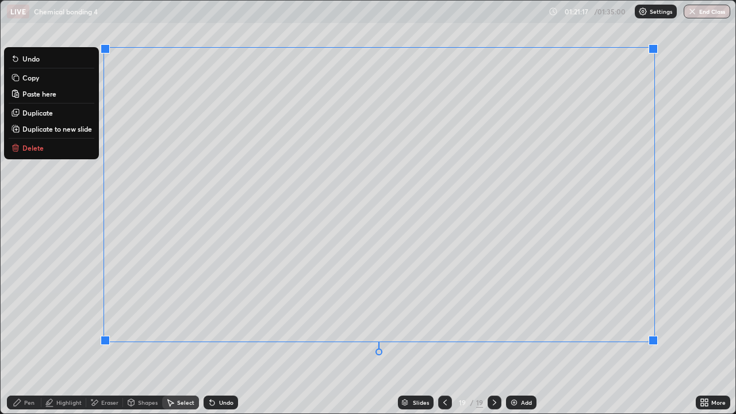
click at [32, 336] on div "Pen" at bounding box center [29, 402] width 10 height 6
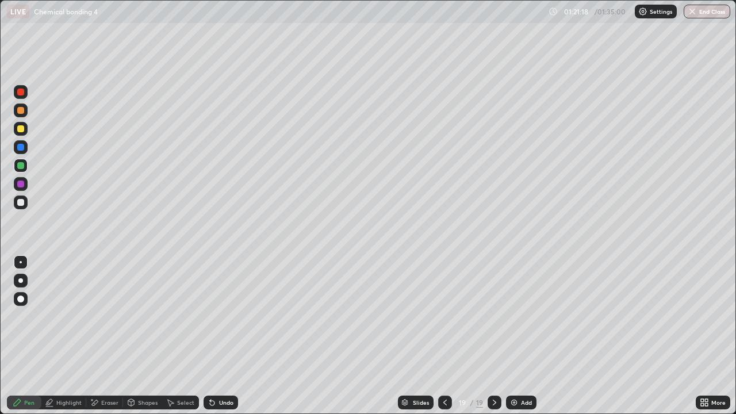
click at [79, 336] on div "Highlight" at bounding box center [68, 402] width 25 height 6
click at [18, 202] on div at bounding box center [20, 202] width 7 height 7
click at [210, 336] on icon at bounding box center [210, 399] width 1 height 1
click at [228, 336] on div "Undo" at bounding box center [226, 402] width 14 height 6
click at [28, 336] on div "Pen" at bounding box center [24, 402] width 34 height 14
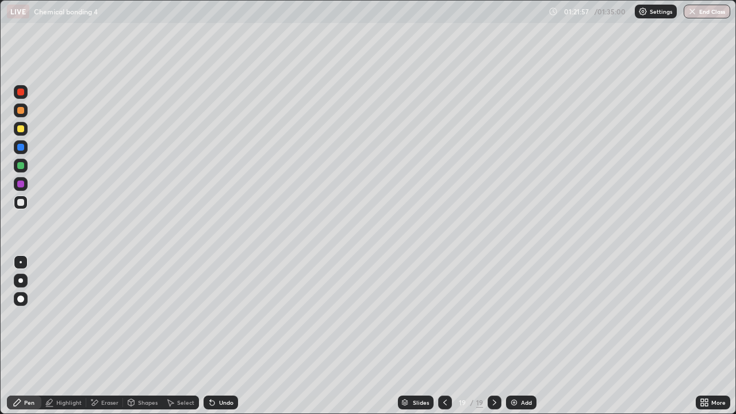
click at [19, 161] on div at bounding box center [21, 166] width 14 height 14
click at [21, 160] on div at bounding box center [21, 166] width 14 height 14
click at [26, 130] on div at bounding box center [21, 129] width 14 height 14
click at [21, 171] on div at bounding box center [21, 166] width 14 height 14
click at [25, 206] on div at bounding box center [21, 202] width 14 height 14
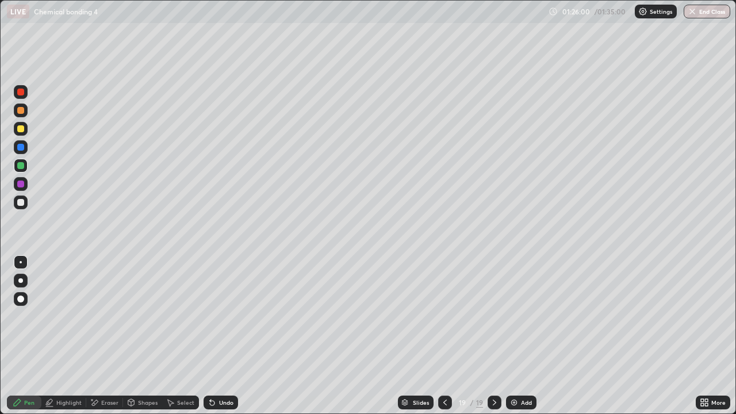
click at [21, 187] on div at bounding box center [20, 183] width 7 height 7
click at [21, 162] on div at bounding box center [20, 165] width 7 height 7
click at [26, 207] on div at bounding box center [21, 202] width 14 height 14
click at [216, 336] on div "Undo" at bounding box center [218, 402] width 39 height 23
click at [215, 336] on div "Undo" at bounding box center [218, 402] width 39 height 23
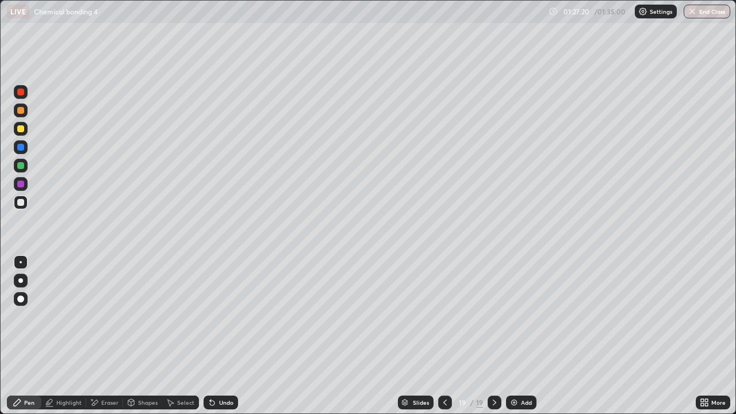
click at [220, 336] on div "Undo" at bounding box center [218, 402] width 39 height 23
click at [20, 132] on div at bounding box center [20, 128] width 7 height 7
click at [14, 110] on div at bounding box center [21, 110] width 14 height 14
click at [25, 130] on div at bounding box center [21, 129] width 14 height 14
click at [517, 336] on img at bounding box center [513, 402] width 9 height 9
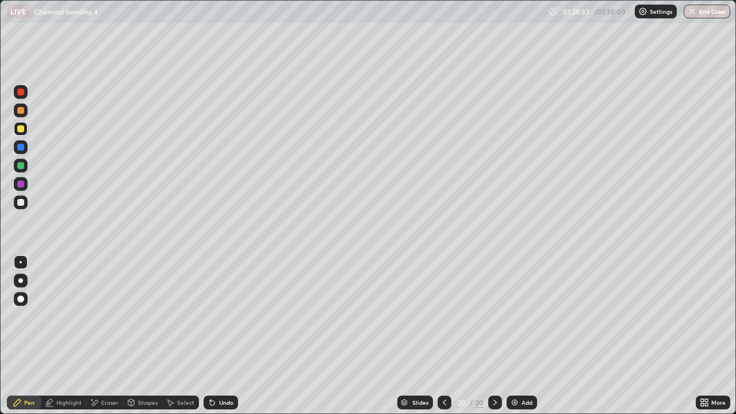
click at [214, 336] on div "Undo" at bounding box center [220, 402] width 34 height 14
click at [217, 336] on div "Undo" at bounding box center [220, 402] width 34 height 14
click at [219, 336] on div "Undo" at bounding box center [220, 402] width 34 height 14
click at [220, 336] on div "Undo" at bounding box center [226, 402] width 14 height 6
click at [220, 336] on div "Undo" at bounding box center [220, 402] width 34 height 14
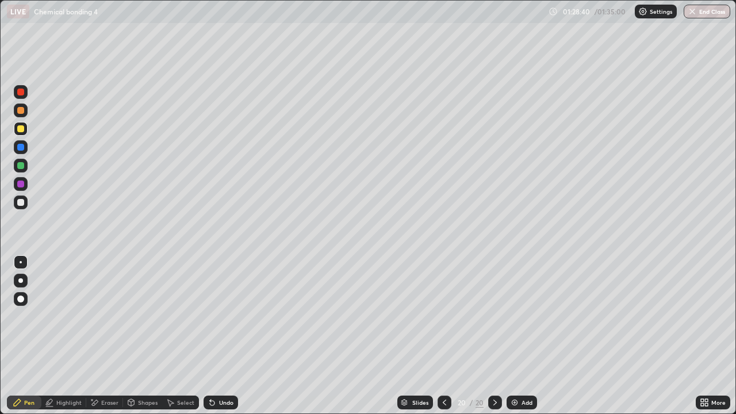
click at [438, 336] on div at bounding box center [444, 402] width 14 height 14
click at [443, 336] on icon at bounding box center [444, 402] width 9 height 9
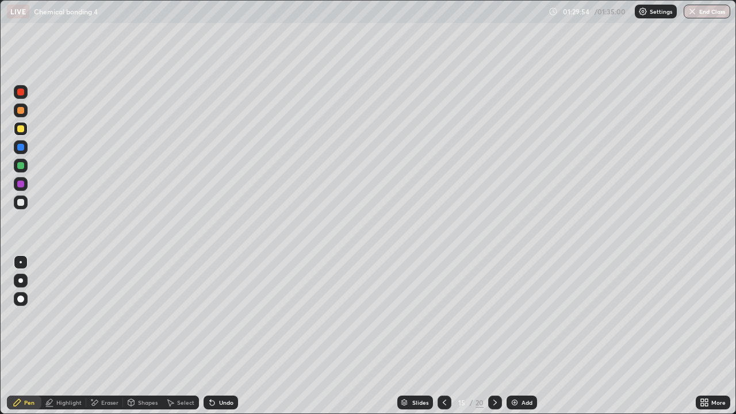
click at [443, 336] on icon at bounding box center [444, 402] width 9 height 9
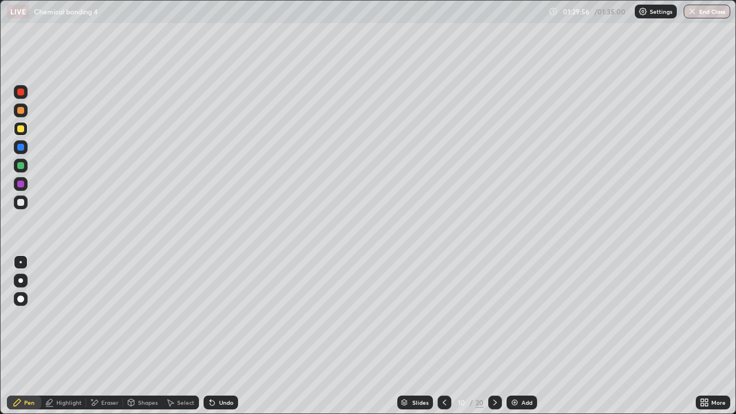
click at [443, 336] on icon at bounding box center [444, 402] width 9 height 9
click at [443, 336] on icon at bounding box center [444, 402] width 3 height 6
click at [443, 336] on icon at bounding box center [444, 402] width 9 height 9
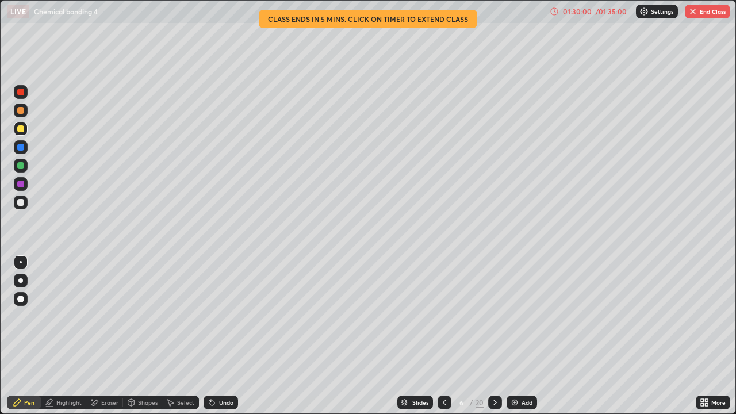
click at [443, 336] on icon at bounding box center [444, 402] width 9 height 9
click at [587, 14] on div "01:30:01" at bounding box center [577, 11] width 32 height 7
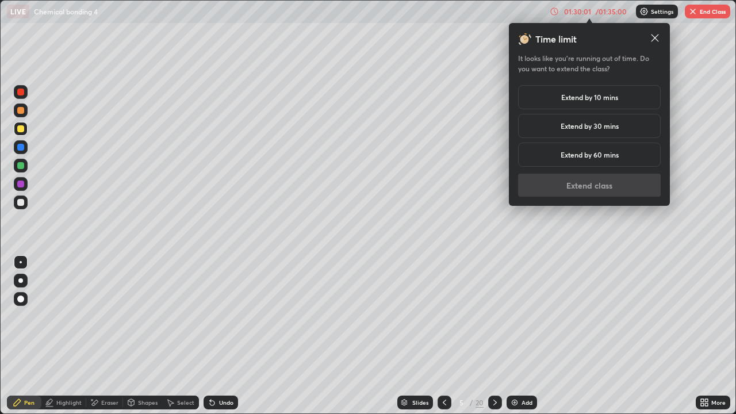
click at [599, 91] on div "Extend by 10 mins" at bounding box center [589, 97] width 143 height 24
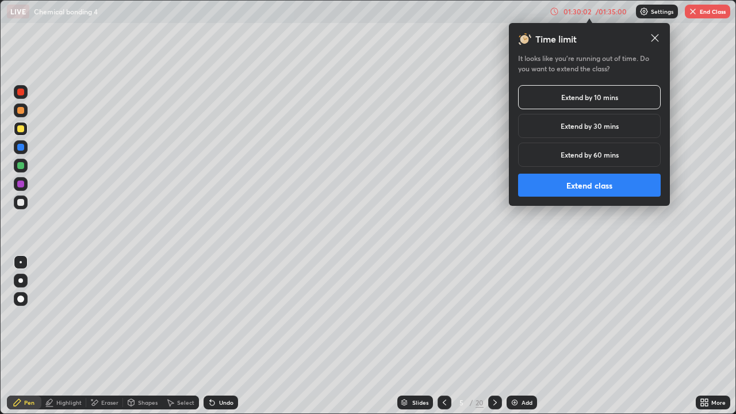
click at [614, 183] on button "Extend class" at bounding box center [589, 185] width 143 height 23
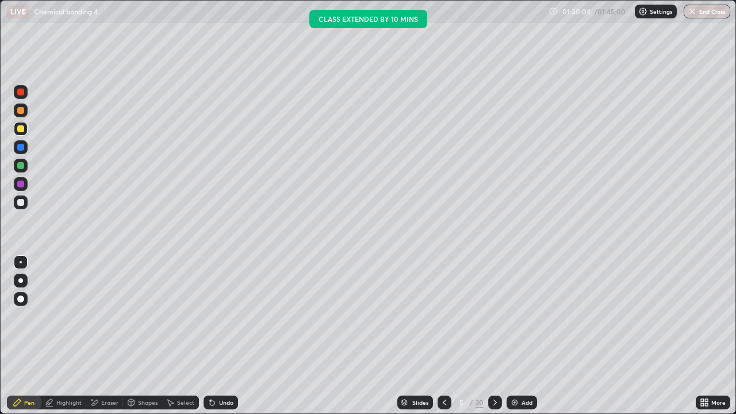
click at [494, 336] on icon at bounding box center [494, 402] width 9 height 9
click at [493, 336] on icon at bounding box center [494, 402] width 9 height 9
click at [498, 336] on icon at bounding box center [494, 402] width 9 height 9
click at [494, 336] on icon at bounding box center [494, 402] width 9 height 9
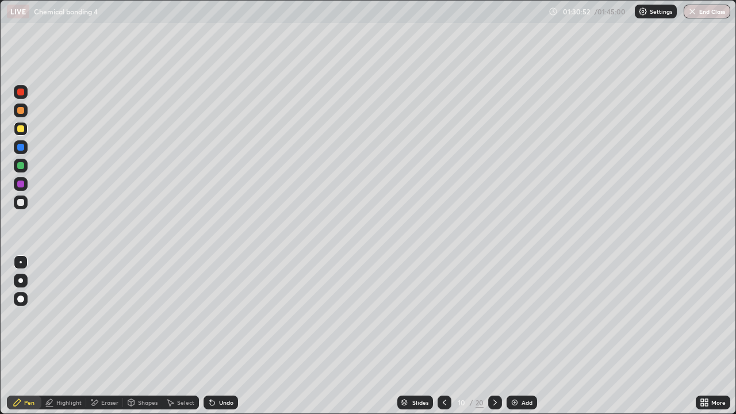
click at [494, 336] on icon at bounding box center [494, 402] width 9 height 9
click at [494, 336] on icon at bounding box center [494, 402] width 3 height 6
click at [493, 336] on icon at bounding box center [494, 402] width 9 height 9
click at [494, 336] on icon at bounding box center [494, 402] width 9 height 9
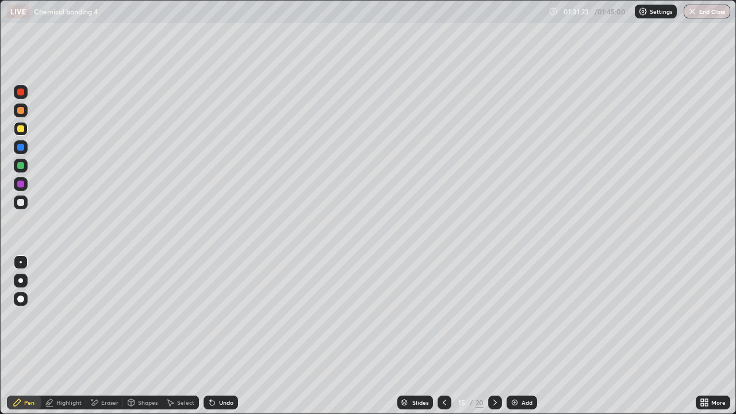
click at [494, 336] on icon at bounding box center [494, 402] width 9 height 9
click at [493, 336] on div at bounding box center [495, 402] width 14 height 14
click at [494, 336] on icon at bounding box center [494, 402] width 9 height 9
click at [492, 336] on icon at bounding box center [494, 402] width 9 height 9
click at [494, 336] on icon at bounding box center [494, 402] width 9 height 9
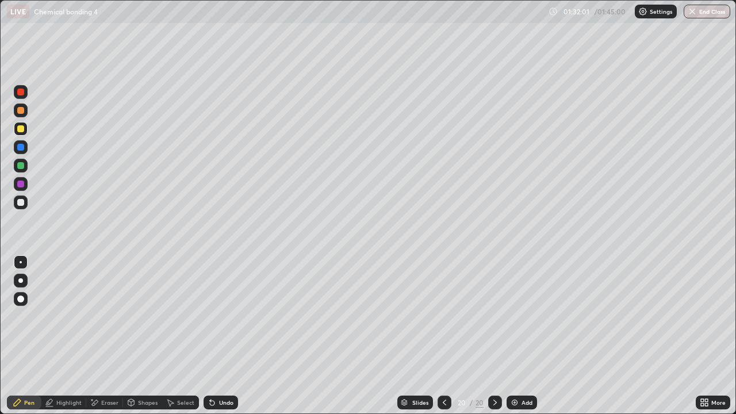
click at [713, 16] on button "End Class" at bounding box center [706, 12] width 47 height 14
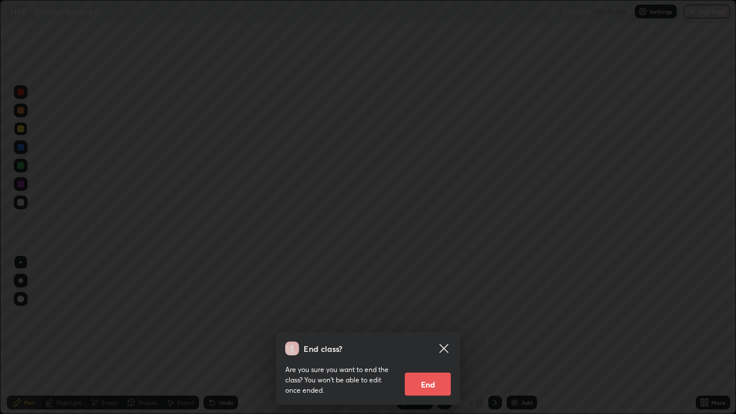
click at [442, 336] on button "End" at bounding box center [428, 383] width 46 height 23
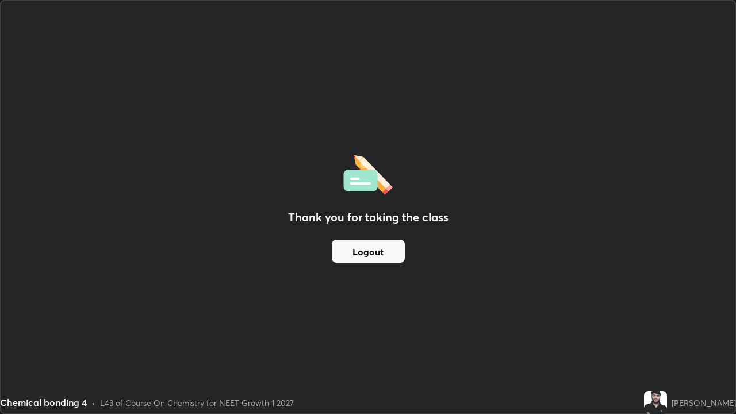
click at [394, 241] on button "Logout" at bounding box center [368, 251] width 73 height 23
click at [393, 247] on button "Logout" at bounding box center [368, 251] width 73 height 23
